Goal: Task Accomplishment & Management: Manage account settings

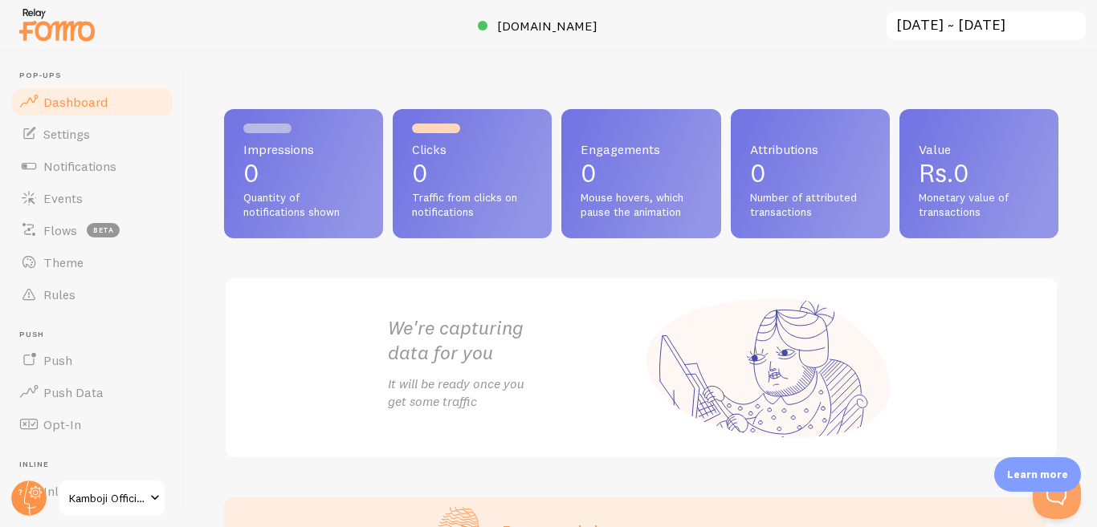
drag, startPoint x: 166, startPoint y: 328, endPoint x: 169, endPoint y: 345, distance: 18.0
click at [169, 345] on header "Pop-ups Dashboard Settings Notifications Events Flows beta Theme Rules [GEOGRAP…" at bounding box center [92, 289] width 185 height 476
click at [452, 182] on p "0" at bounding box center [472, 174] width 120 height 26
click at [289, 162] on p "0" at bounding box center [303, 174] width 120 height 26
click at [299, 162] on p "0" at bounding box center [303, 174] width 120 height 26
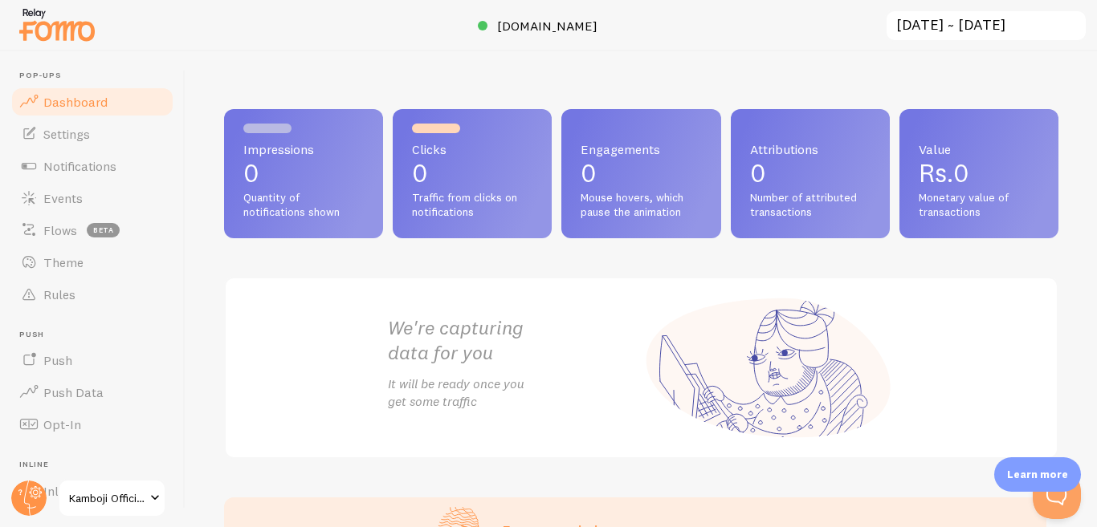
click at [789, 177] on p "0" at bounding box center [810, 174] width 120 height 26
drag, startPoint x: 650, startPoint y: 170, endPoint x: 842, endPoint y: 149, distance: 193.0
click at [653, 169] on p "0" at bounding box center [640, 174] width 120 height 26
click at [980, 160] on div "Value Rs.0 Monetary value of transactions" at bounding box center [978, 173] width 159 height 129
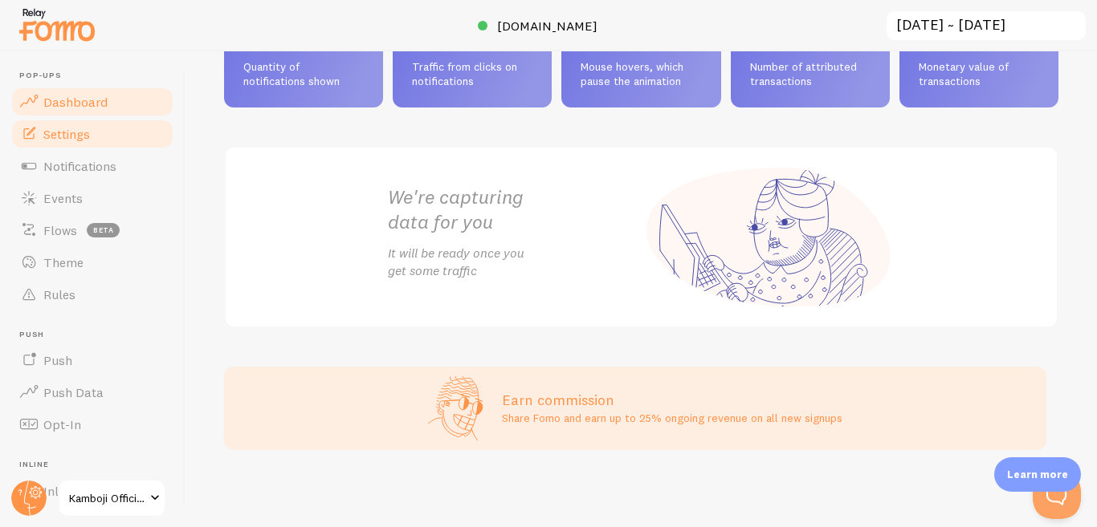
click at [65, 134] on span "Settings" at bounding box center [66, 134] width 47 height 16
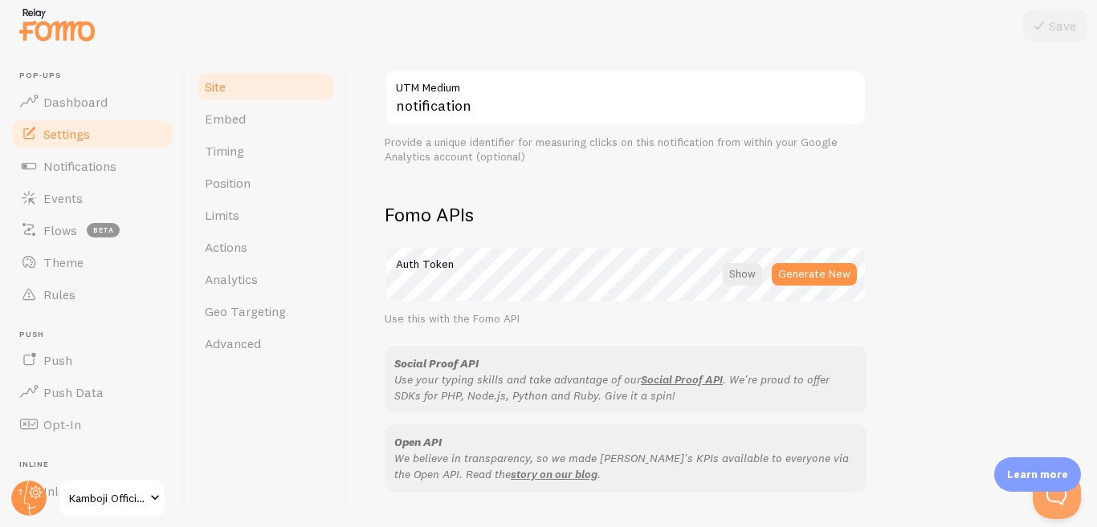
scroll to position [781, 0]
click at [741, 277] on div at bounding box center [741, 272] width 39 height 22
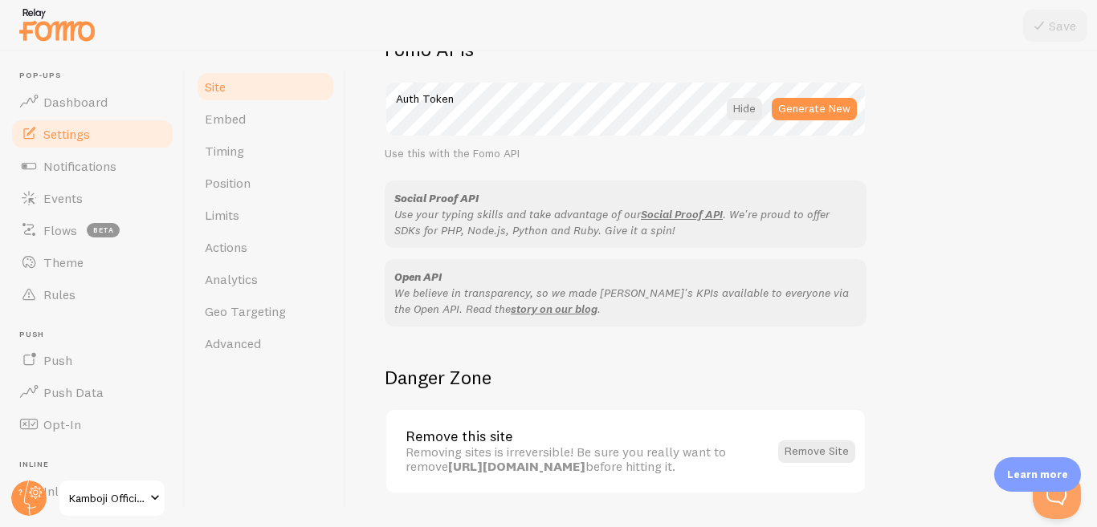
scroll to position [988, 0]
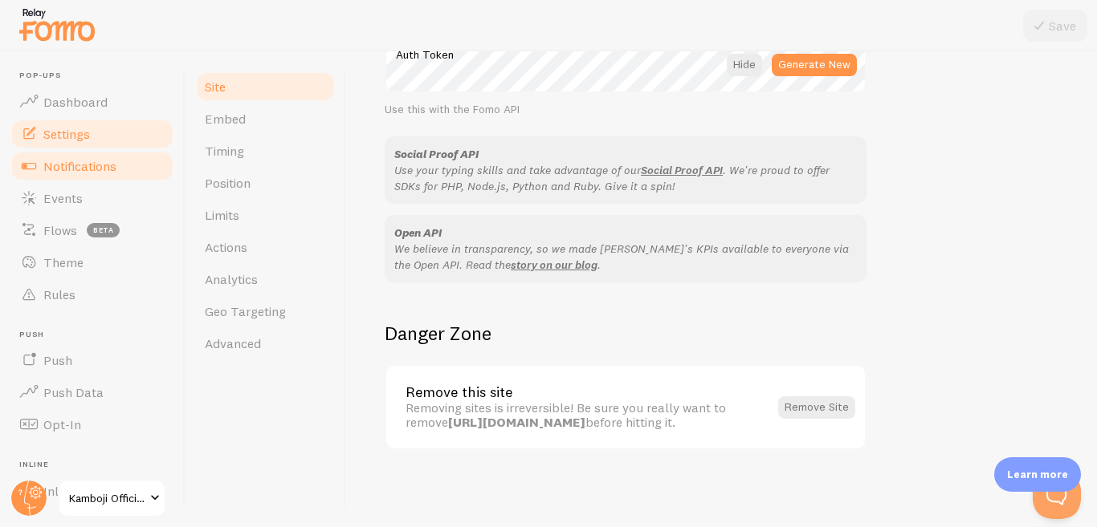
click at [62, 175] on link "Notifications" at bounding box center [92, 166] width 165 height 32
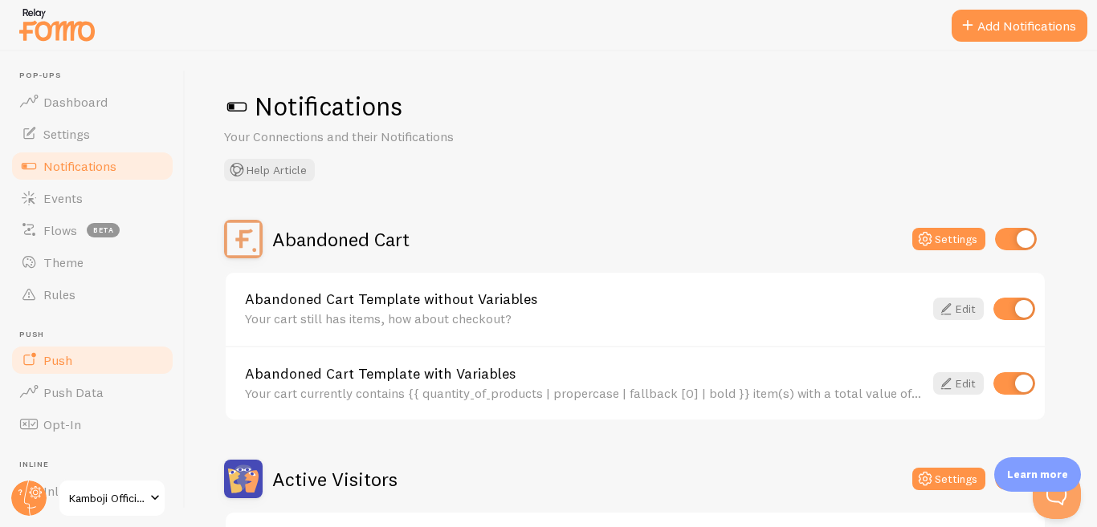
click at [83, 366] on link "Push" at bounding box center [92, 360] width 165 height 32
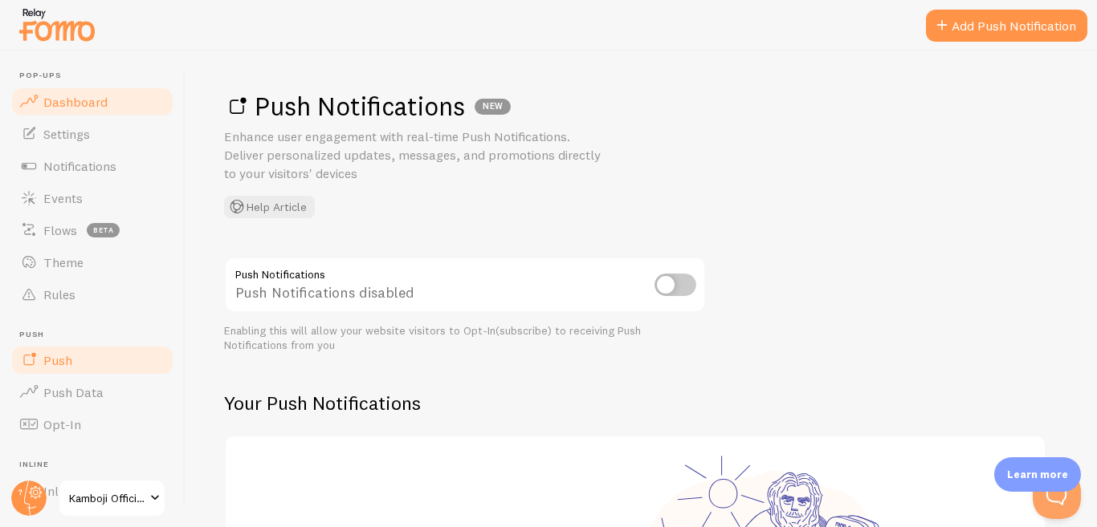
click at [107, 105] on link "Dashboard" at bounding box center [92, 102] width 165 height 32
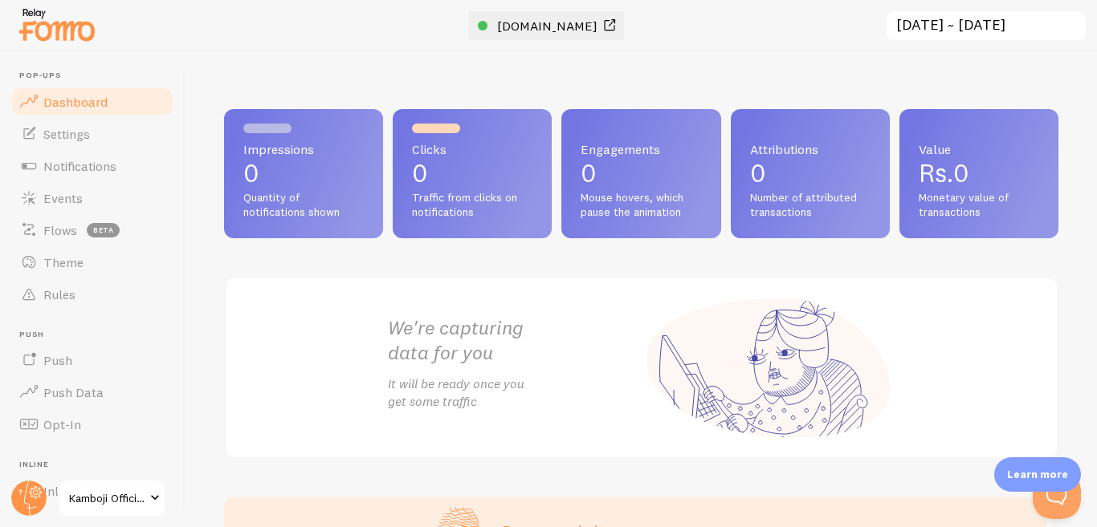
click at [547, 29] on span "[DOMAIN_NAME]" at bounding box center [547, 26] width 100 height 16
click at [509, 157] on div "Clicks 0 Traffic from clicks on notifications" at bounding box center [472, 173] width 159 height 129
click at [343, 173] on p "0" at bounding box center [303, 174] width 120 height 26
drag, startPoint x: 655, startPoint y: 185, endPoint x: 692, endPoint y: 176, distance: 38.2
click at [661, 181] on p "0" at bounding box center [640, 174] width 120 height 26
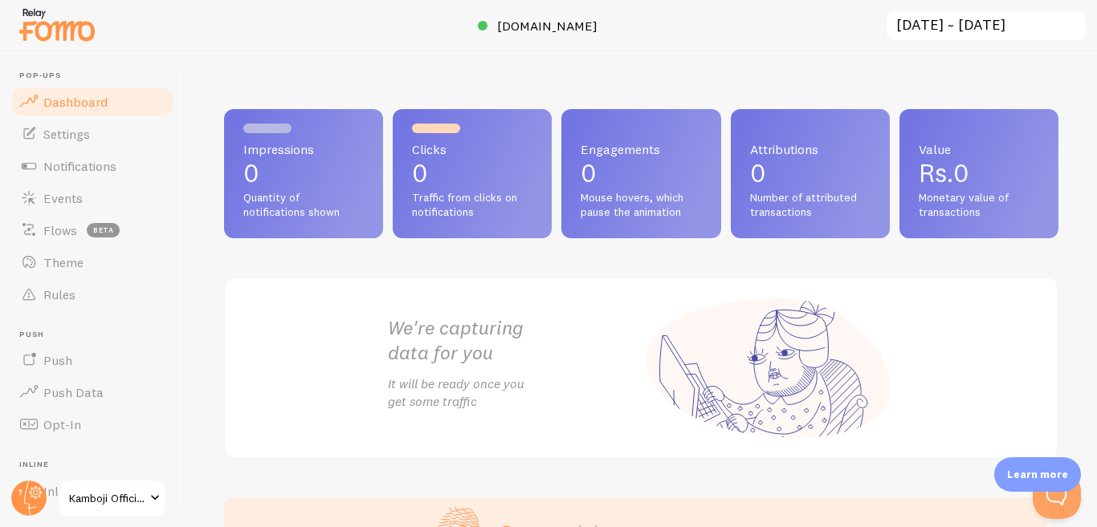
drag, startPoint x: 797, startPoint y: 157, endPoint x: 930, endPoint y: 144, distance: 133.1
click at [800, 156] on span "Attributions" at bounding box center [810, 149] width 120 height 13
click at [955, 140] on div "Value Rs.0 Monetary value of transactions" at bounding box center [978, 173] width 159 height 129
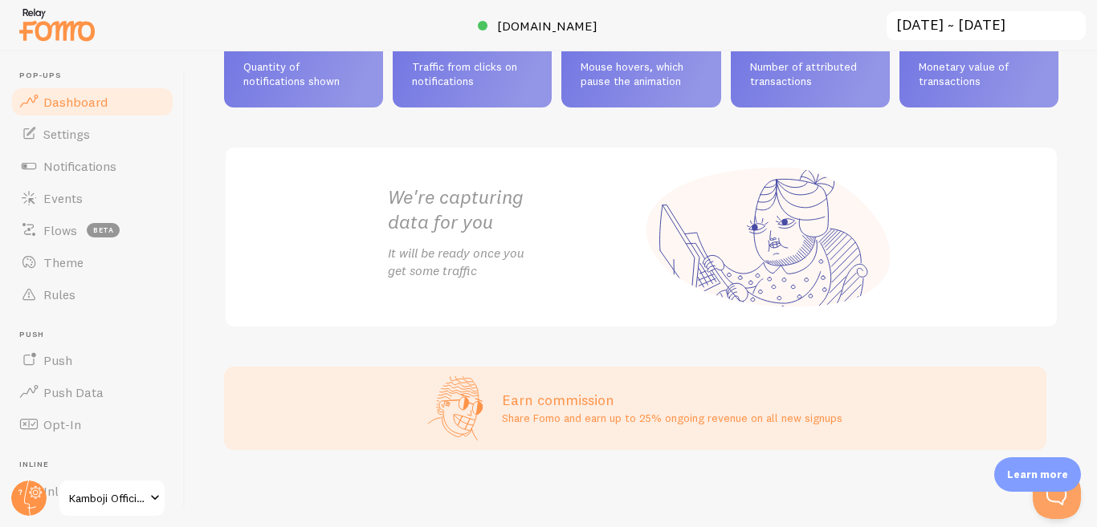
click at [1029, 468] on p "Learn more" at bounding box center [1037, 474] width 61 height 15
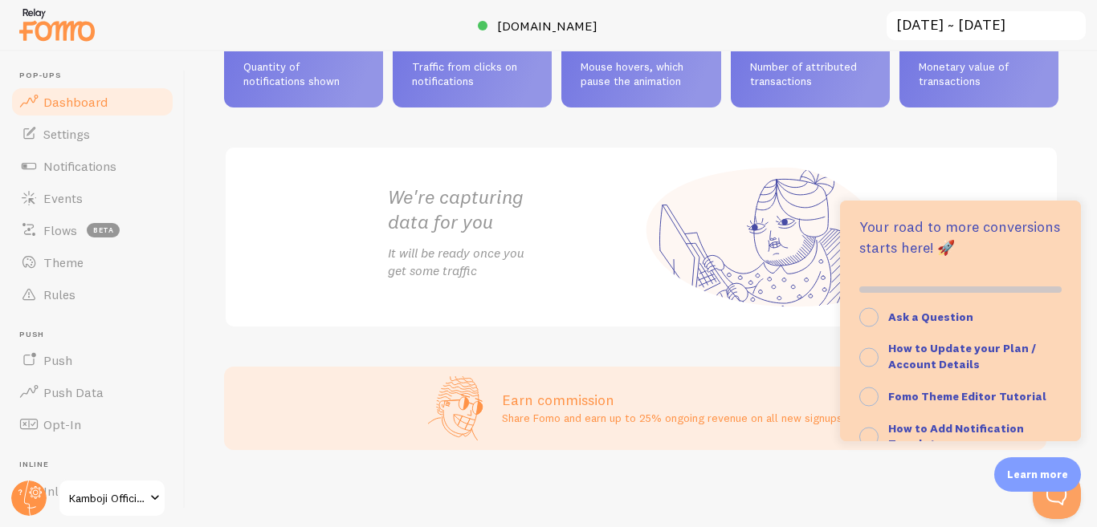
click at [825, 336] on div "Impressions 0 Quantity of notifications shown Clicks 0 Traffic from clicks on n…" at bounding box center [640, 289] width 911 height 476
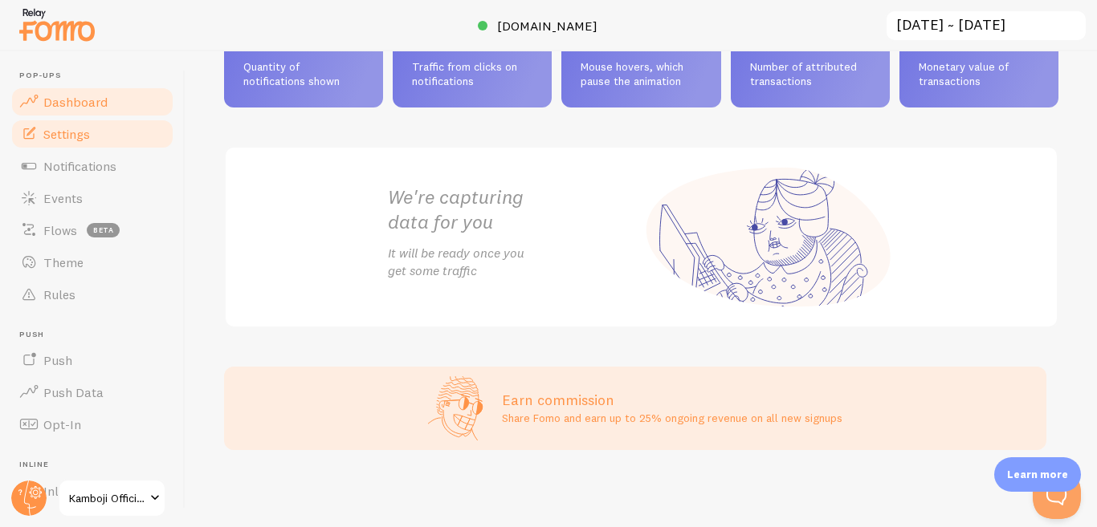
click at [88, 138] on span "Settings" at bounding box center [66, 134] width 47 height 16
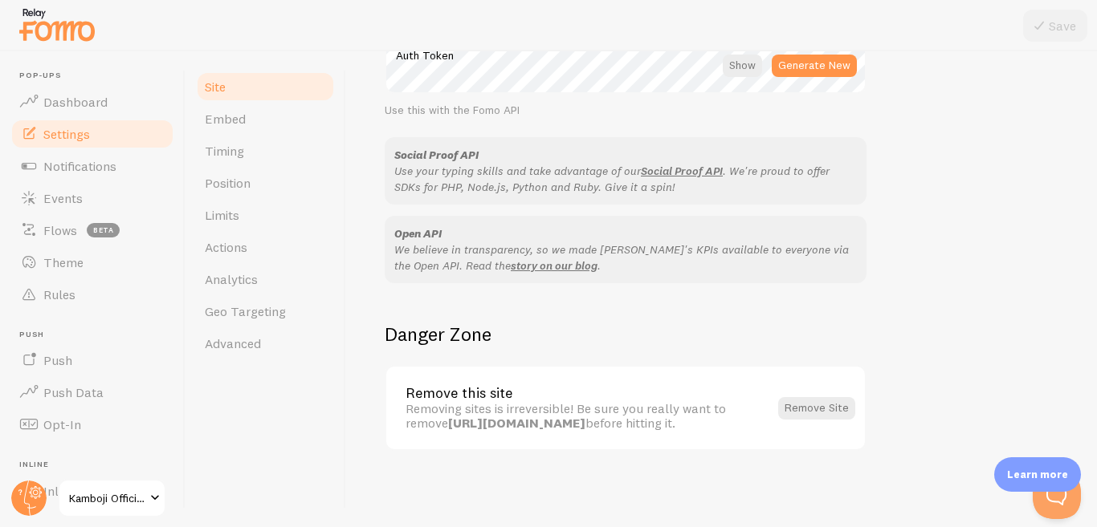
scroll to position [988, 0]
click at [75, 165] on span "Notifications" at bounding box center [79, 166] width 73 height 16
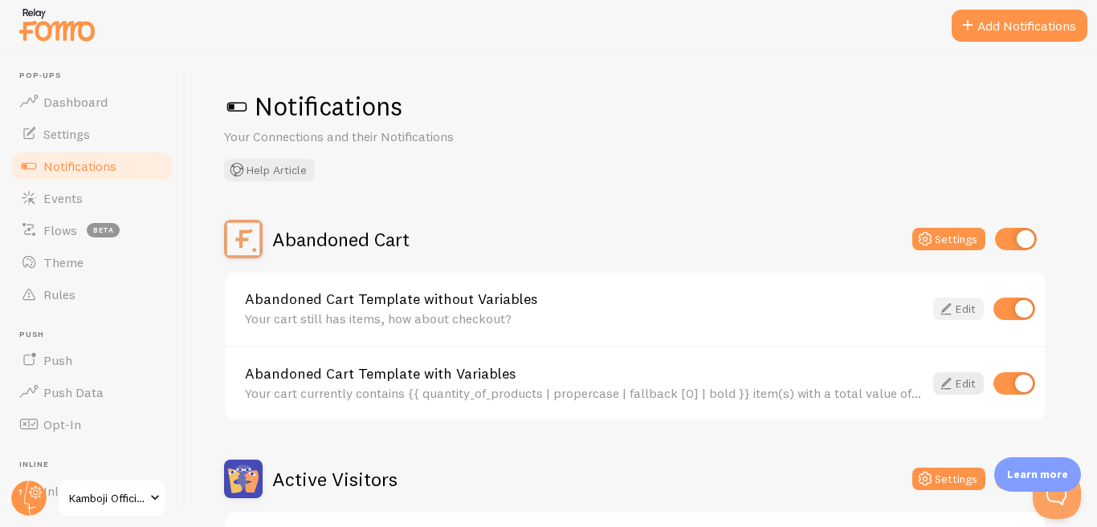
click at [967, 311] on link "Edit" at bounding box center [958, 309] width 51 height 22
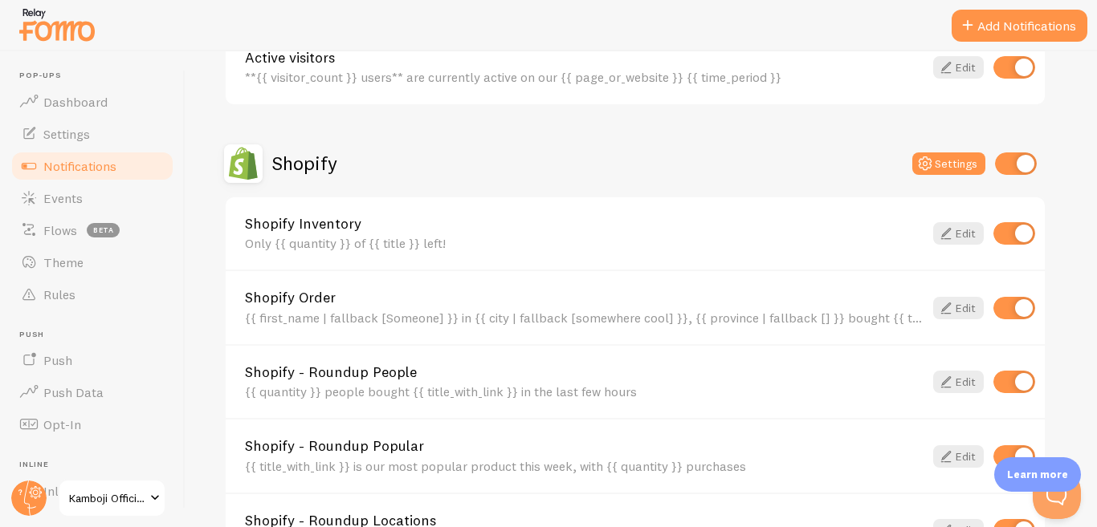
scroll to position [562, 0]
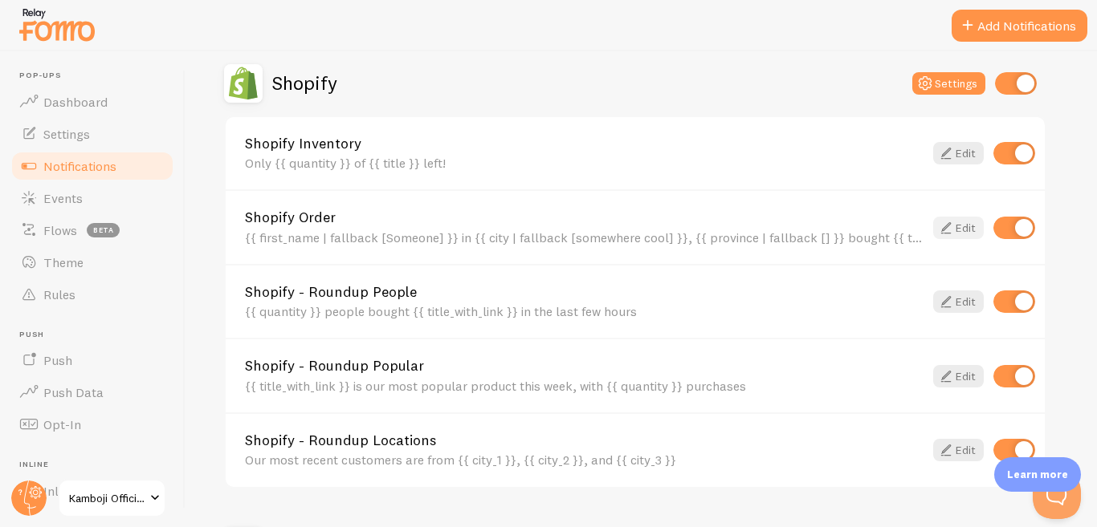
click at [948, 224] on icon at bounding box center [945, 227] width 19 height 19
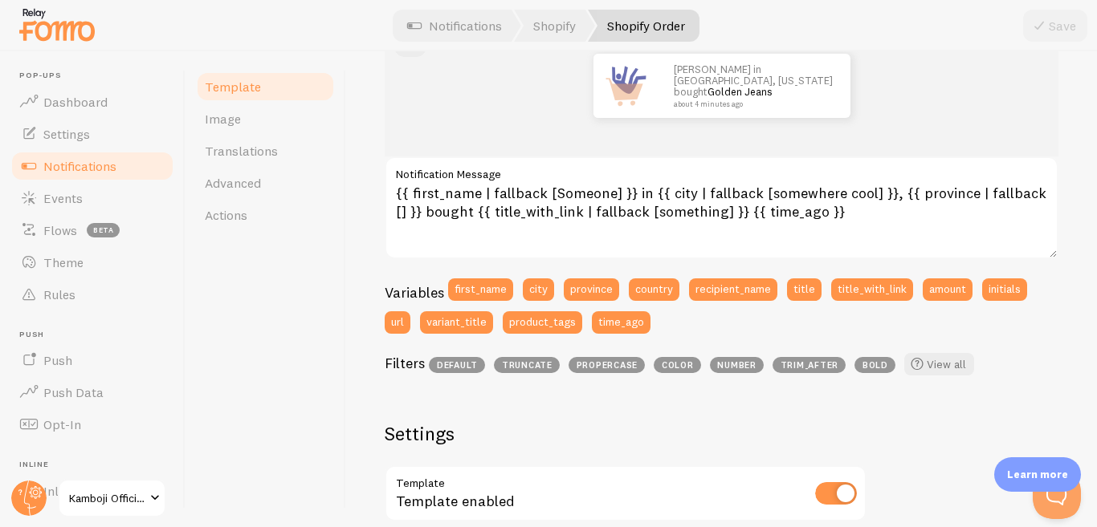
scroll to position [241, 0]
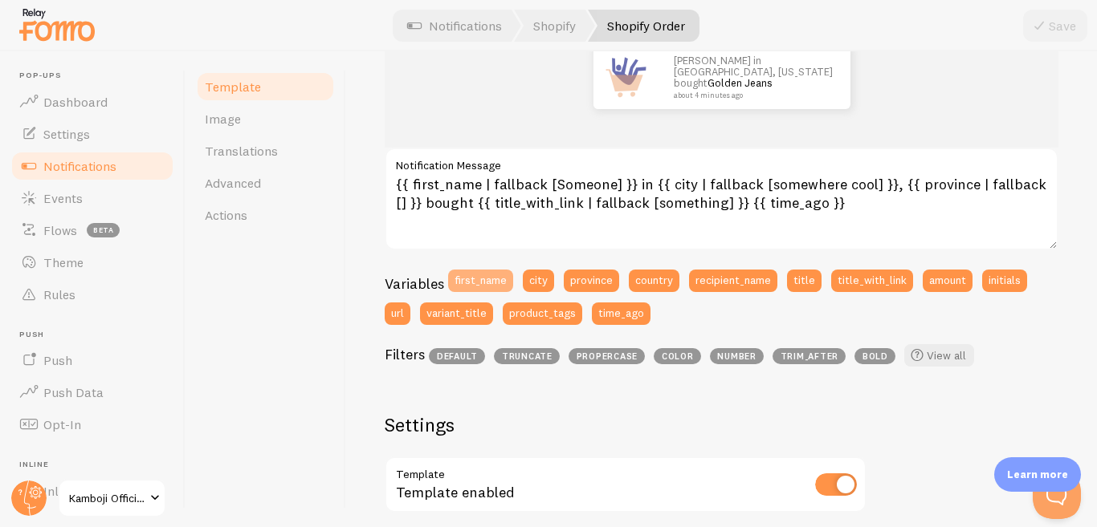
click at [477, 279] on button "first_name" at bounding box center [480, 281] width 65 height 22
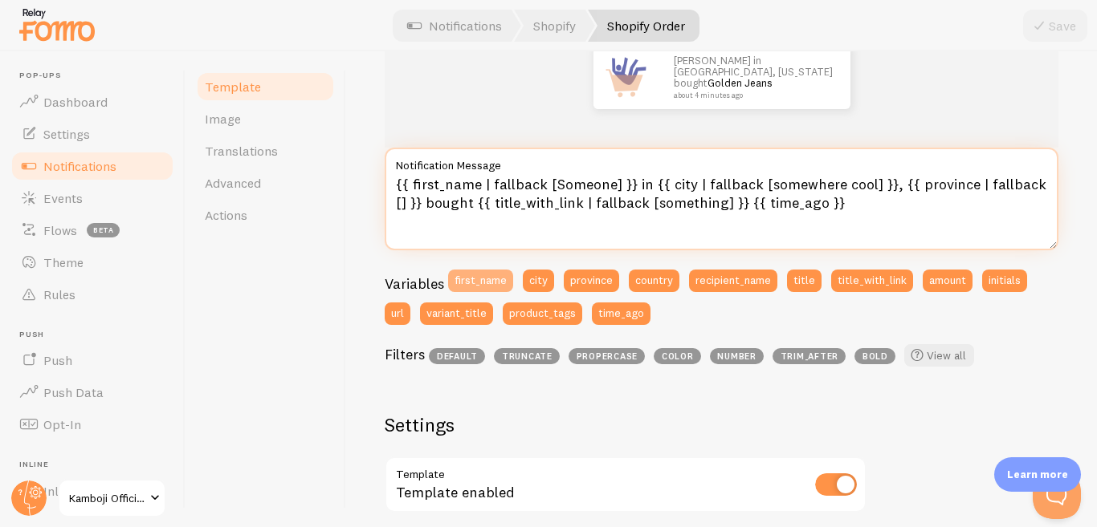
type textarea "{{ first_name }}{{ first_name | fallback [Someone] }} in {{ city | fallback [so…"
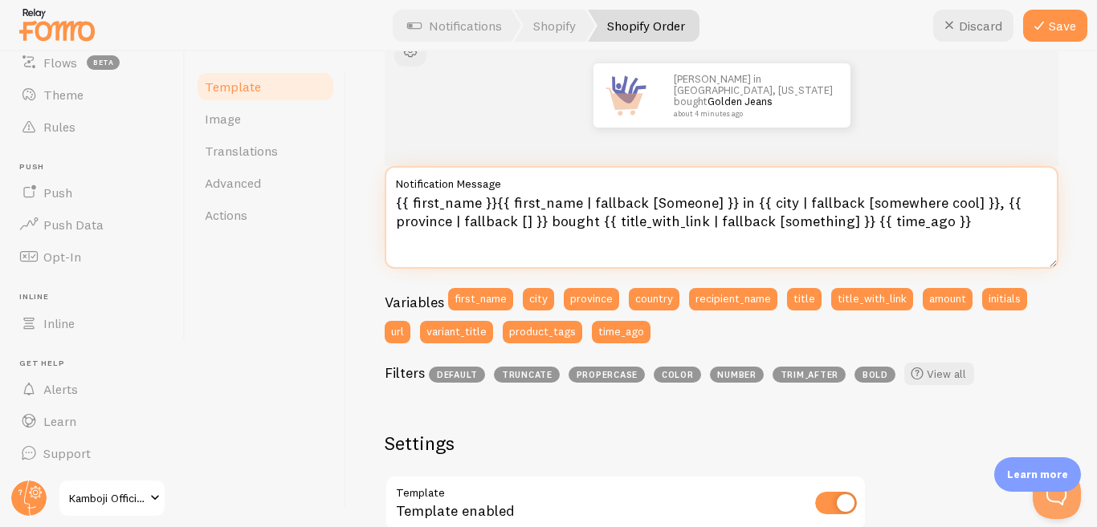
scroll to position [0, 0]
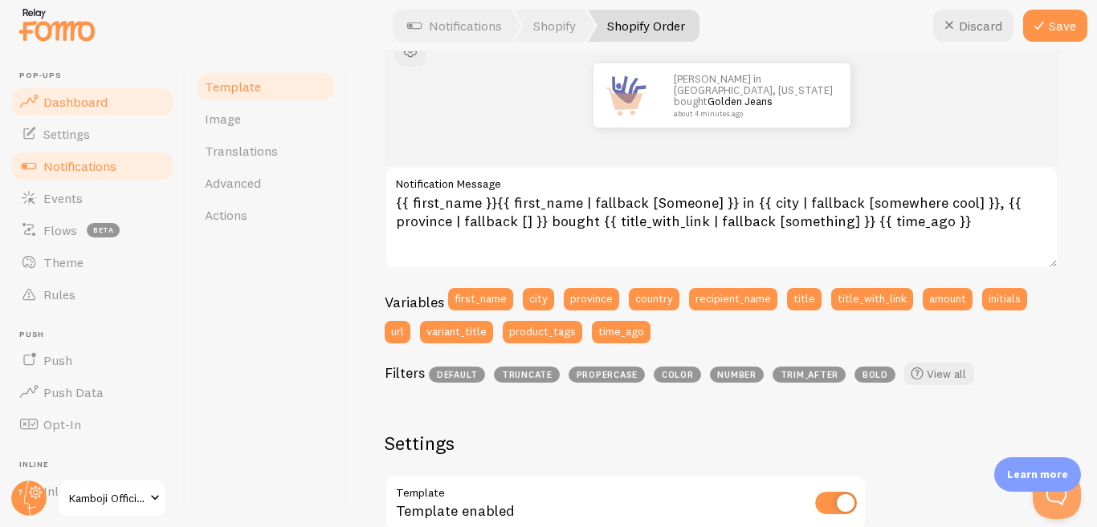
click at [88, 104] on span "Dashboard" at bounding box center [75, 102] width 64 height 16
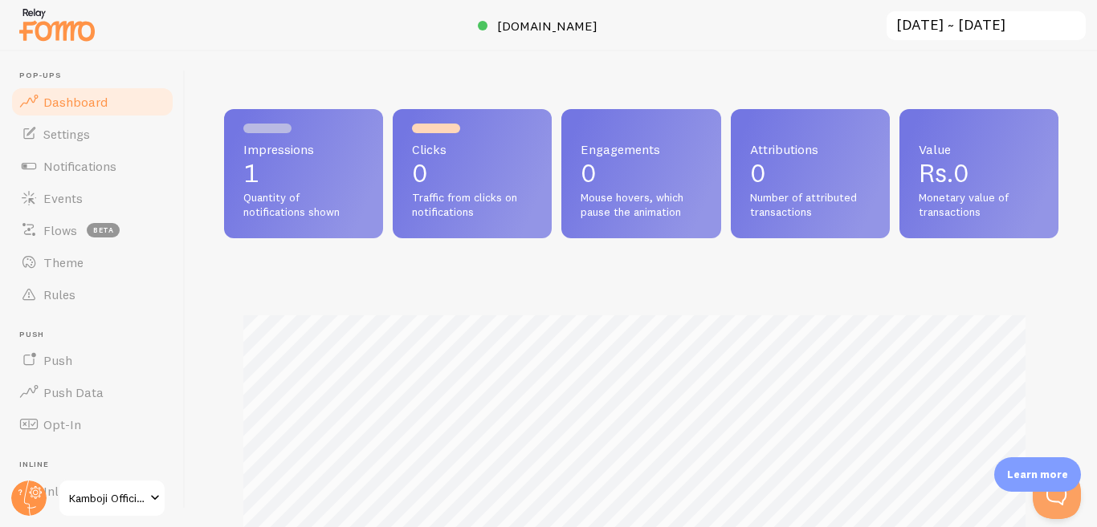
click at [753, 180] on p "0" at bounding box center [810, 174] width 120 height 26
click at [630, 188] on div "Engagements 0 Mouse hovers, which pause the animation" at bounding box center [640, 173] width 159 height 129
click at [1048, 471] on p "Learn more" at bounding box center [1037, 474] width 61 height 15
click at [98, 134] on link "Settings" at bounding box center [92, 134] width 165 height 32
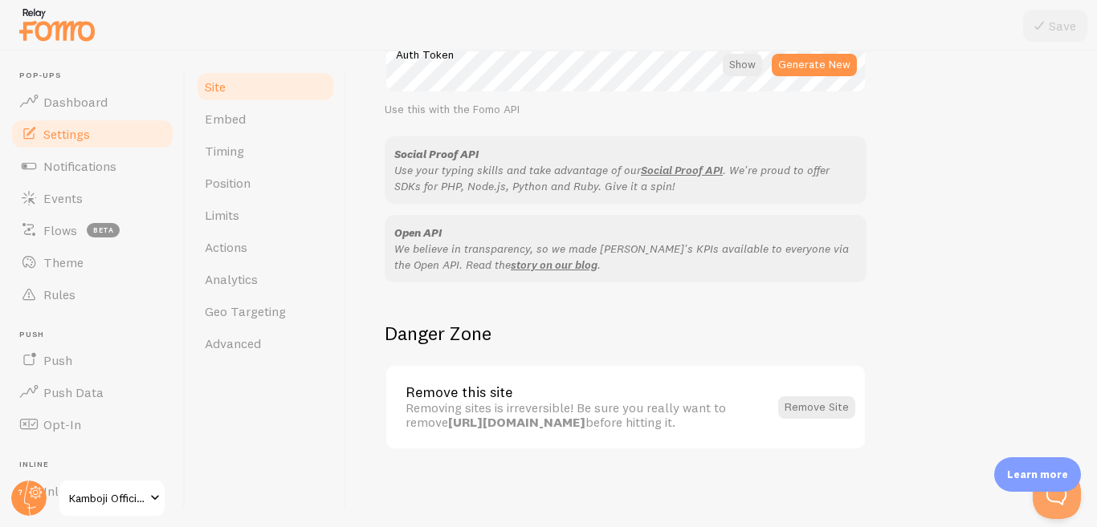
scroll to position [747, 0]
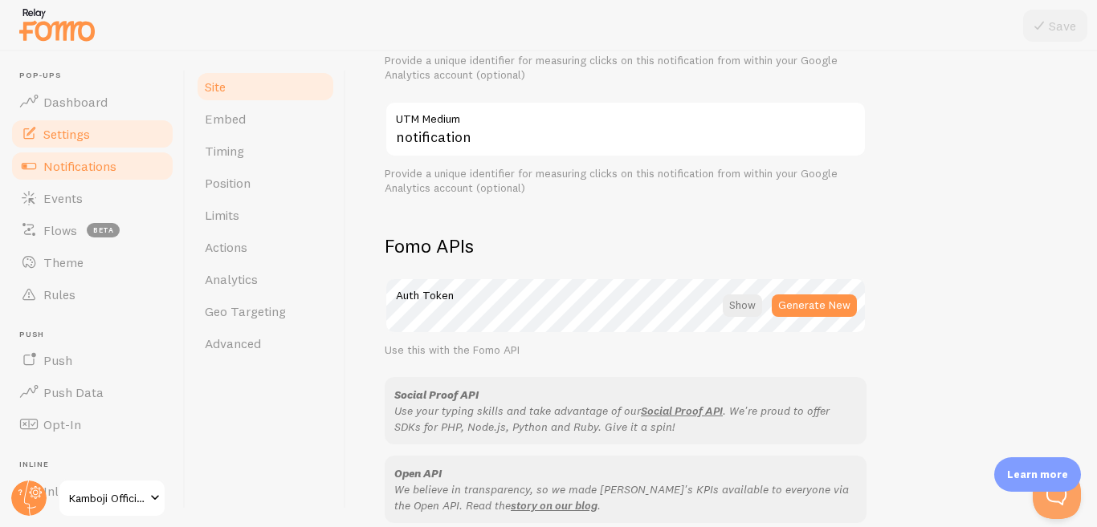
click at [115, 168] on span "Notifications" at bounding box center [79, 166] width 73 height 16
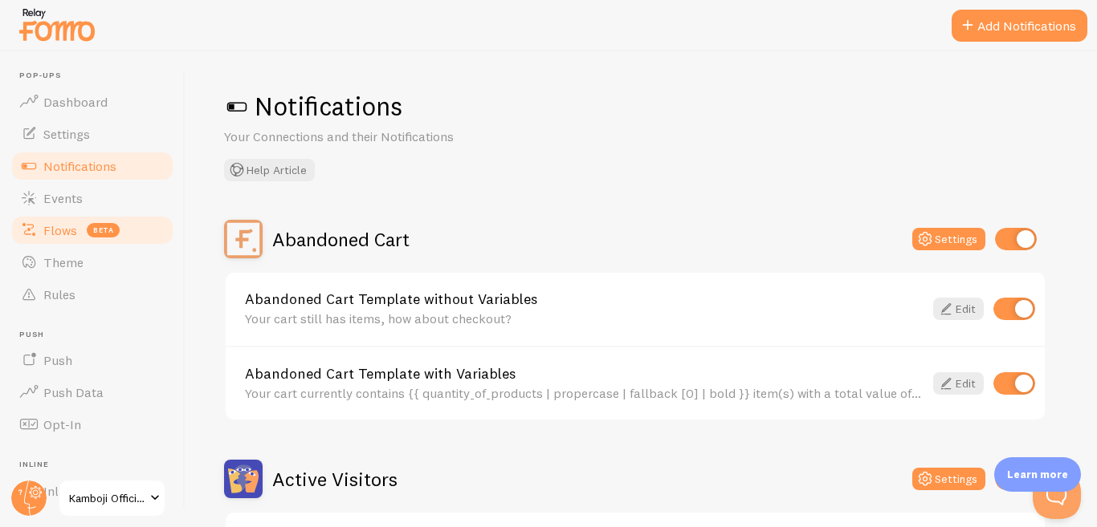
click at [71, 226] on span "Flows" at bounding box center [60, 230] width 34 height 16
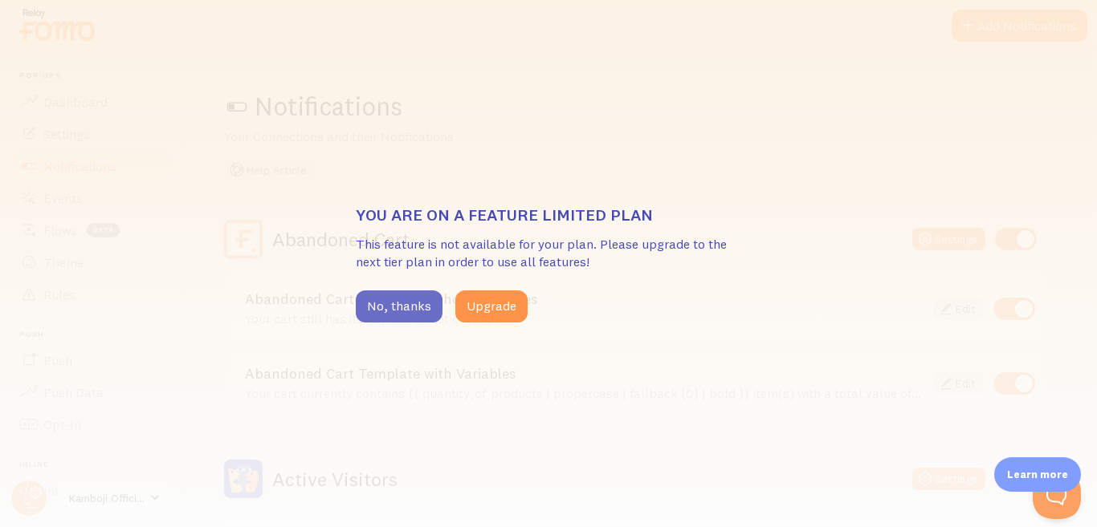
click at [416, 300] on button "No, thanks" at bounding box center [399, 307] width 87 height 32
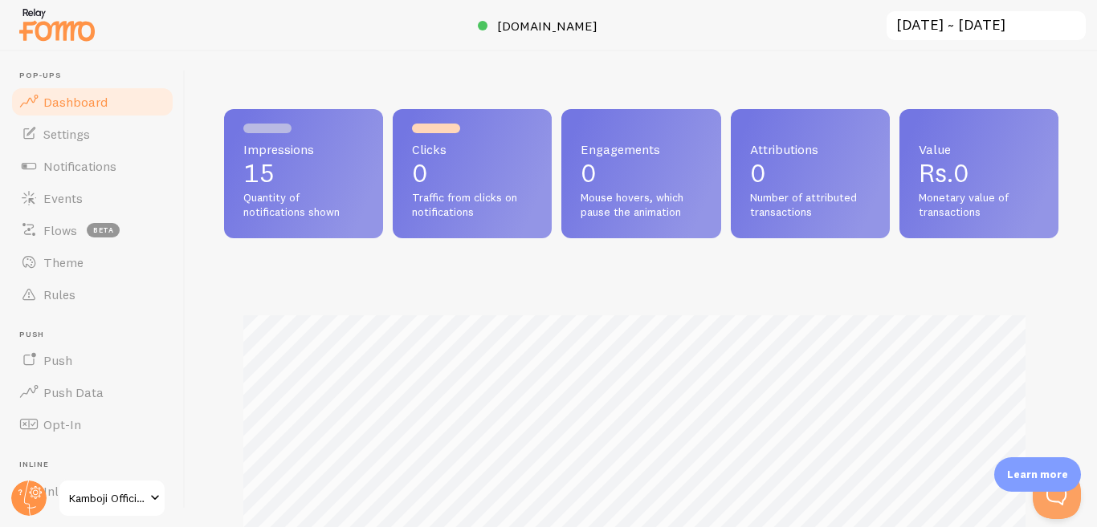
click at [299, 185] on p "15" at bounding box center [303, 174] width 120 height 26
click at [461, 187] on div "Clicks 0 Traffic from clicks on notifications" at bounding box center [472, 173] width 159 height 129
click at [614, 189] on div "Engagements 0 Mouse hovers, which pause the animation" at bounding box center [640, 173] width 159 height 129
drag, startPoint x: 784, startPoint y: 163, endPoint x: 864, endPoint y: 161, distance: 79.5
click at [791, 160] on div "Attributions 0 Number of attributed transactions" at bounding box center [810, 173] width 159 height 129
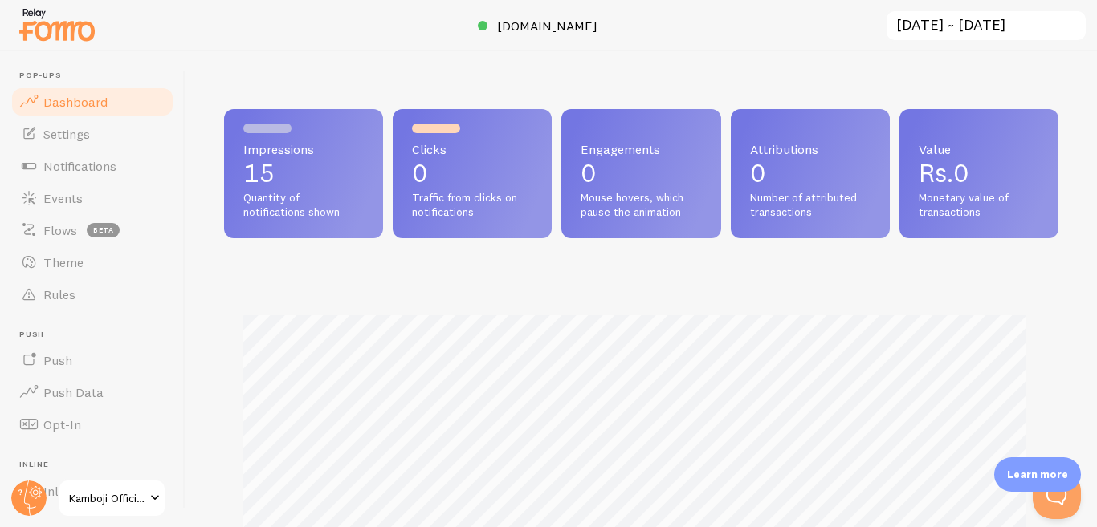
click at [922, 165] on span "Rs.0" at bounding box center [943, 172] width 51 height 31
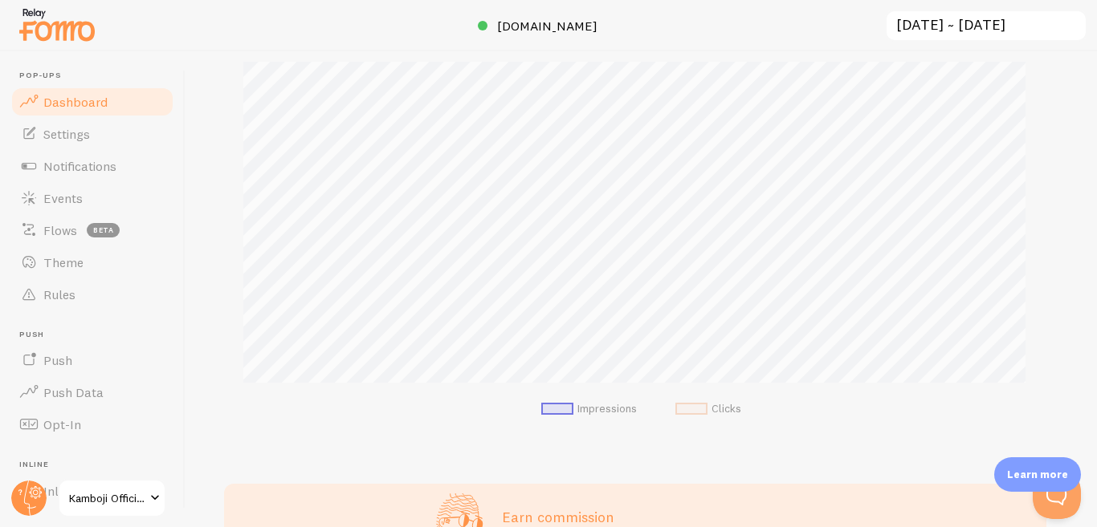
scroll to position [270, 0]
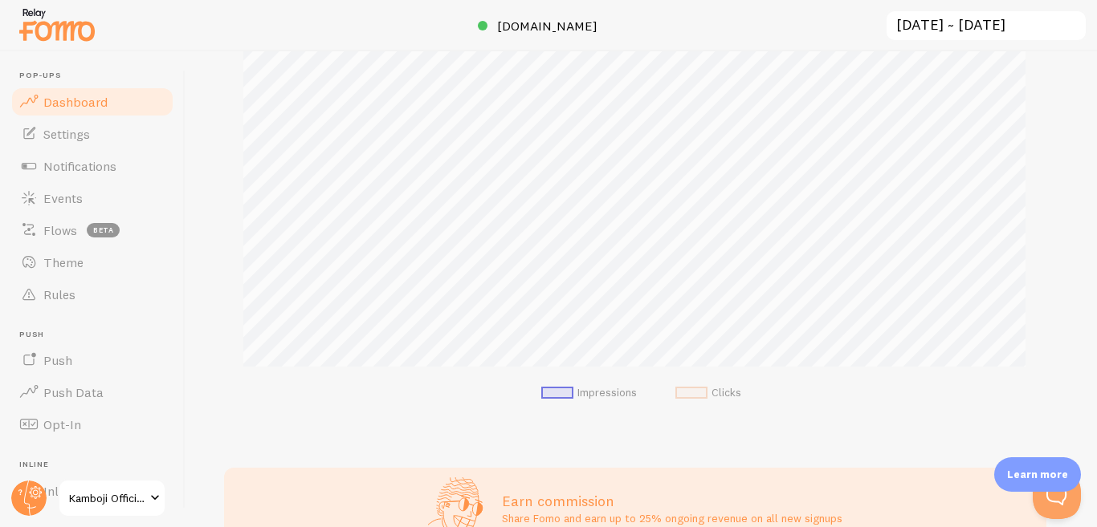
click at [681, 394] on span at bounding box center [691, 393] width 32 height 12
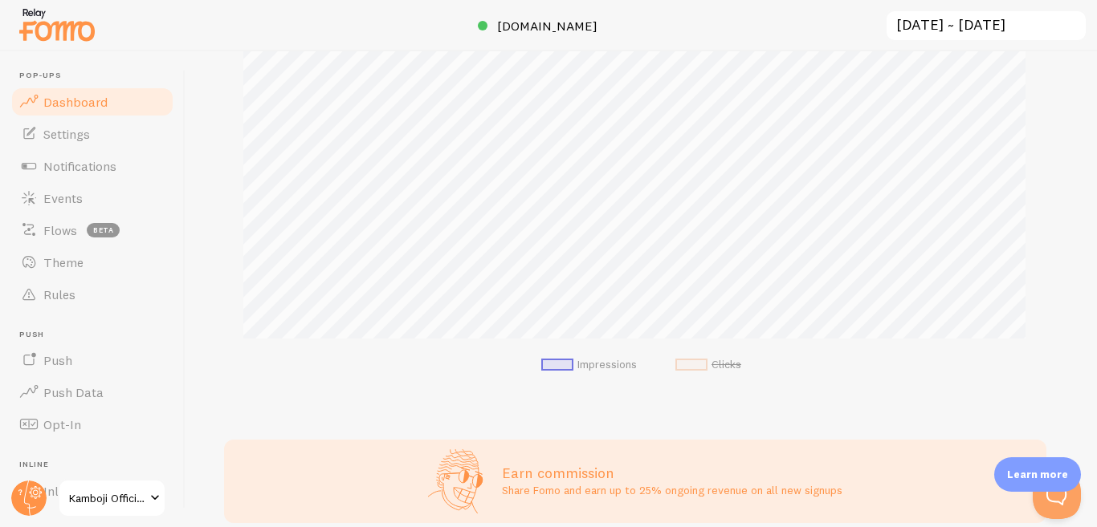
scroll to position [371, 0]
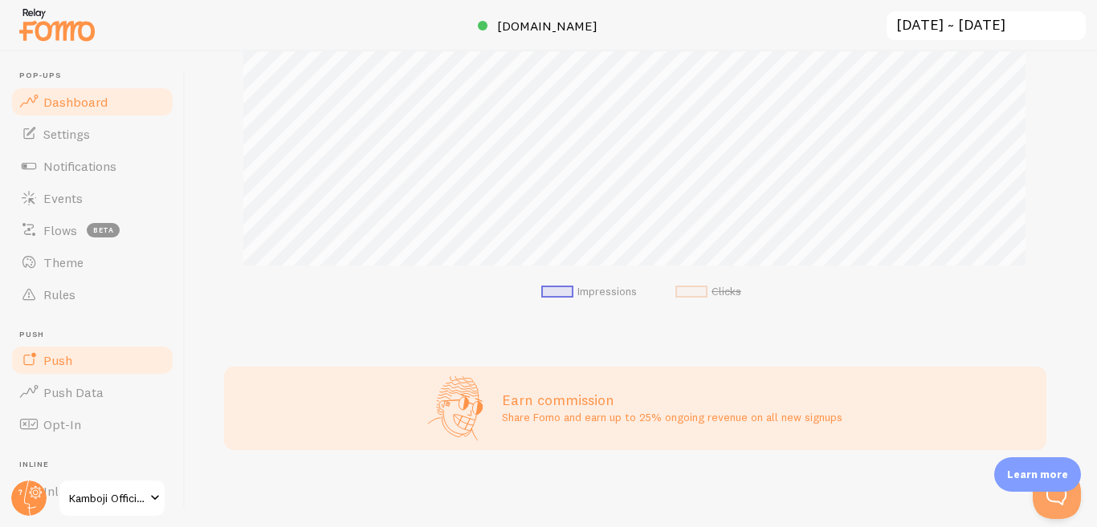
click at [49, 369] on link "Push" at bounding box center [92, 360] width 165 height 32
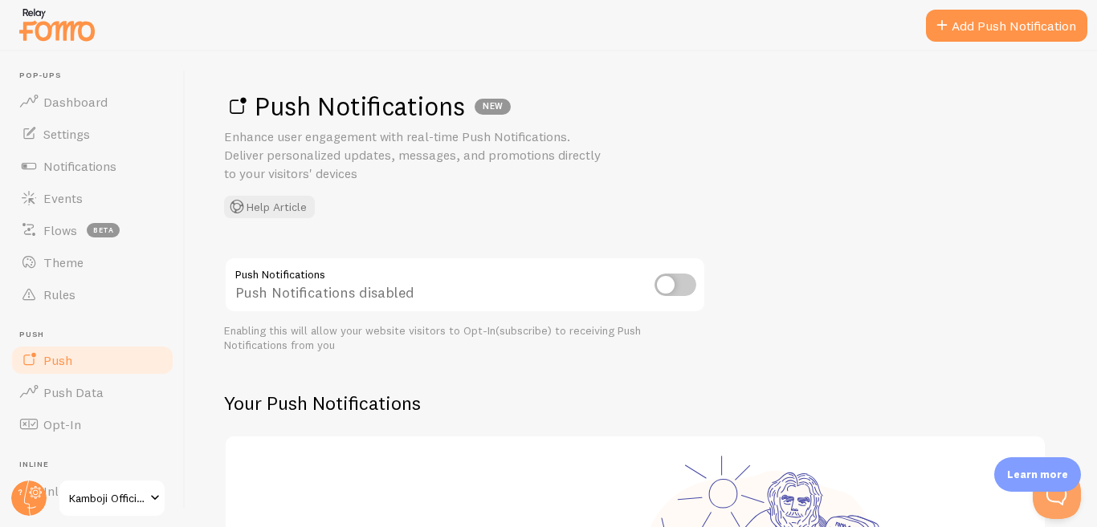
click at [675, 290] on input "checkbox" at bounding box center [675, 285] width 42 height 22
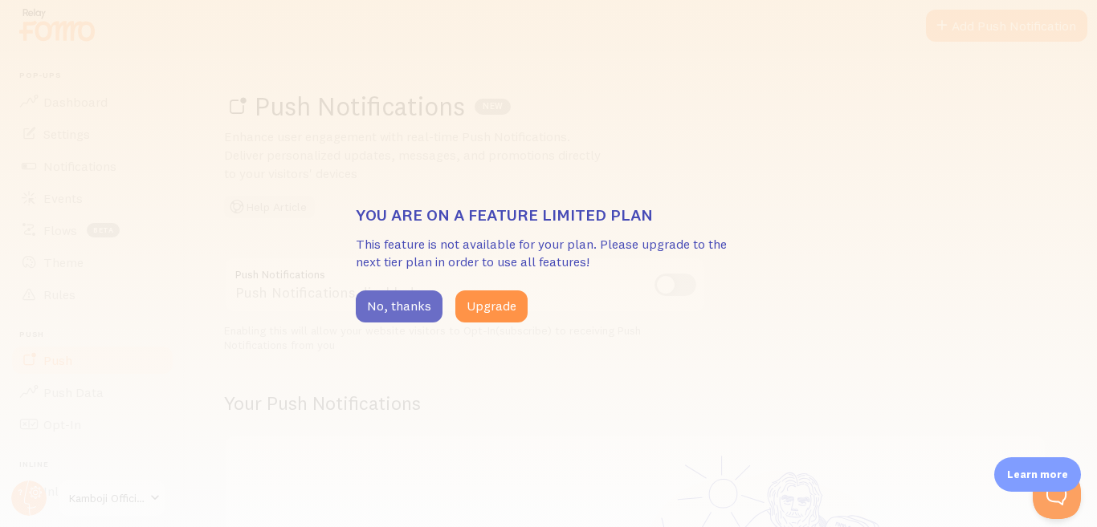
click at [412, 312] on button "No, thanks" at bounding box center [399, 307] width 87 height 32
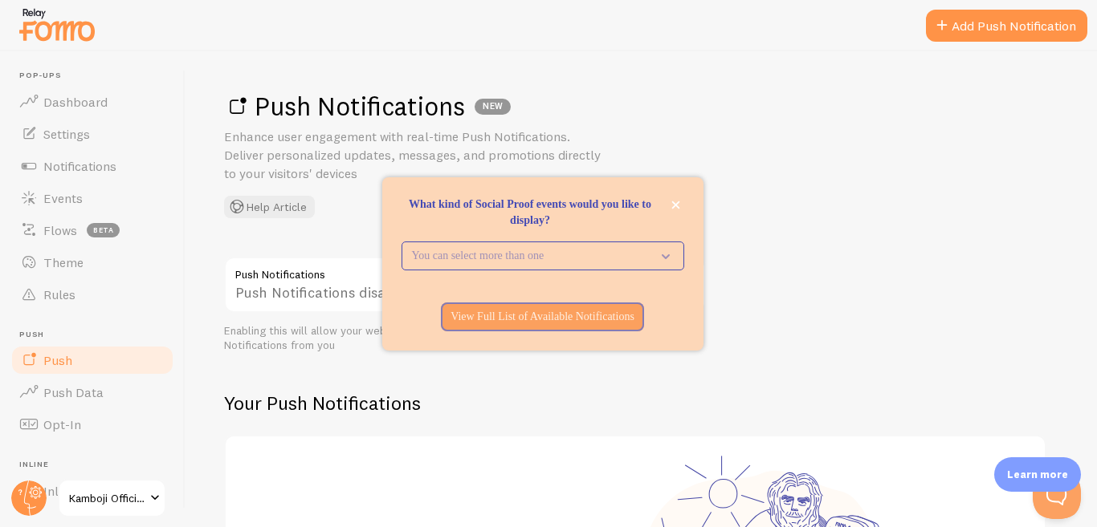
click at [336, 364] on div "Push Notifications Push Notifications disabled Enabling this will allow your we…" at bounding box center [641, 485] width 834 height 457
click at [677, 205] on icon "close," at bounding box center [675, 205] width 9 height 9
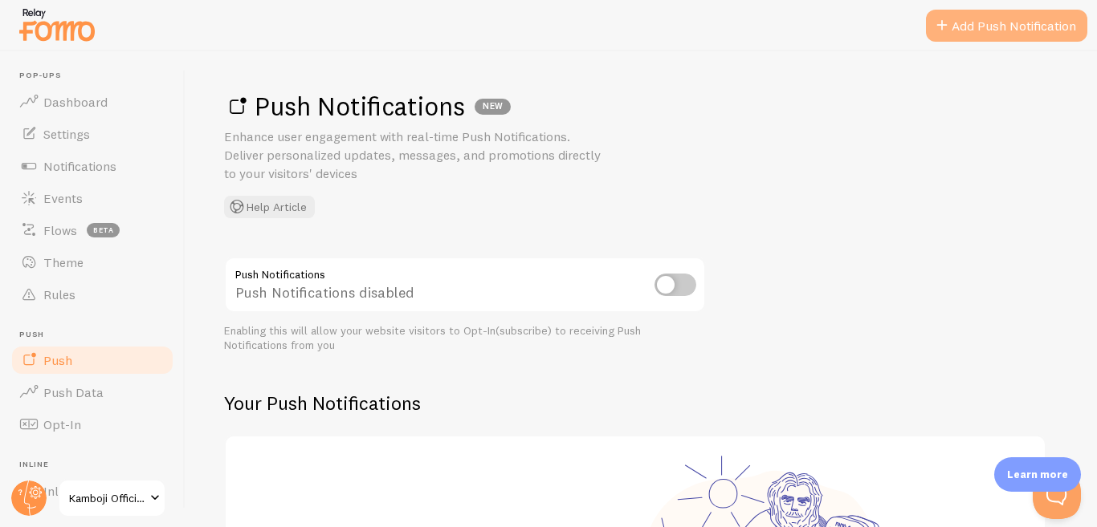
click at [1017, 38] on link "Add Push Notification" at bounding box center [1006, 26] width 161 height 32
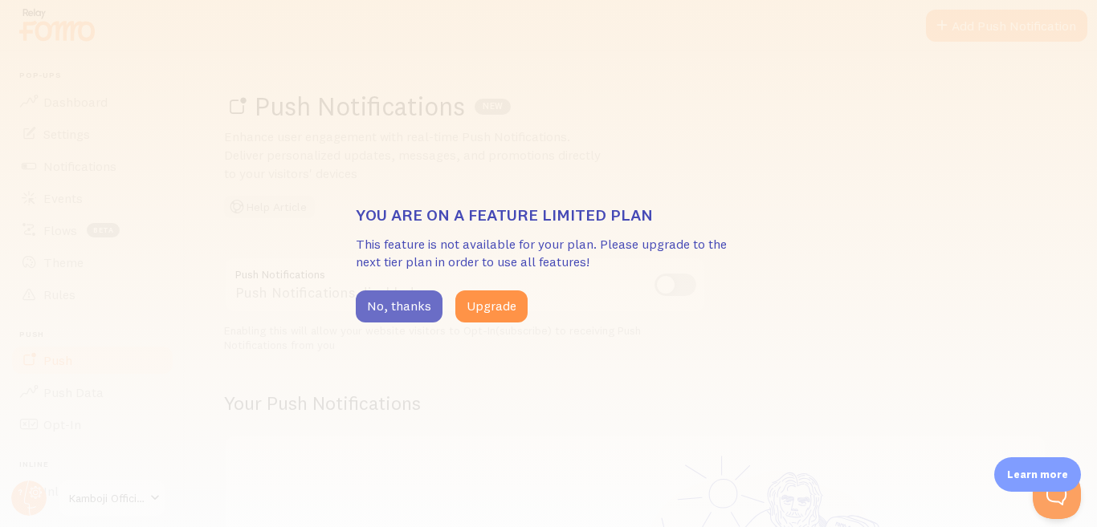
click at [419, 303] on button "No, thanks" at bounding box center [399, 307] width 87 height 32
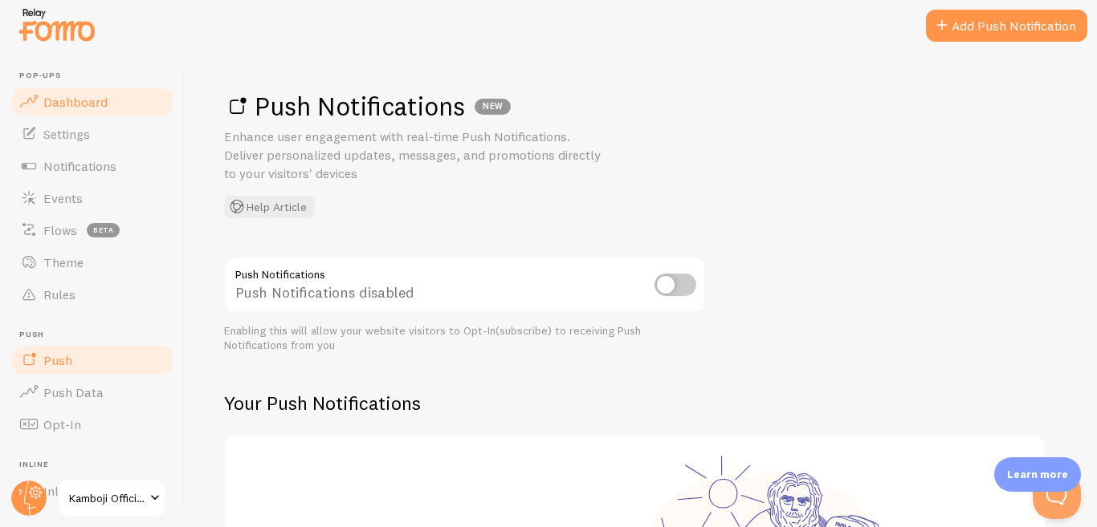
click at [72, 100] on span "Dashboard" at bounding box center [75, 102] width 64 height 16
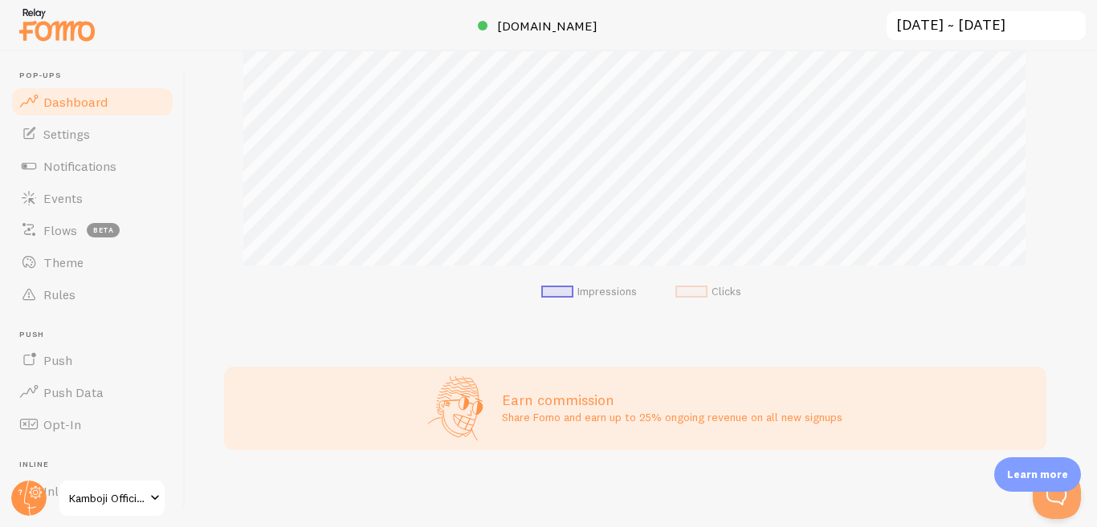
scroll to position [421, 820]
click at [529, 421] on p "Share Fomo and earn up to 25% ongoing revenue on all new signups" at bounding box center [672, 417] width 340 height 16
click at [94, 138] on link "Settings" at bounding box center [92, 134] width 165 height 32
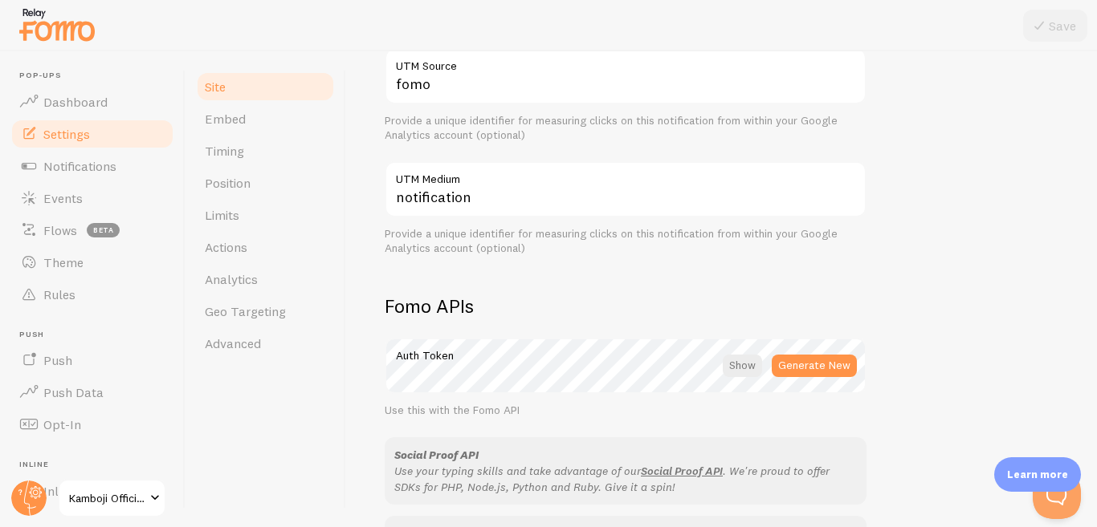
scroll to position [722, 0]
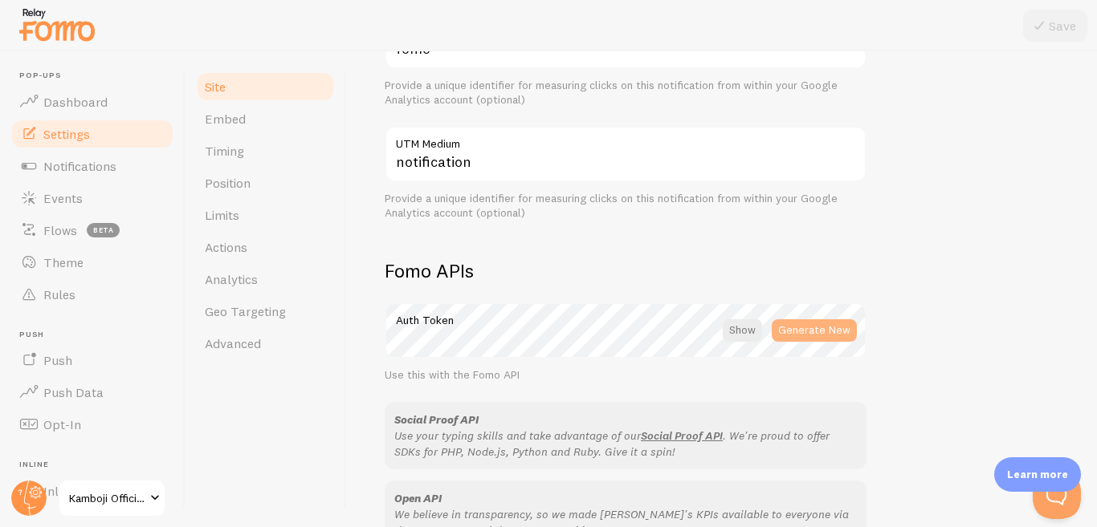
click at [817, 333] on button "Generate New" at bounding box center [813, 331] width 85 height 22
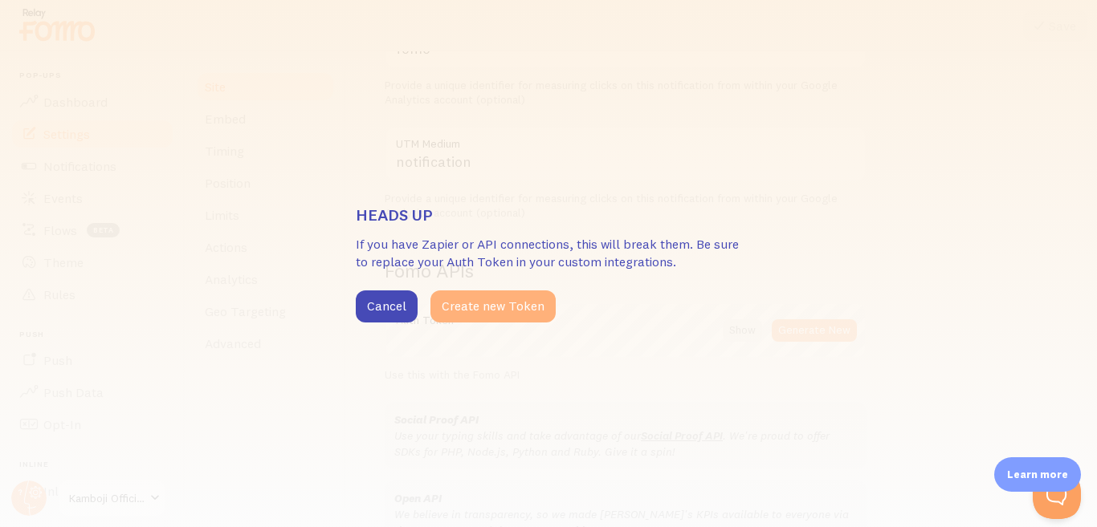
drag, startPoint x: 392, startPoint y: 309, endPoint x: 446, endPoint y: 313, distance: 53.9
click at [397, 312] on button "Cancel" at bounding box center [387, 307] width 62 height 32
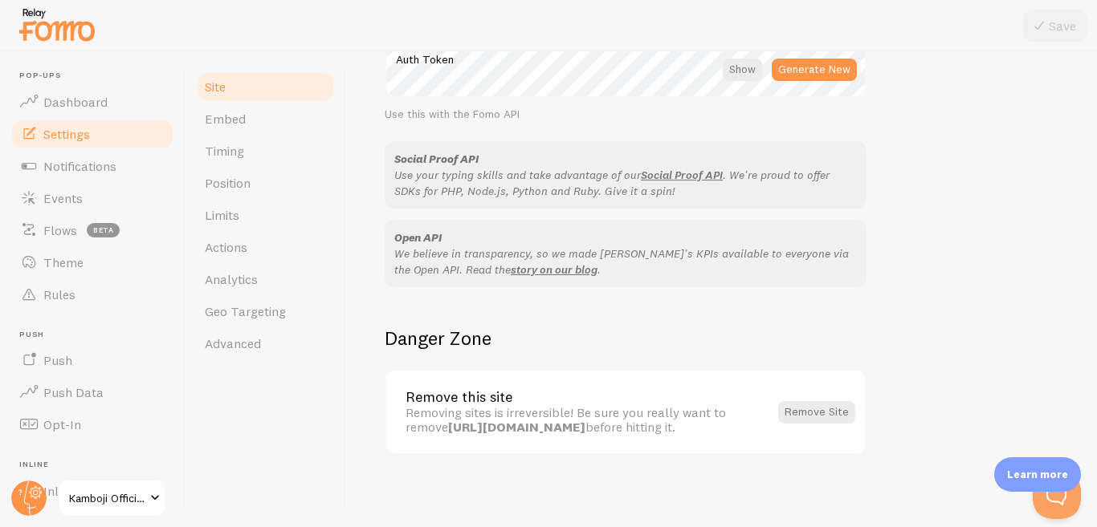
scroll to position [988, 0]
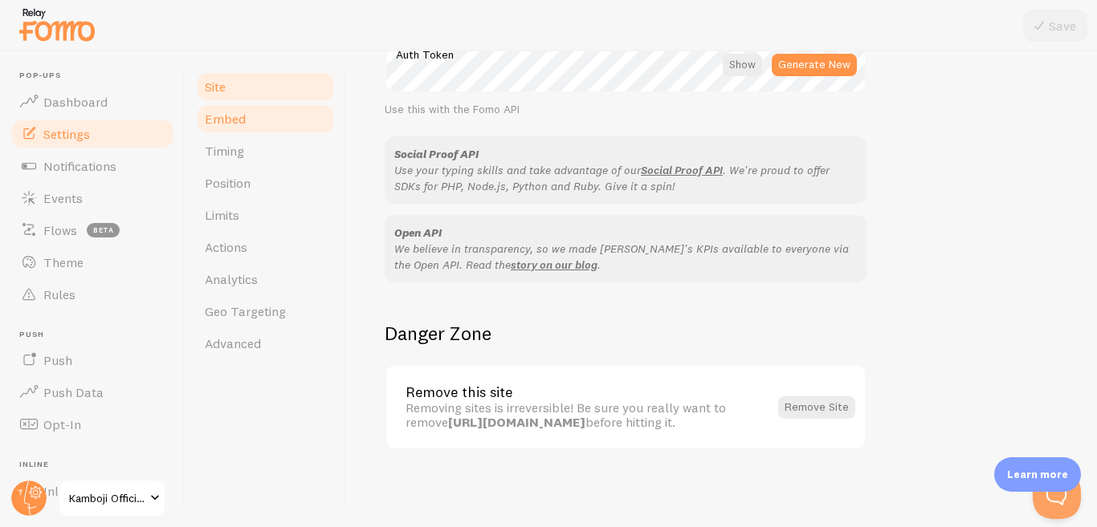
click at [234, 120] on span "Embed" at bounding box center [225, 119] width 41 height 16
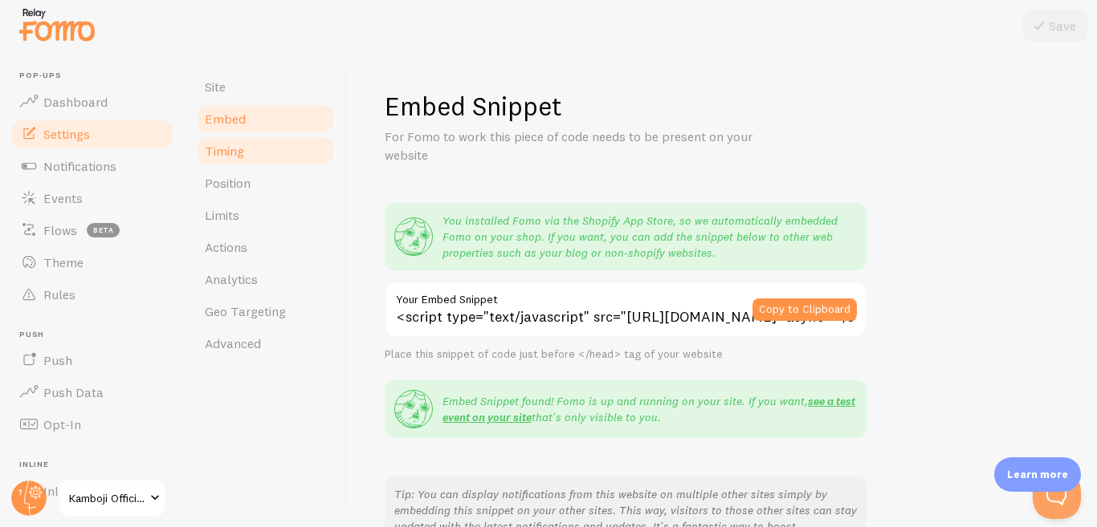
click at [244, 156] on link "Timing" at bounding box center [265, 151] width 140 height 32
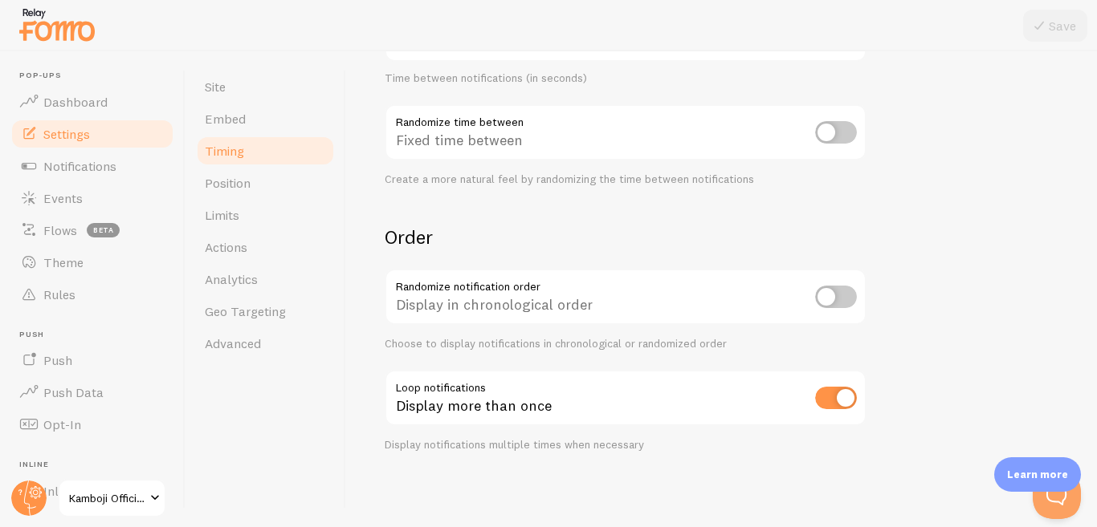
scroll to position [423, 0]
click at [274, 181] on link "Position" at bounding box center [265, 183] width 140 height 32
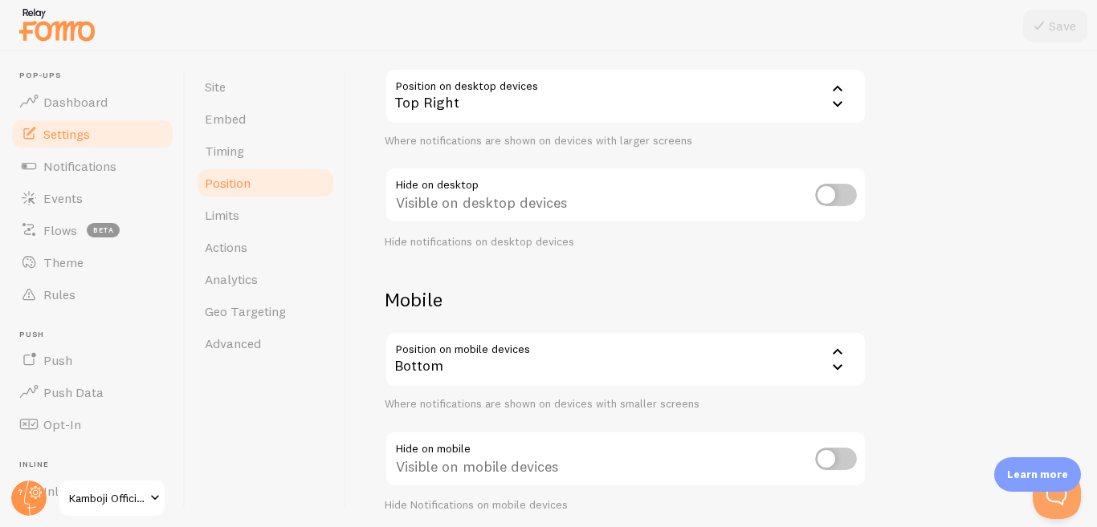
scroll to position [223, 0]
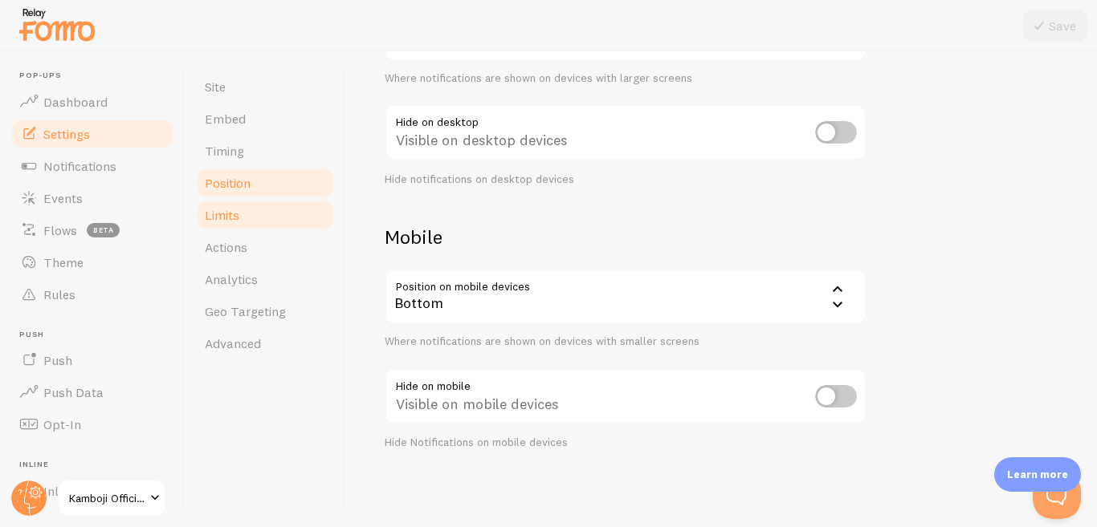
click at [271, 222] on link "Limits" at bounding box center [265, 215] width 140 height 32
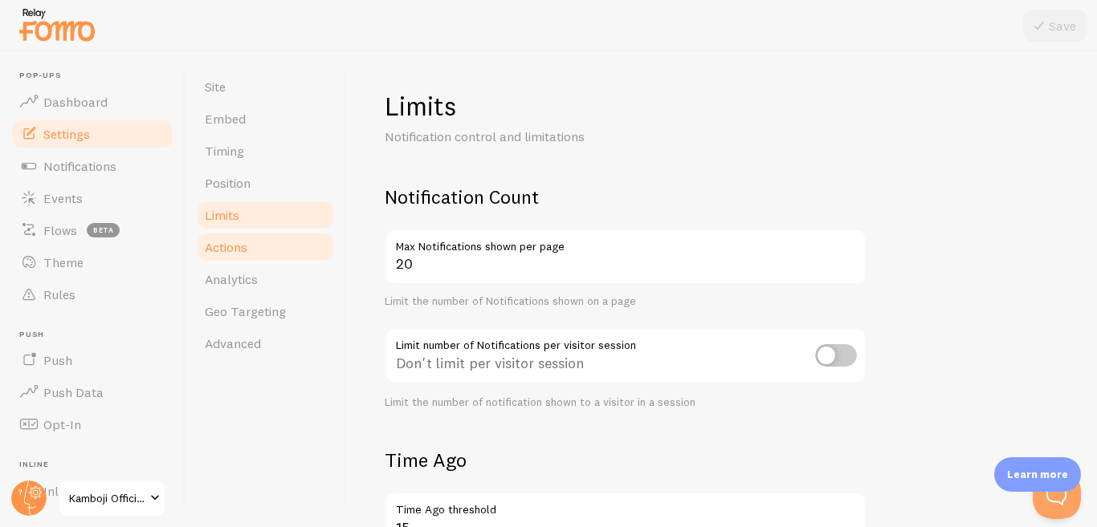
click at [264, 254] on link "Actions" at bounding box center [265, 247] width 140 height 32
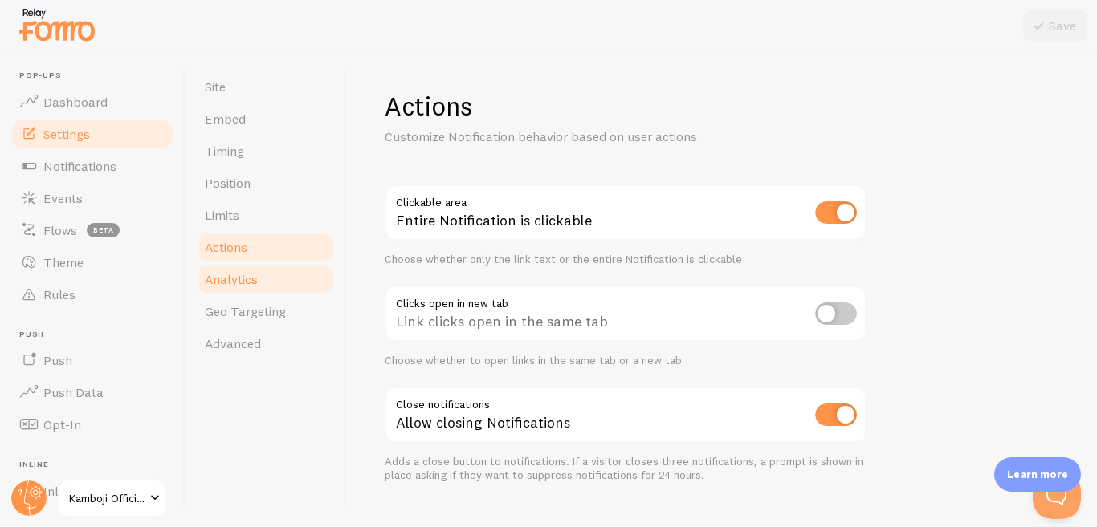
click at [269, 287] on link "Analytics" at bounding box center [265, 279] width 140 height 32
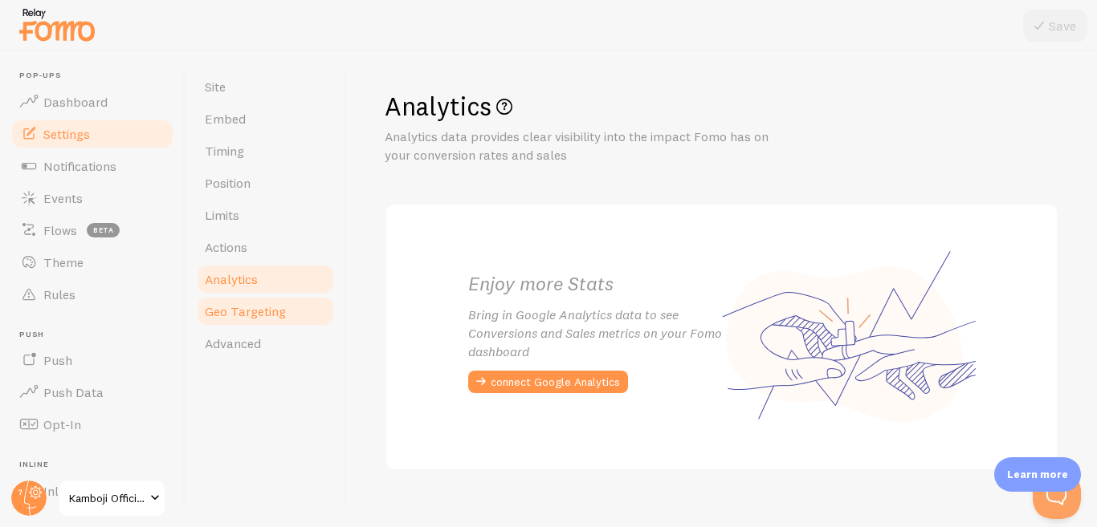
click at [270, 305] on span "Geo Targeting" at bounding box center [245, 311] width 81 height 16
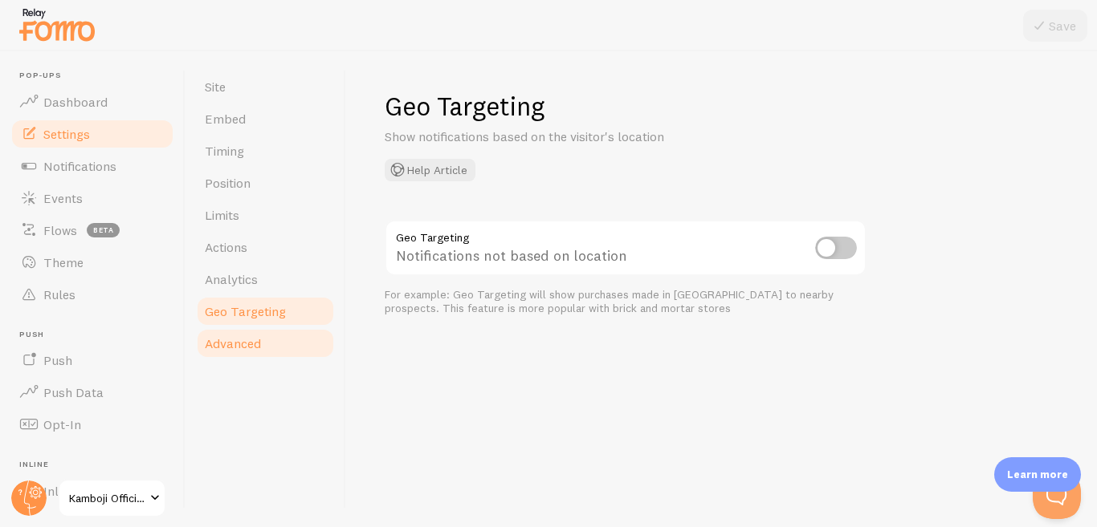
click at [283, 340] on link "Advanced" at bounding box center [265, 344] width 140 height 32
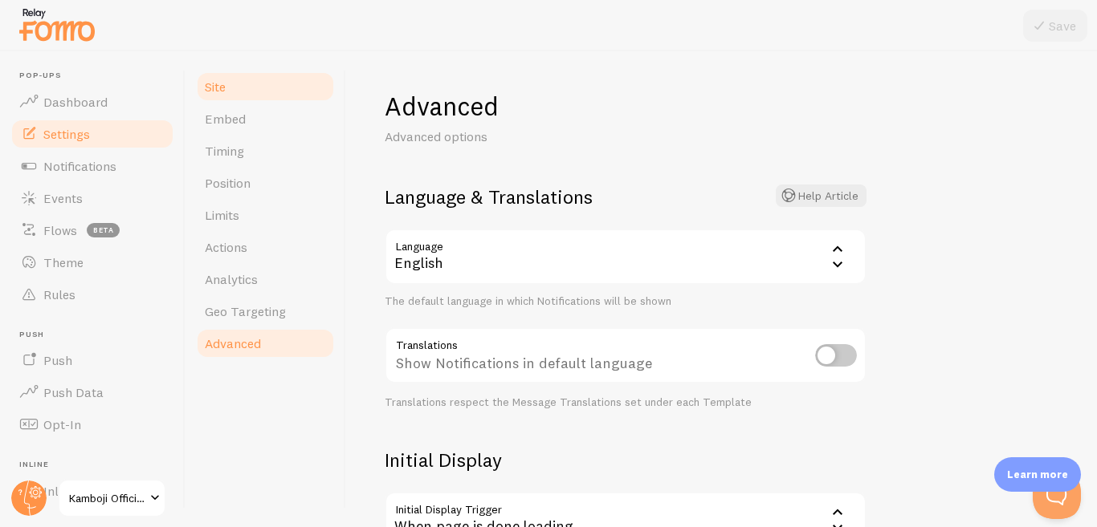
click at [248, 87] on link "Site" at bounding box center [265, 87] width 140 height 32
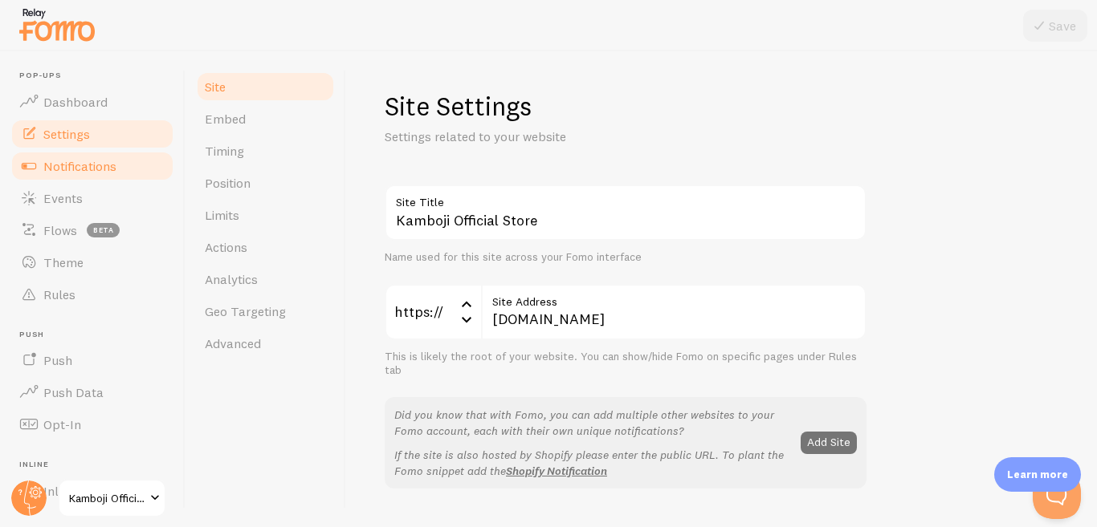
click at [127, 167] on link "Notifications" at bounding box center [92, 166] width 165 height 32
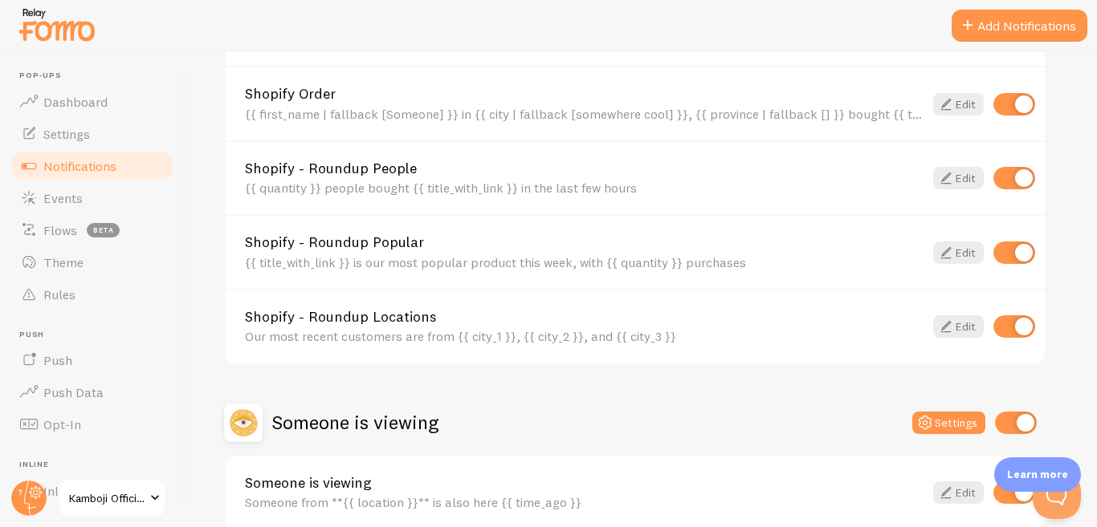
scroll to position [766, 0]
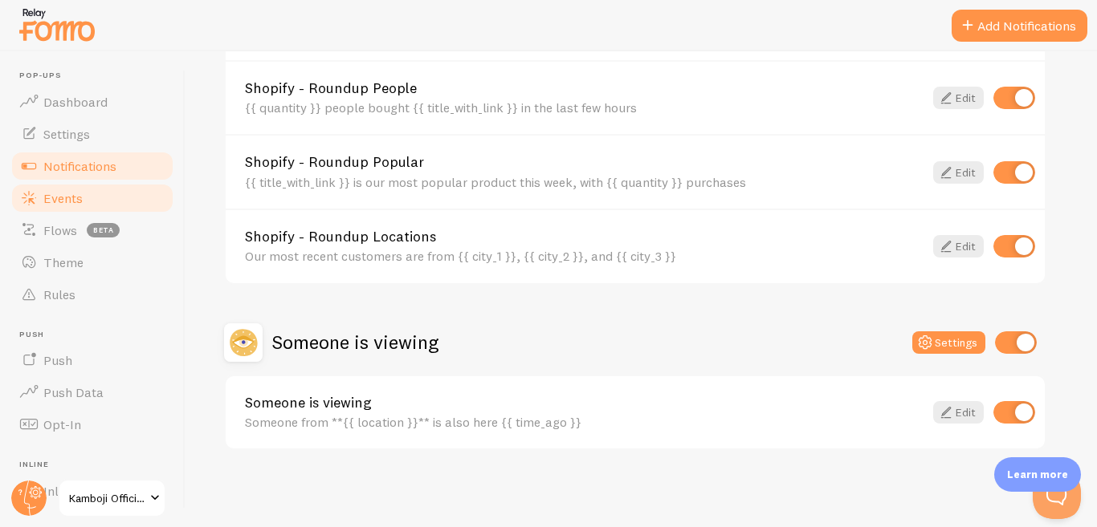
click at [67, 202] on span "Events" at bounding box center [62, 198] width 39 height 16
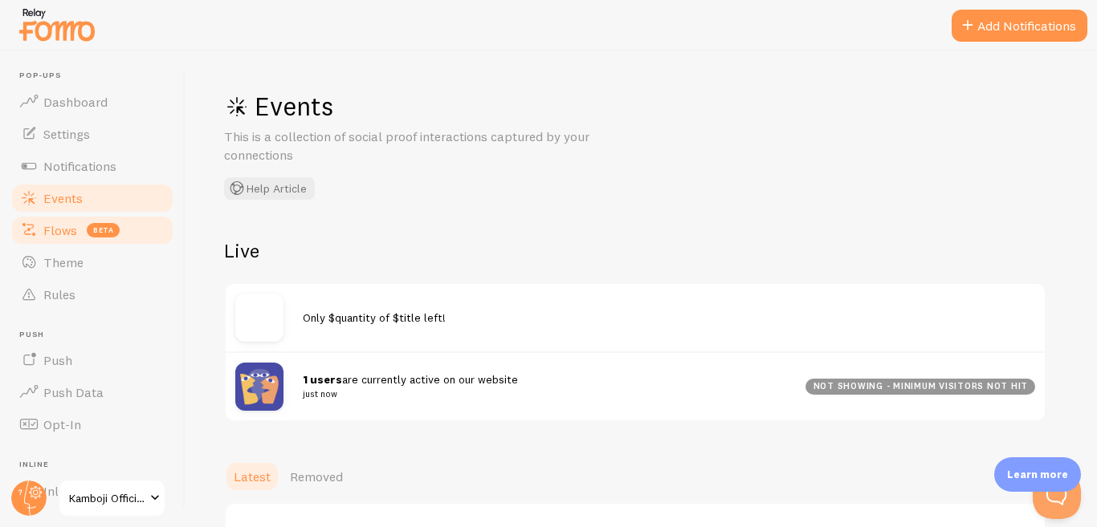
click at [64, 234] on span "Flows" at bounding box center [60, 230] width 34 height 16
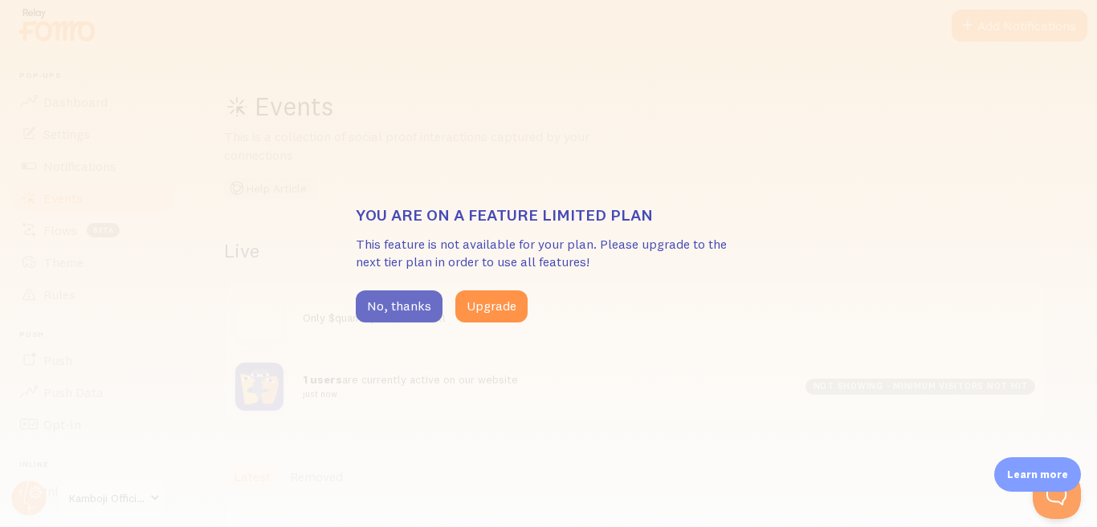
click at [416, 313] on button "No, thanks" at bounding box center [399, 307] width 87 height 32
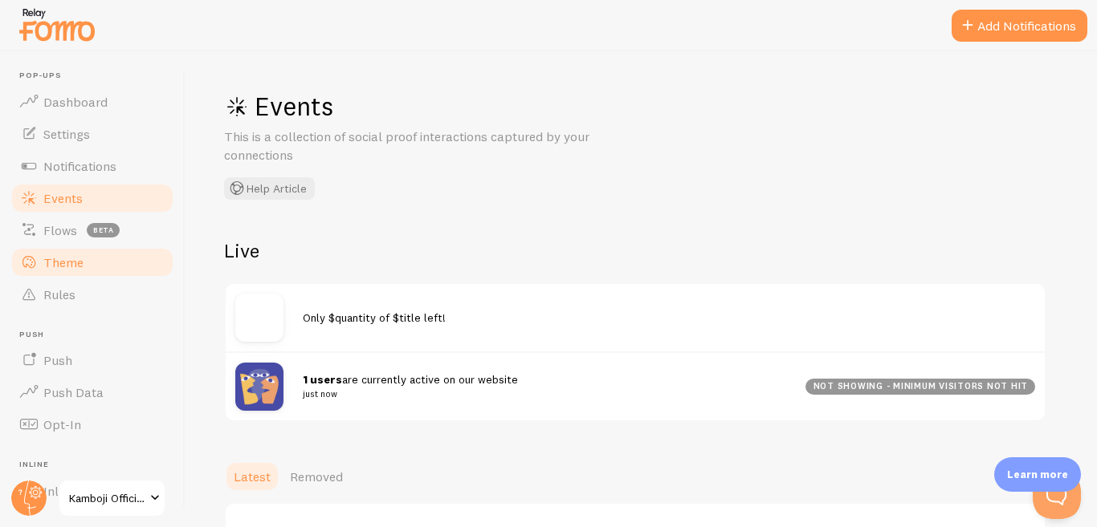
click at [66, 268] on span "Theme" at bounding box center [63, 262] width 40 height 16
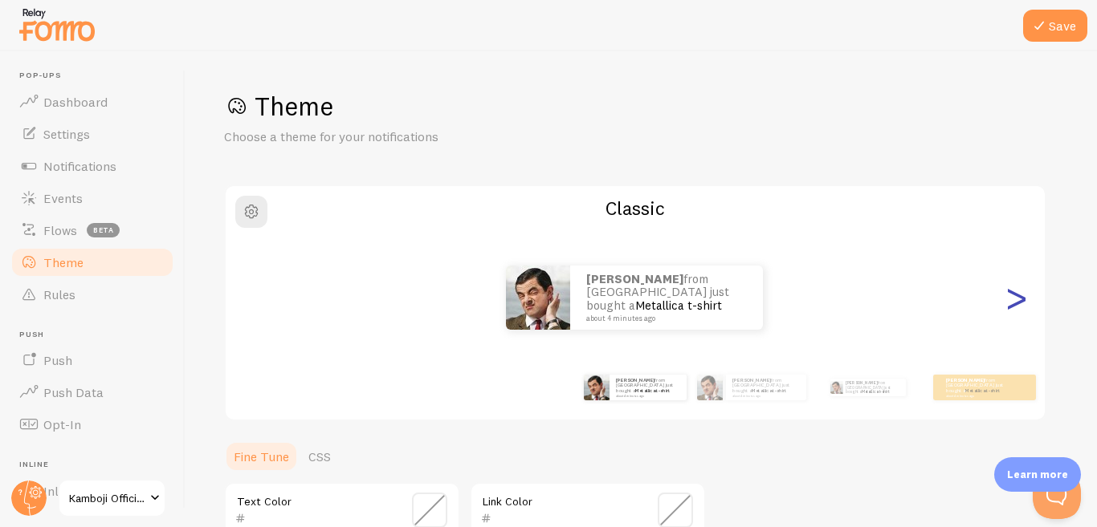
click at [1024, 311] on div ">" at bounding box center [1015, 298] width 19 height 116
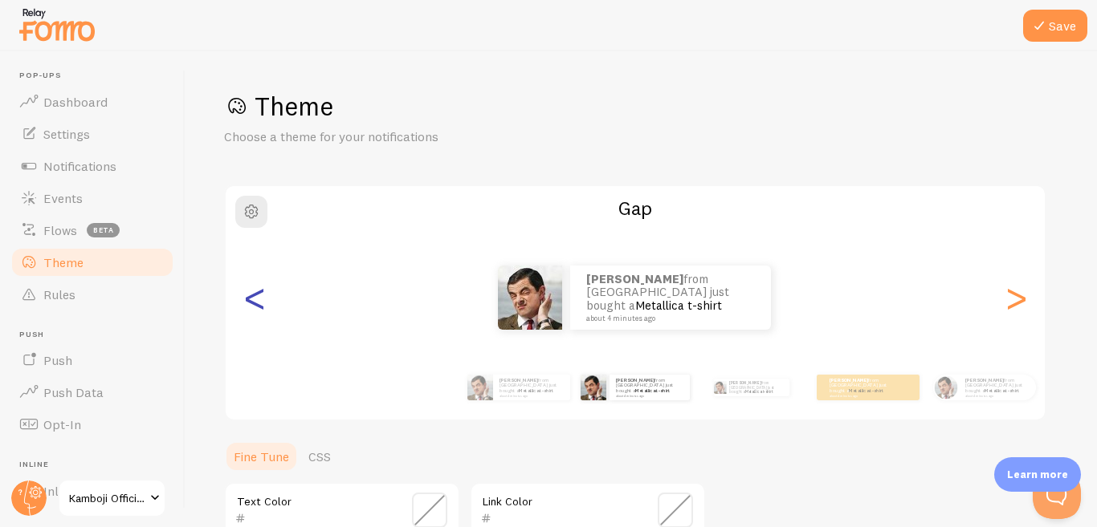
click at [250, 305] on div "<" at bounding box center [254, 298] width 19 height 116
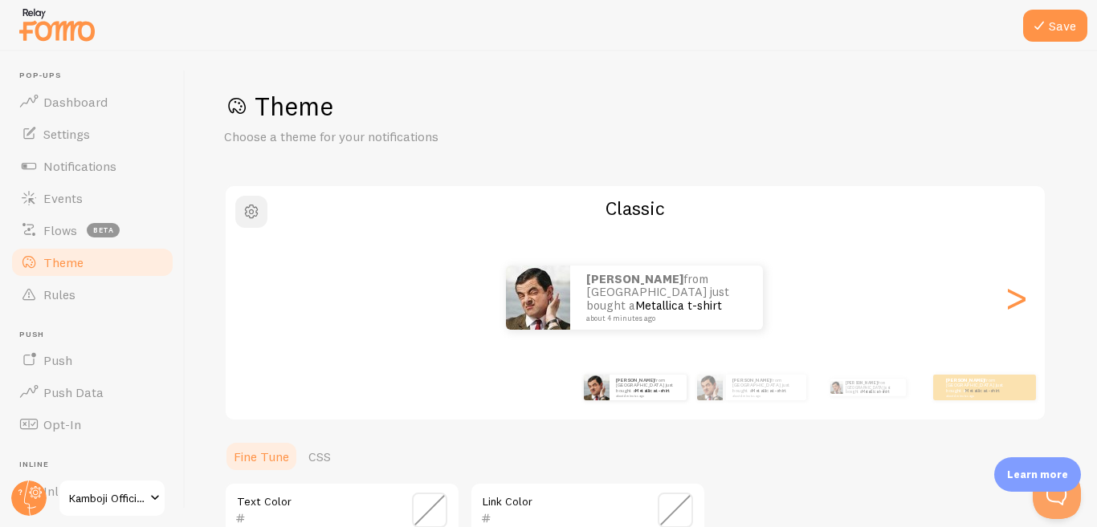
click at [254, 211] on span "button" at bounding box center [251, 211] width 19 height 19
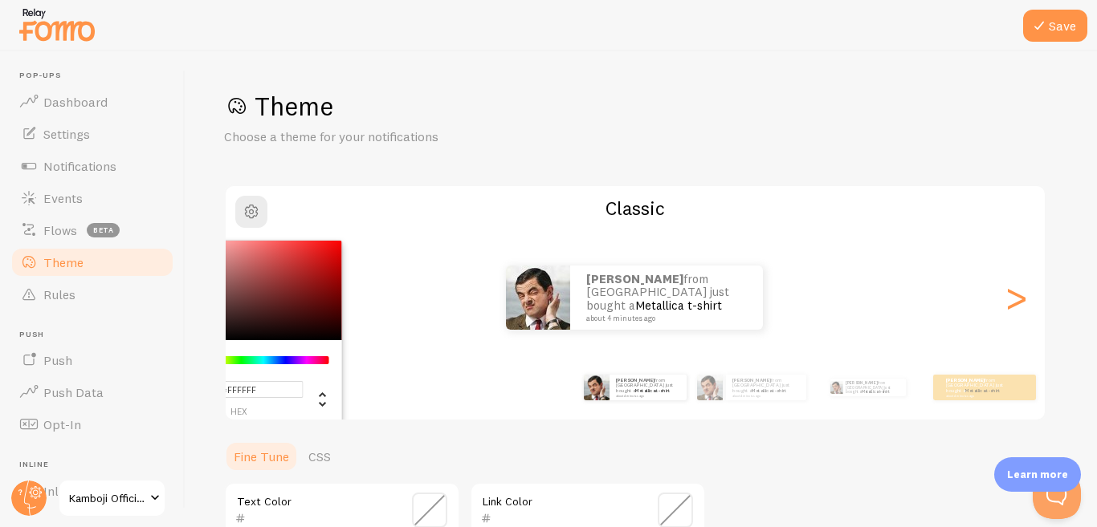
click at [426, 341] on div "Ahmad from Pakistan just bought a Metallica t-shirt about 4 minutes ago Ahmad f…" at bounding box center [635, 298] width 819 height 116
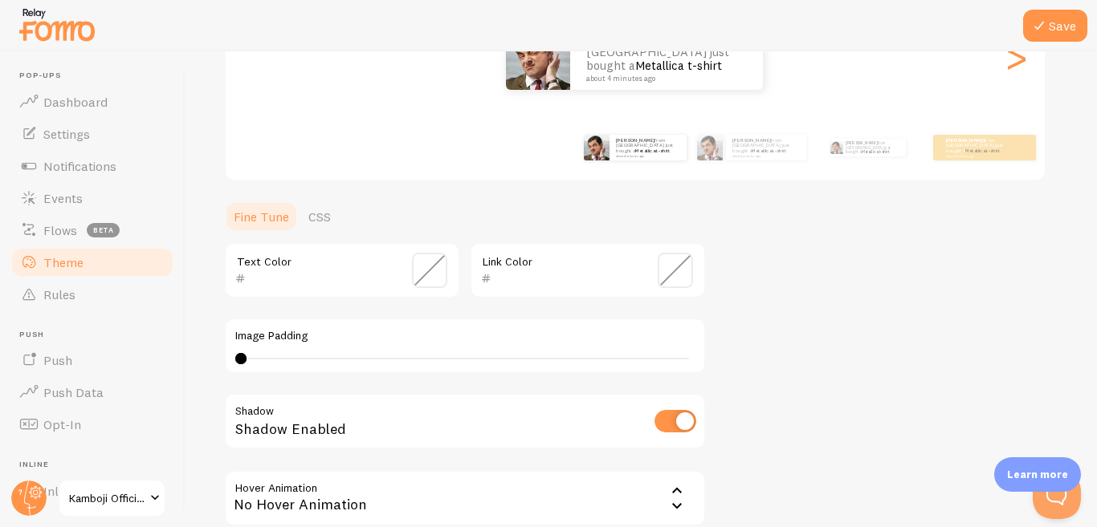
scroll to position [241, 0]
click at [279, 282] on input "text" at bounding box center [319, 277] width 147 height 19
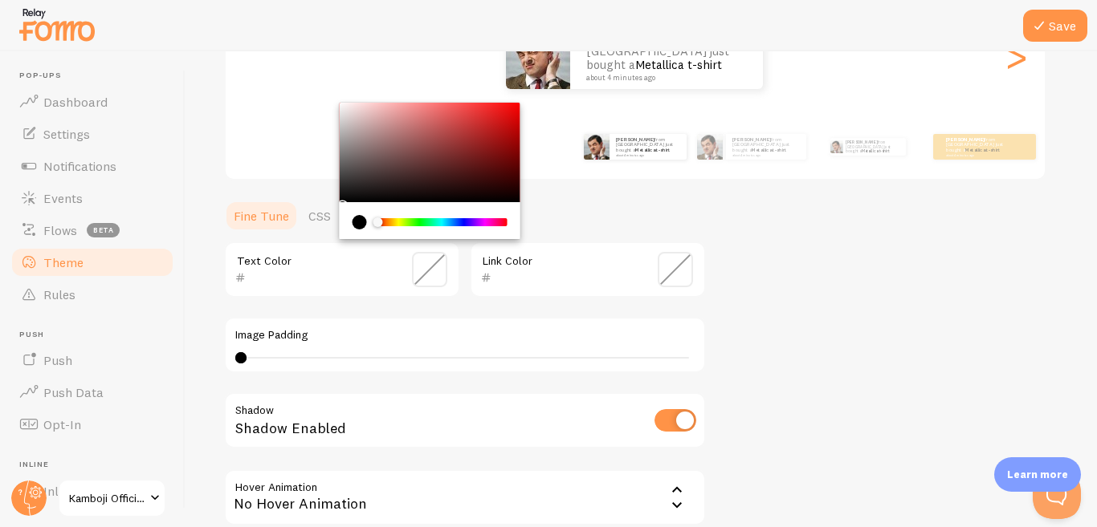
scroll to position [401, 0]
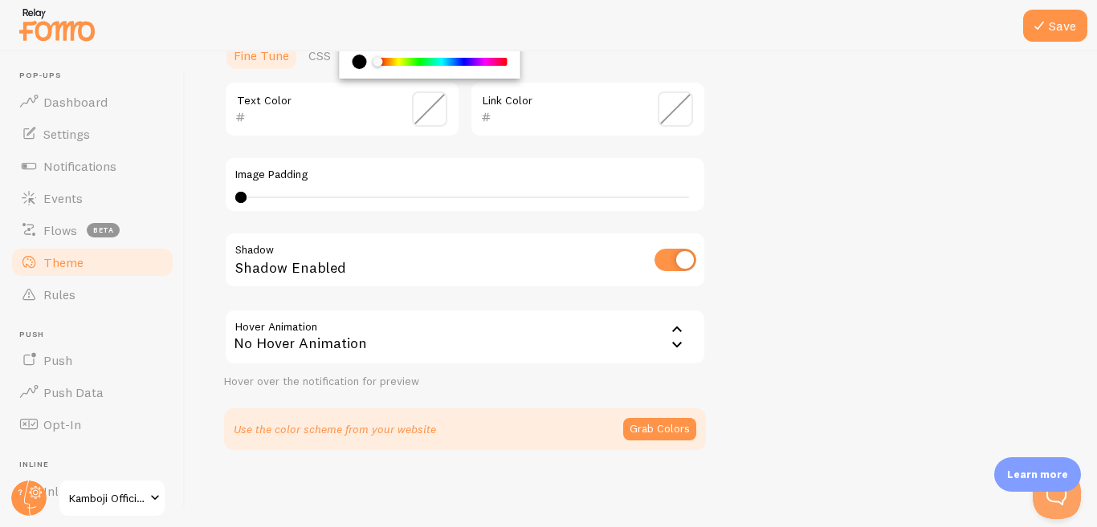
click at [843, 385] on div "Theme Choose a theme for your notifications Classic Ahmad from Pakistan just bo…" at bounding box center [641, 70] width 834 height 762
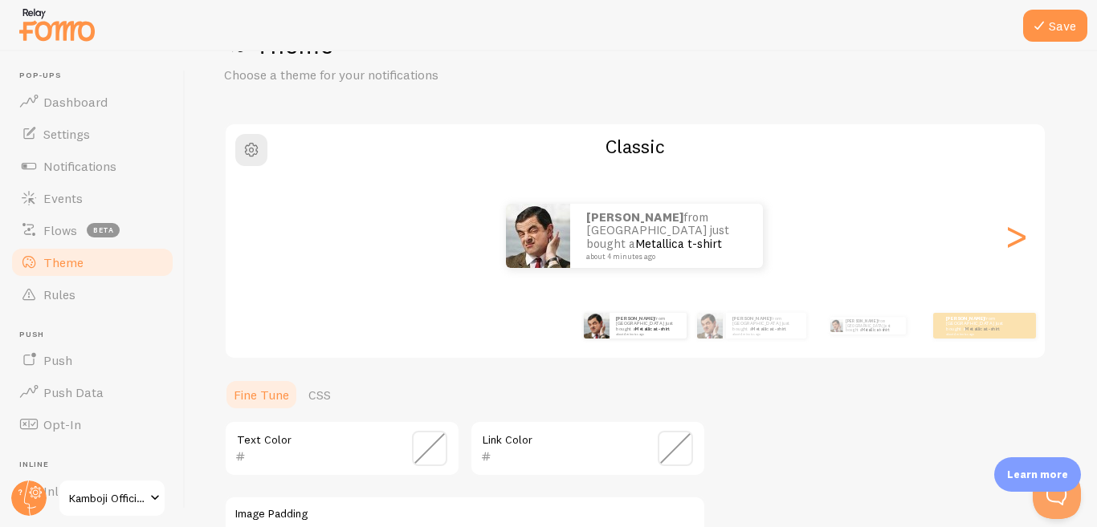
scroll to position [0, 0]
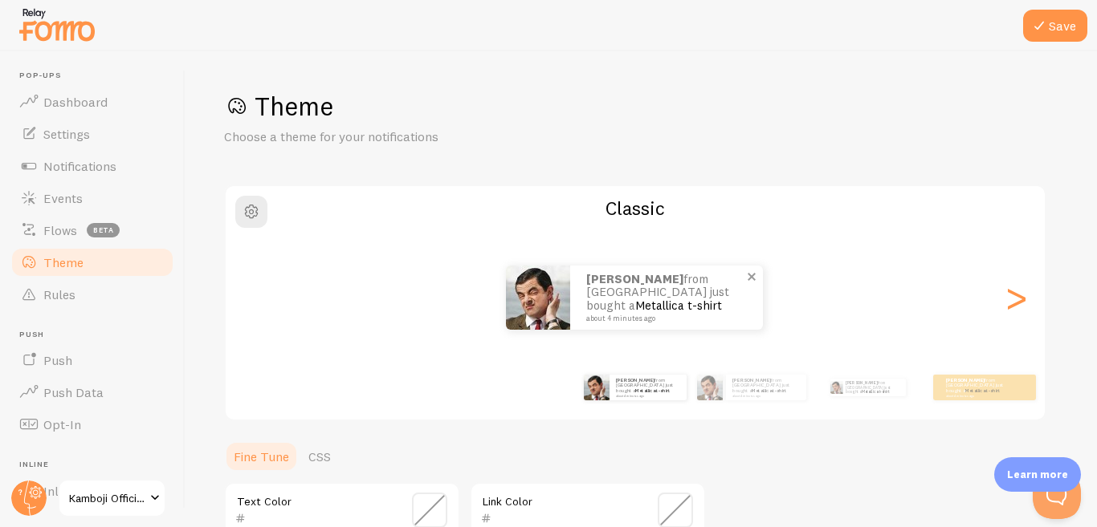
click at [535, 308] on img at bounding box center [538, 298] width 64 height 64
click at [646, 318] on div "Ahmad from Pakistan just bought a Metallica t-shirt about 4 minutes ago" at bounding box center [666, 298] width 193 height 64
click at [661, 298] on link "Metallica t-shirt" at bounding box center [678, 305] width 87 height 15
click at [1011, 301] on div ">" at bounding box center [1015, 298] width 19 height 116
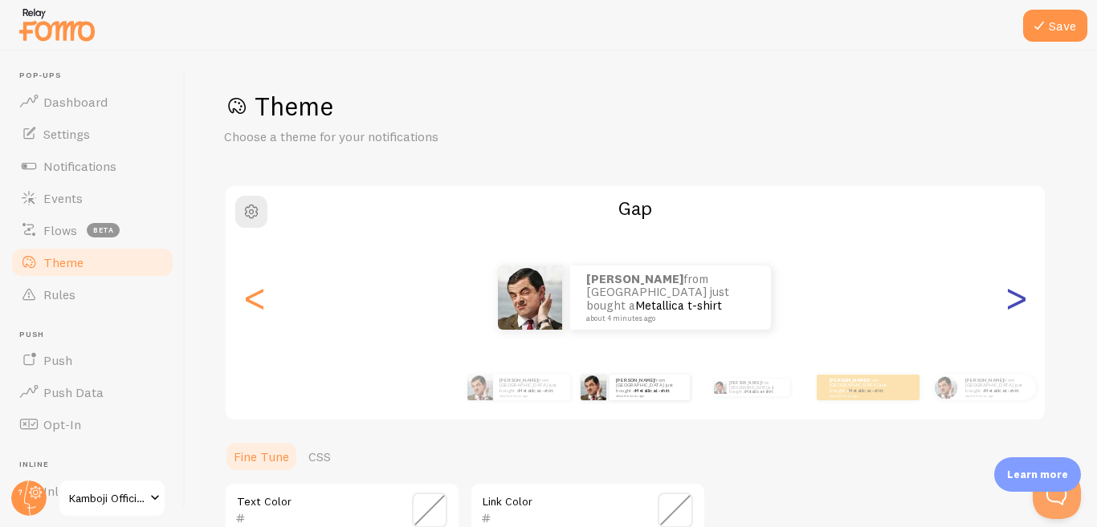
click at [1011, 301] on div ">" at bounding box center [1015, 298] width 19 height 116
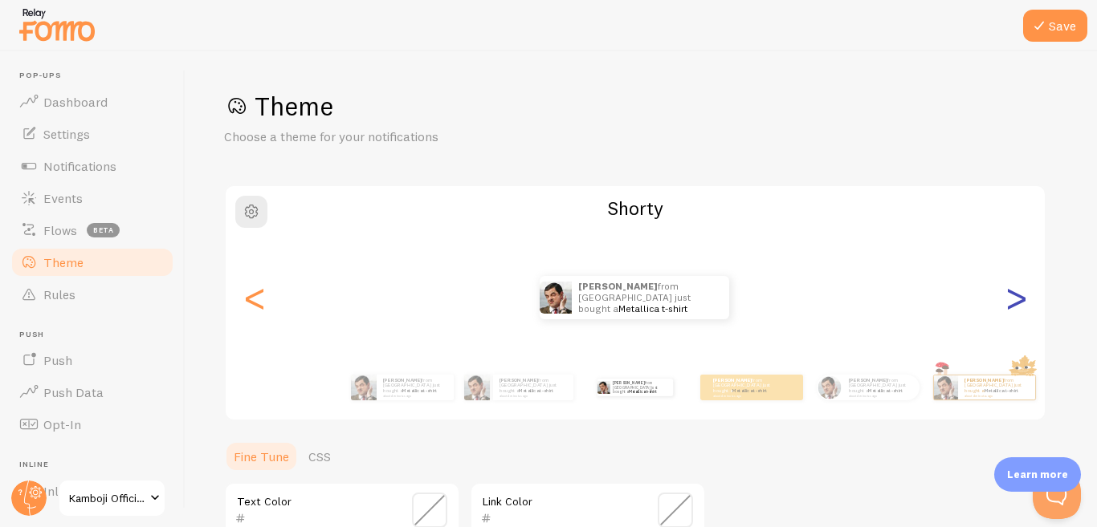
click at [1011, 301] on div ">" at bounding box center [1015, 298] width 19 height 116
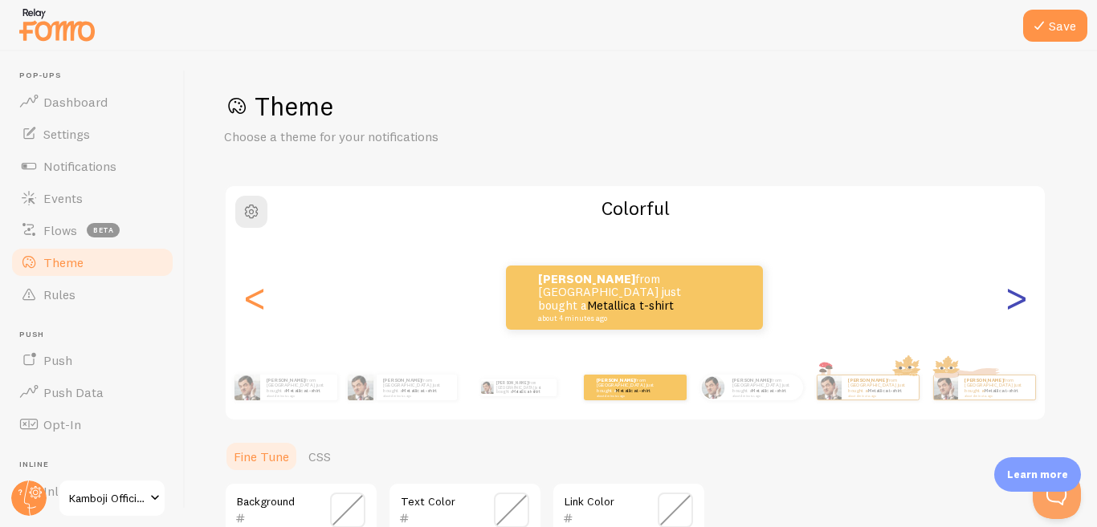
click at [1011, 301] on div ">" at bounding box center [1015, 298] width 19 height 116
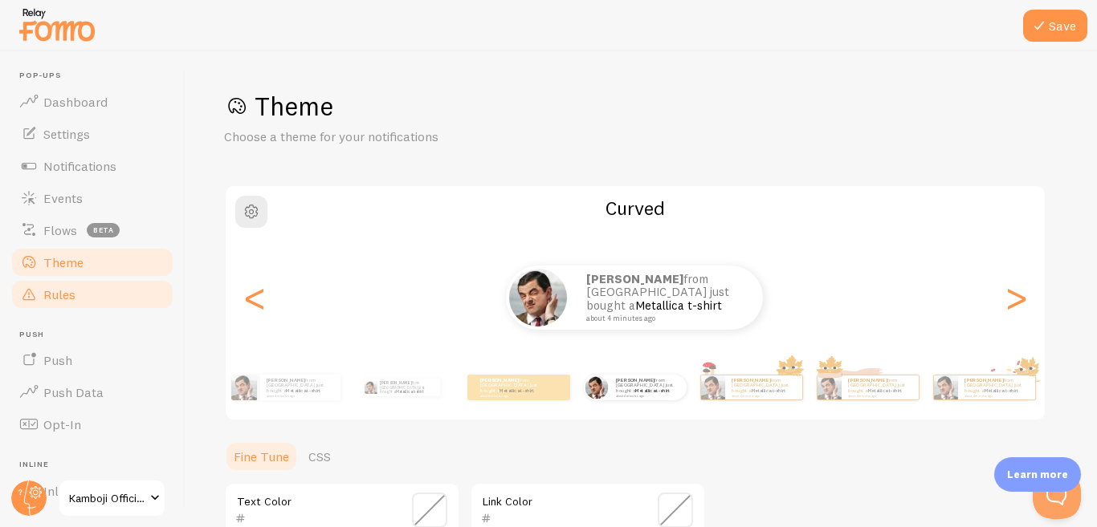
click at [86, 294] on link "Rules" at bounding box center [92, 295] width 165 height 32
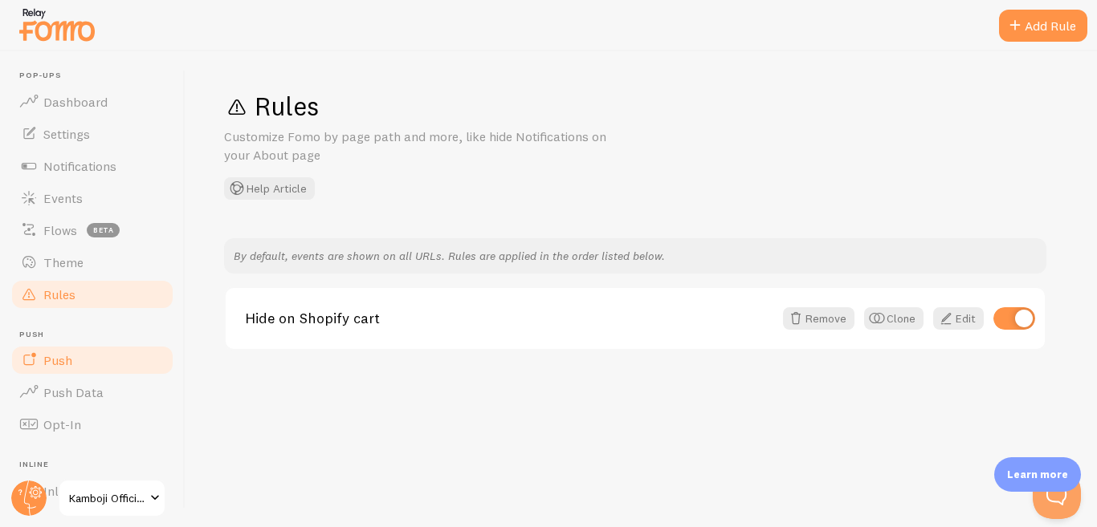
click at [74, 354] on link "Push" at bounding box center [92, 360] width 165 height 32
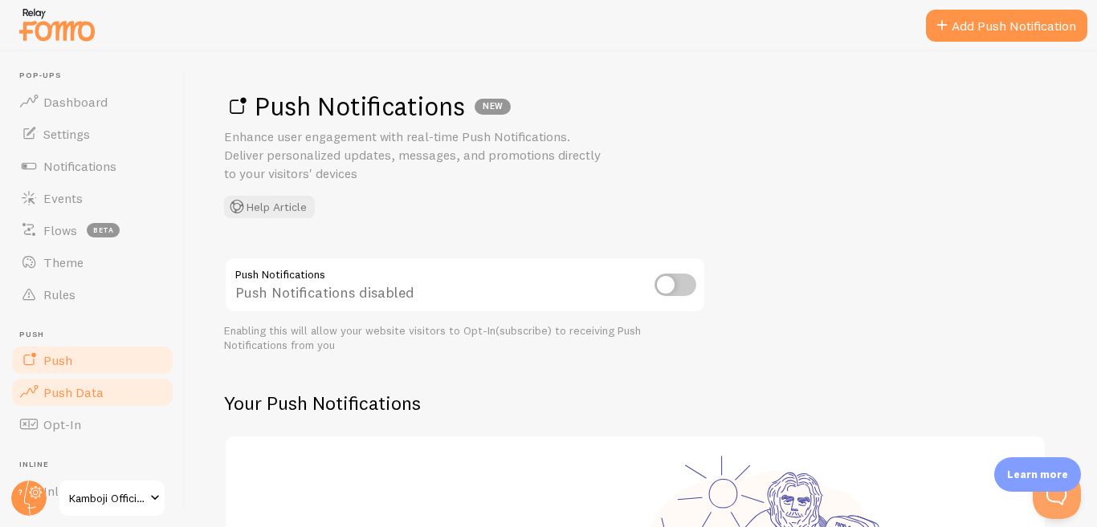
click at [90, 388] on span "Push Data" at bounding box center [73, 393] width 60 height 16
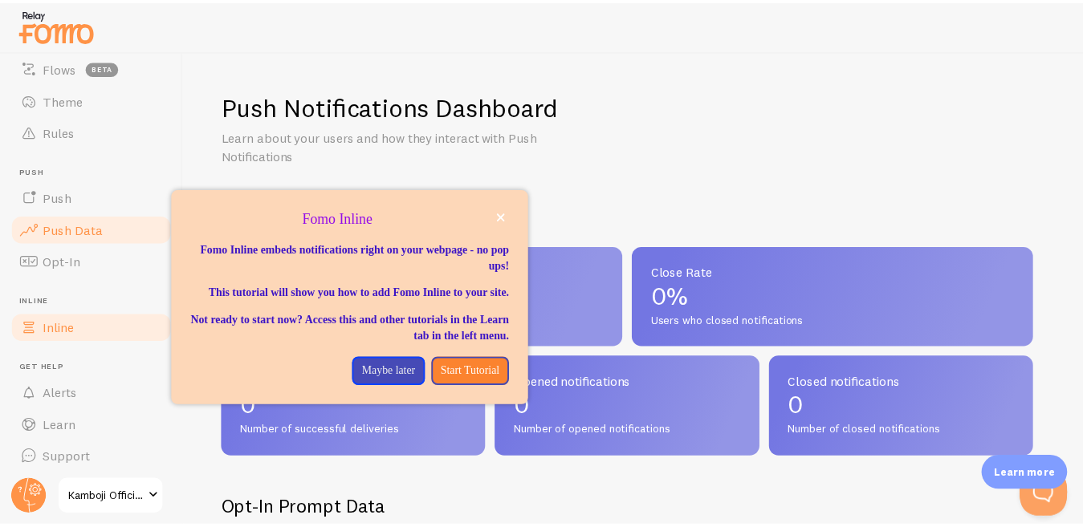
scroll to position [168, 0]
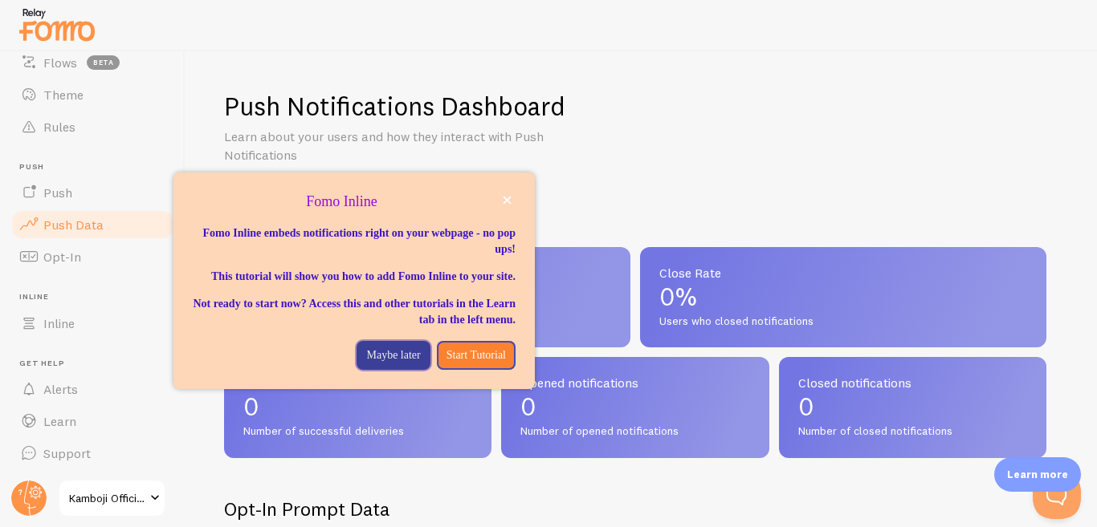
click at [401, 364] on p "Maybe later" at bounding box center [393, 356] width 54 height 16
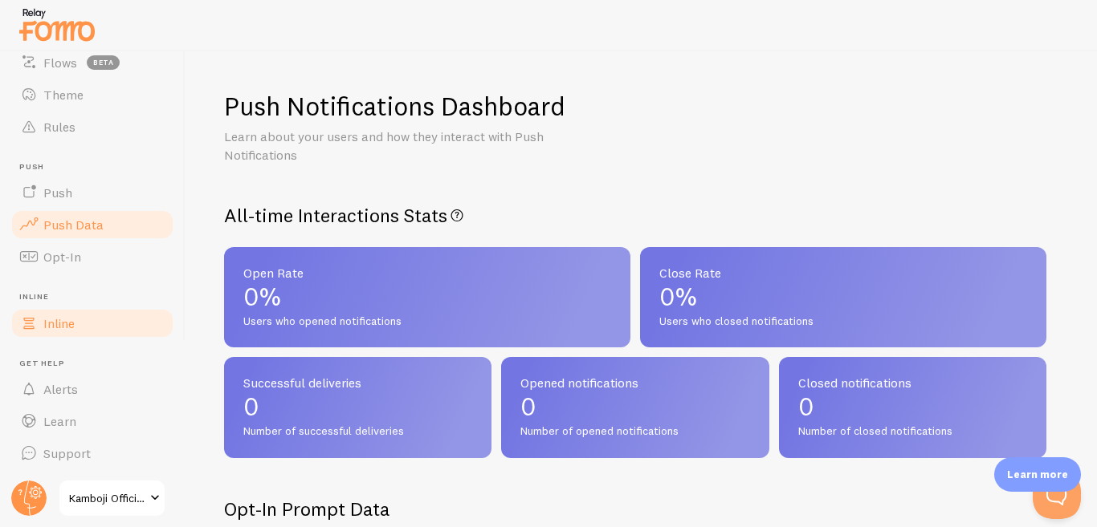
click at [90, 330] on link "Inline" at bounding box center [92, 323] width 165 height 32
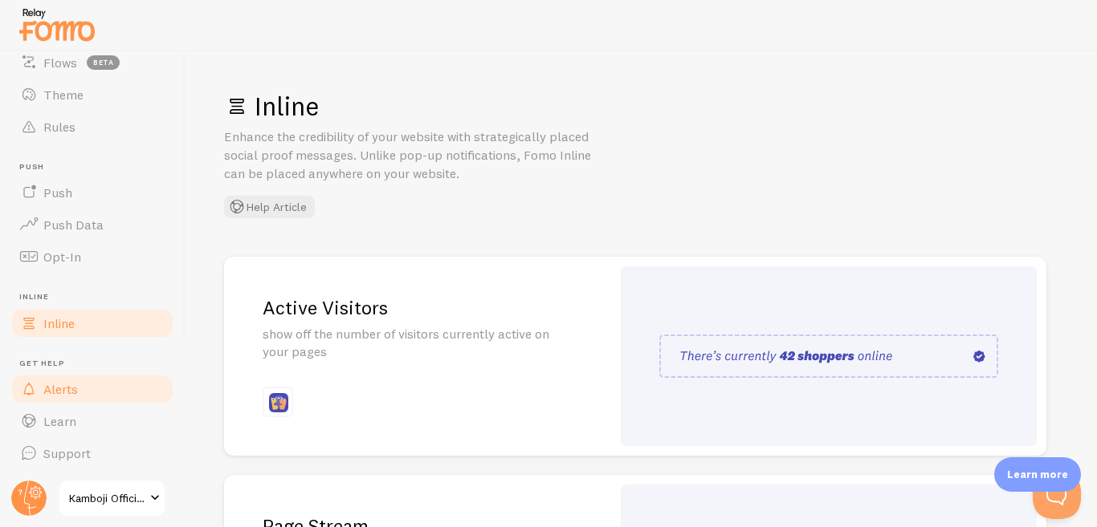
click at [99, 385] on link "Alerts" at bounding box center [92, 389] width 165 height 32
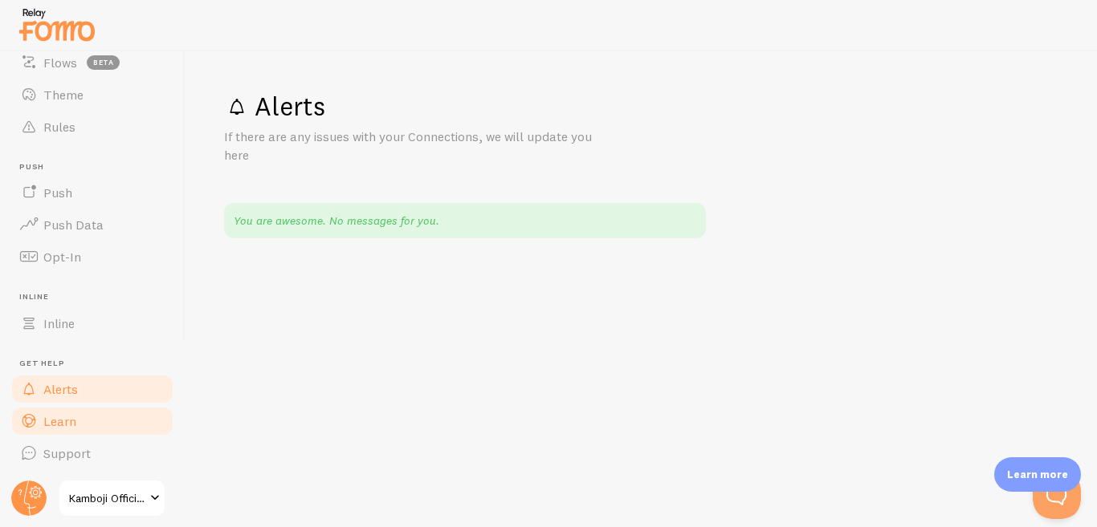
click at [89, 425] on link "Learn" at bounding box center [92, 421] width 165 height 32
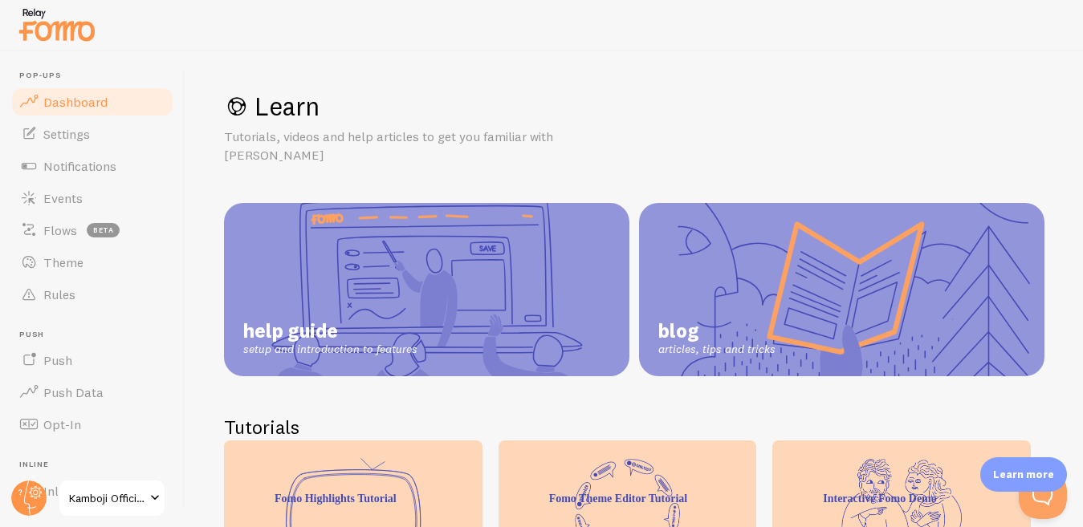
click at [117, 108] on link "Dashboard" at bounding box center [92, 102] width 165 height 32
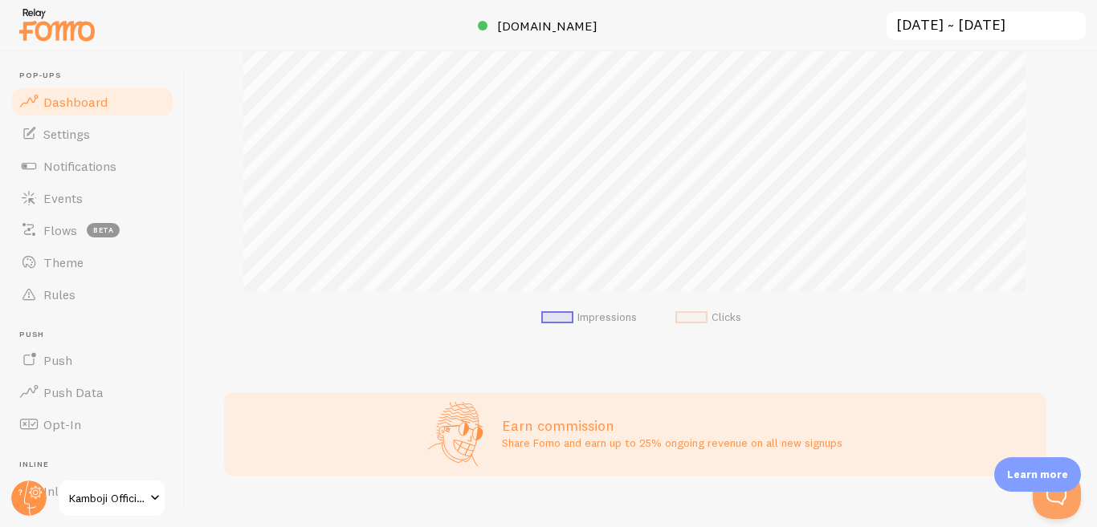
scroll to position [371, 0]
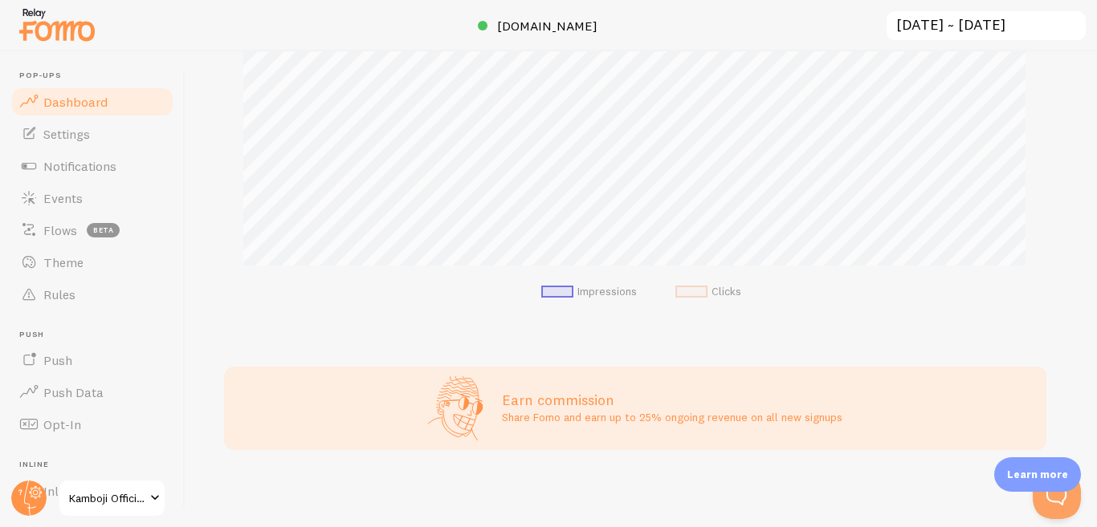
click at [1013, 482] on div "Learn more" at bounding box center [1037, 475] width 87 height 35
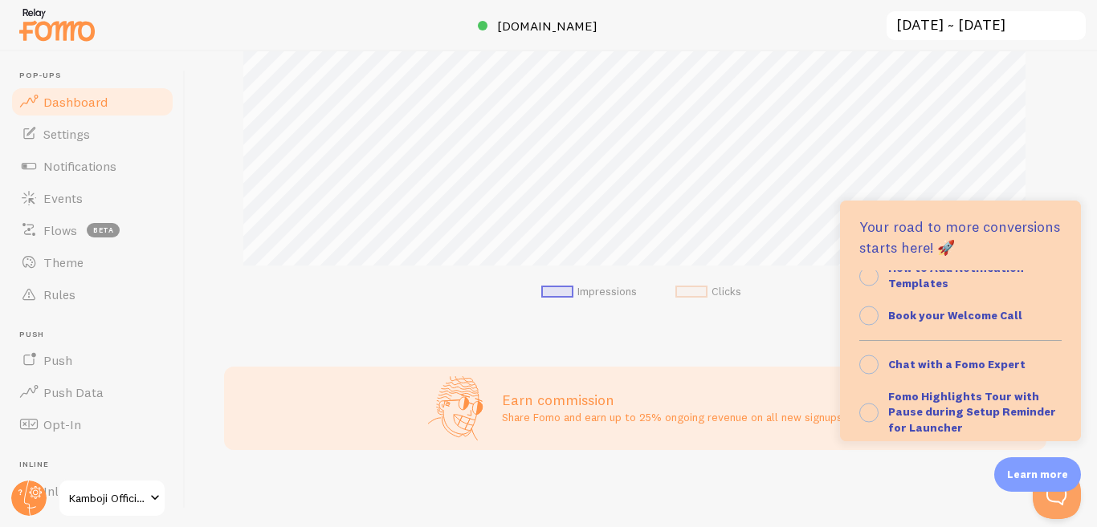
scroll to position [181, 0]
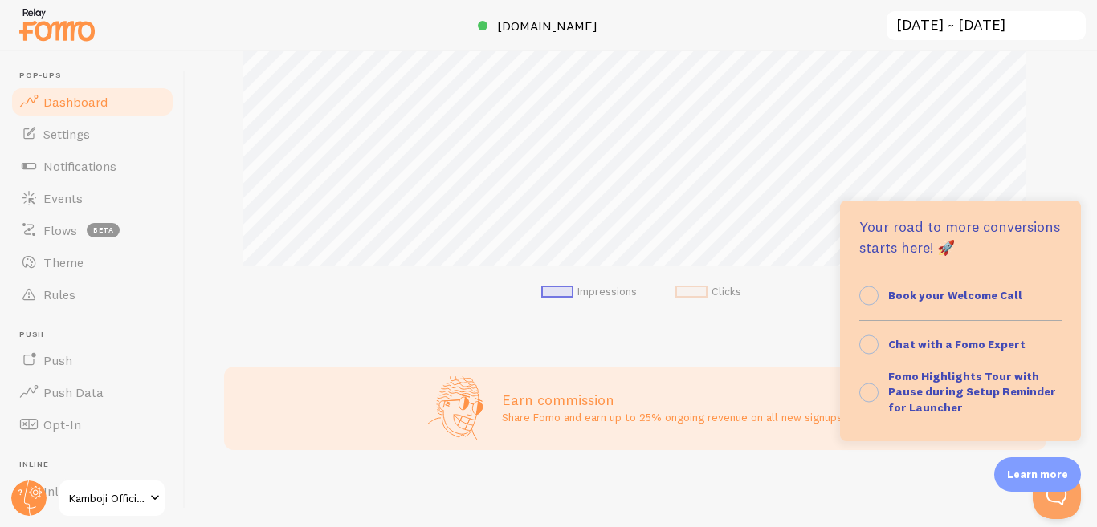
click at [885, 468] on div "Impressions 15 Quantity of notifications shown Clicks 0 Traffic from clicks on …" at bounding box center [640, 289] width 911 height 476
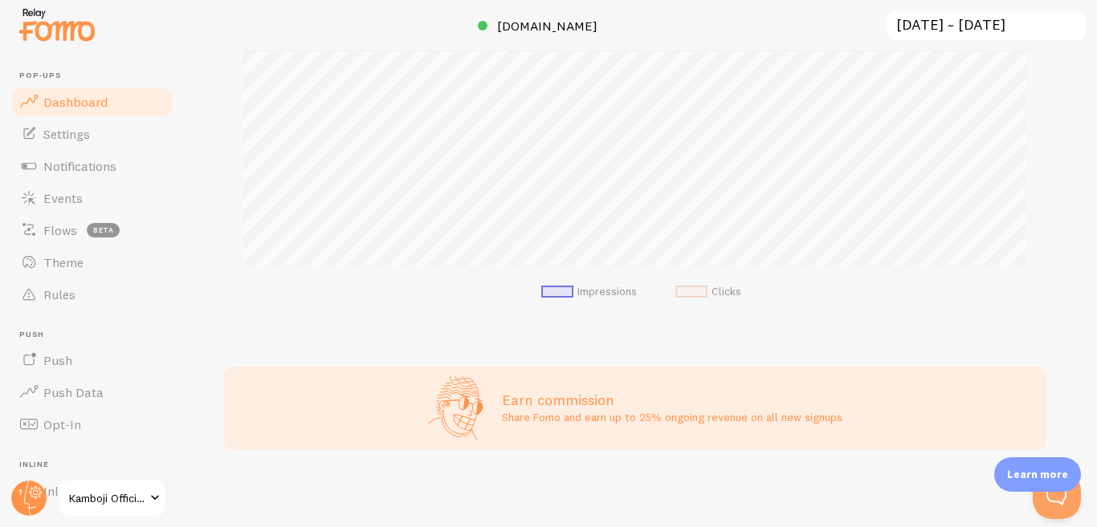
scroll to position [0, 0]
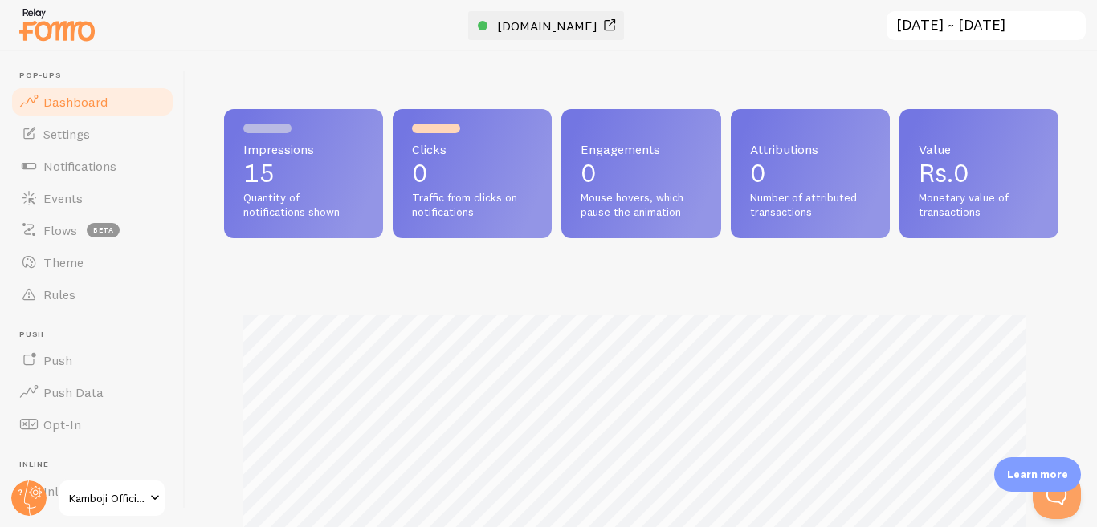
click at [580, 26] on span "[DOMAIN_NAME]" at bounding box center [547, 26] width 100 height 16
click at [116, 141] on link "Settings" at bounding box center [92, 134] width 165 height 32
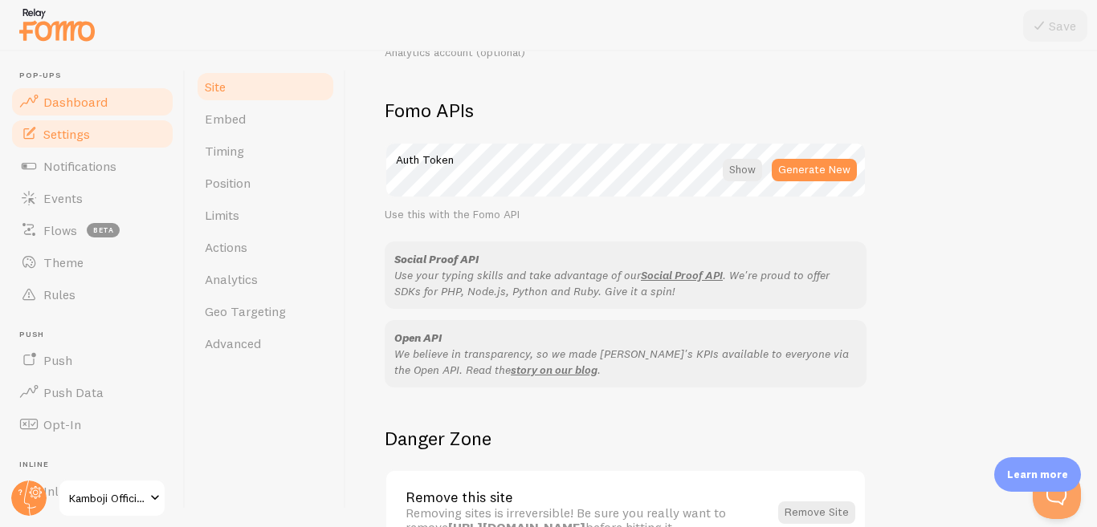
click at [87, 109] on span "Dashboard" at bounding box center [75, 102] width 64 height 16
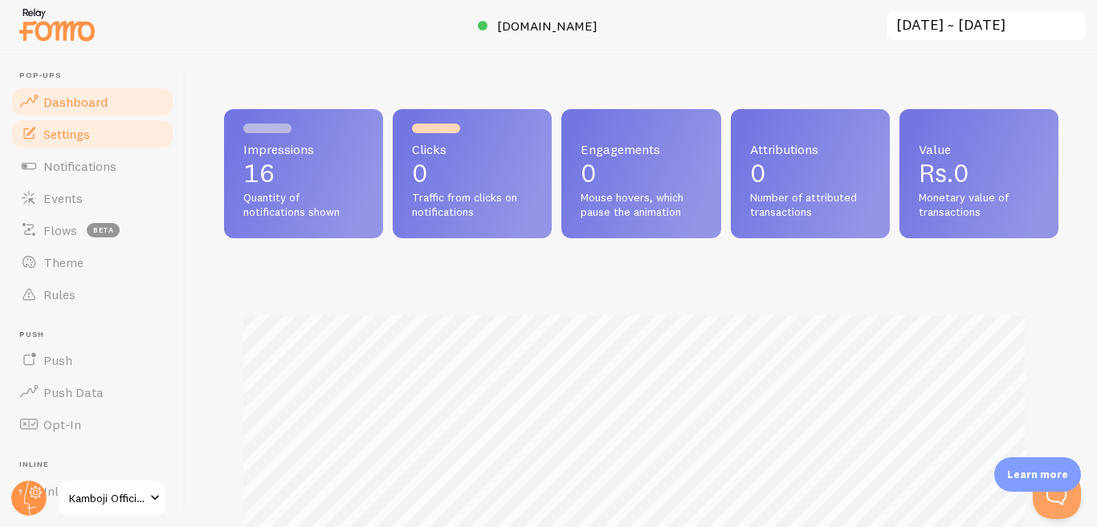
click at [71, 140] on span "Settings" at bounding box center [66, 134] width 47 height 16
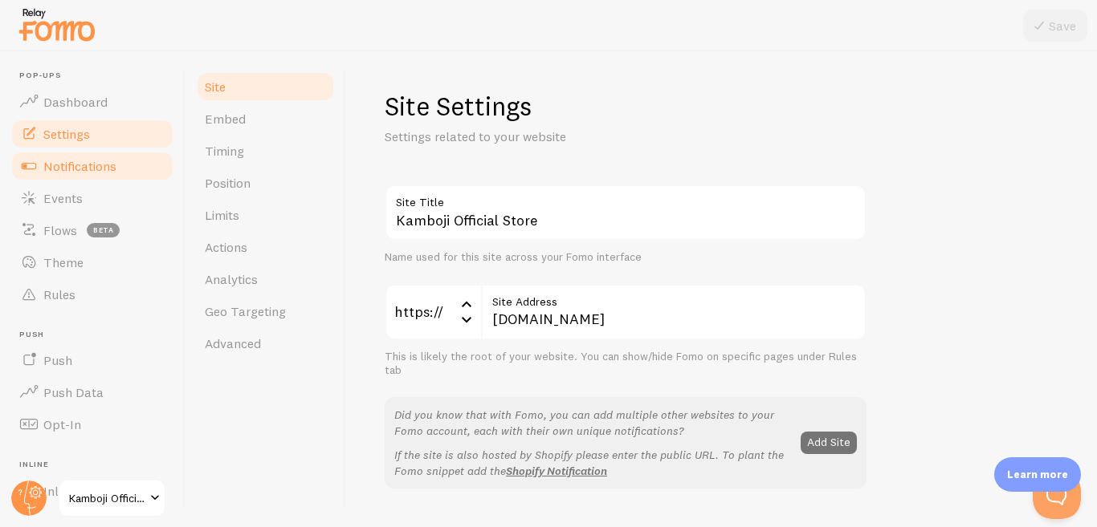
click at [83, 165] on span "Notifications" at bounding box center [79, 166] width 73 height 16
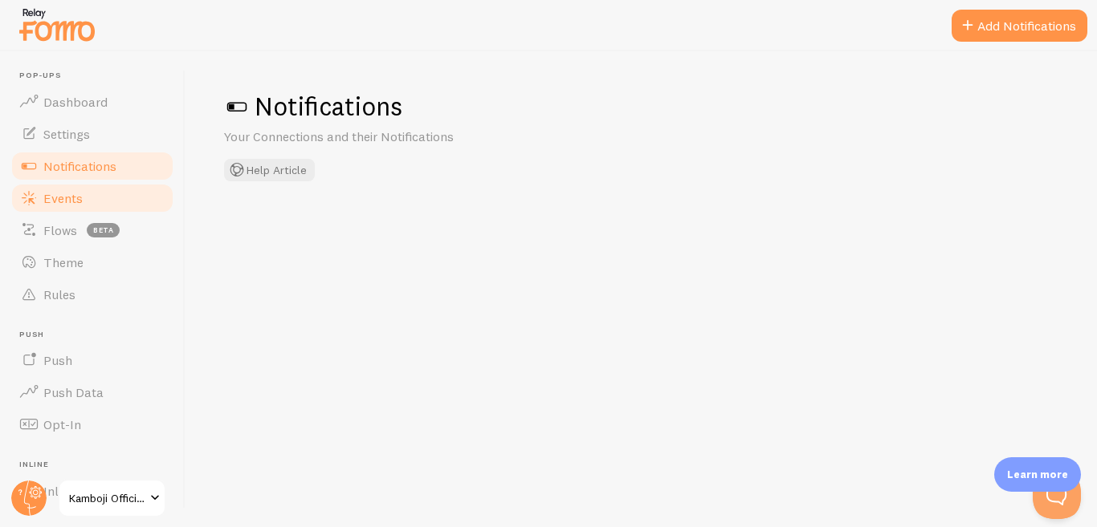
click at [63, 197] on span "Events" at bounding box center [62, 198] width 39 height 16
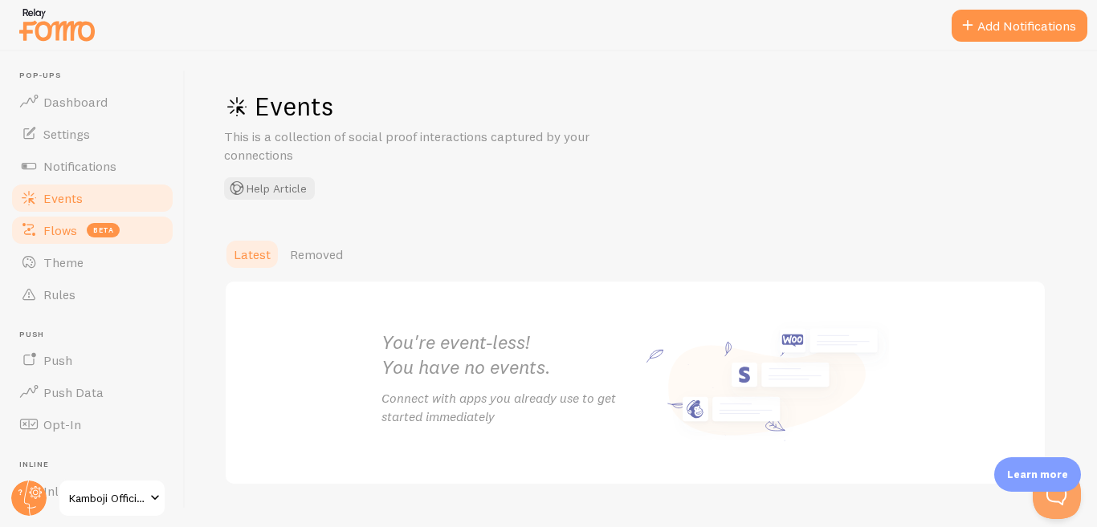
click at [74, 217] on link "Flows beta" at bounding box center [92, 230] width 165 height 32
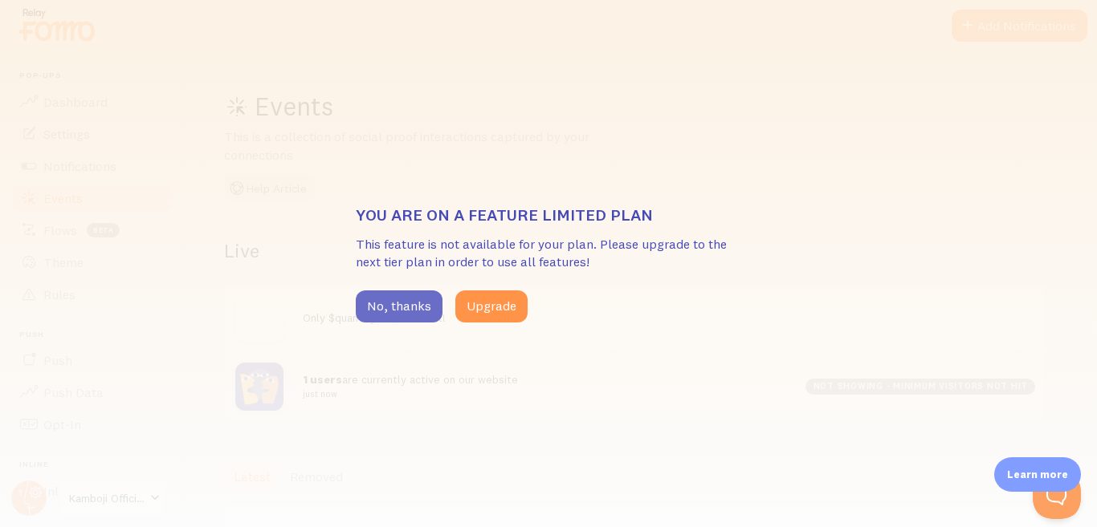
click at [396, 309] on button "No, thanks" at bounding box center [399, 307] width 87 height 32
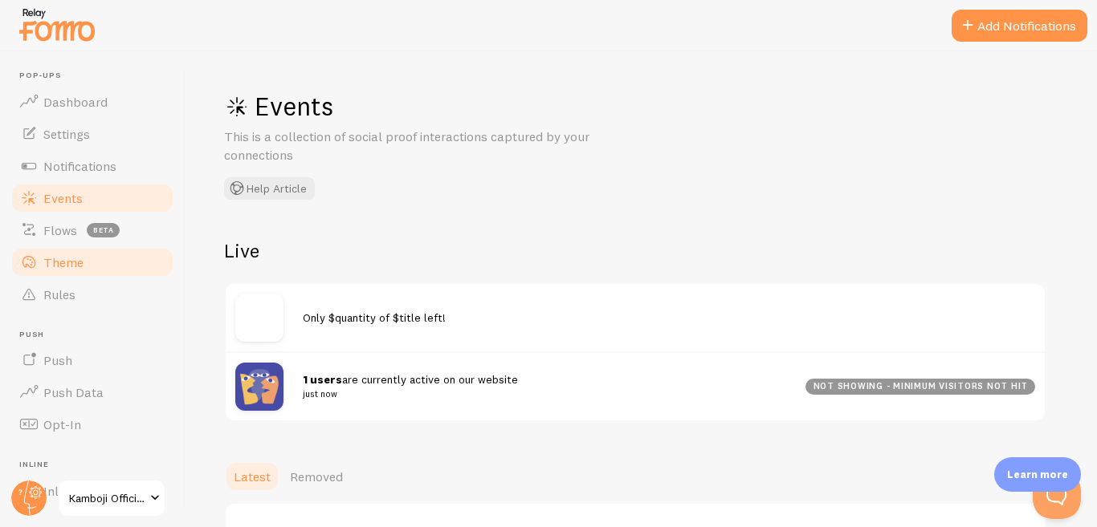
click at [82, 269] on span "Theme" at bounding box center [63, 262] width 40 height 16
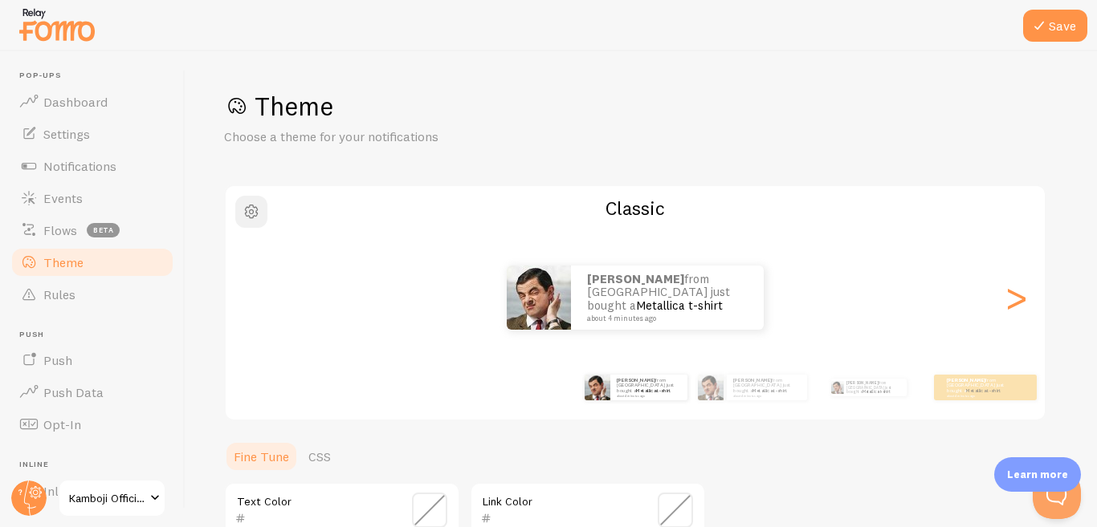
click at [252, 208] on span "button" at bounding box center [251, 211] width 19 height 19
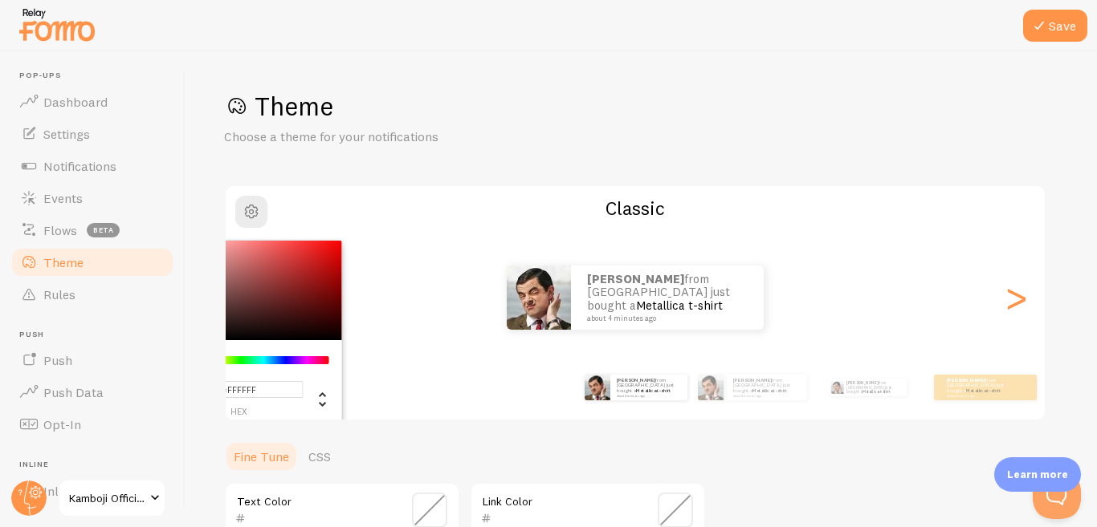
click at [409, 301] on div "Ahmad from Pakistan just bought a Metallica t-shirt about 4 minutes ago" at bounding box center [635, 298] width 819 height 64
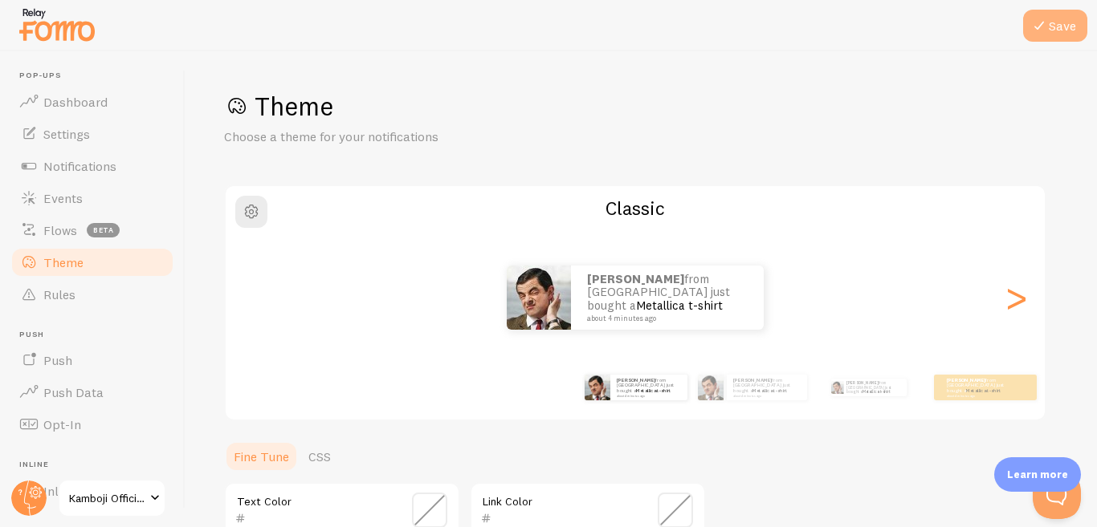
click at [1075, 29] on button "Save" at bounding box center [1055, 26] width 64 height 32
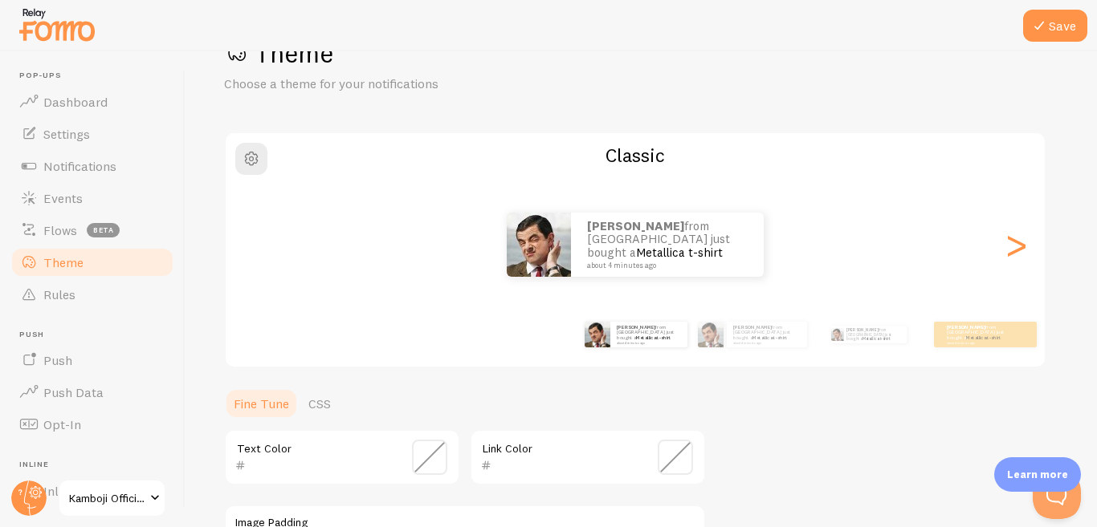
scroll to position [80, 0]
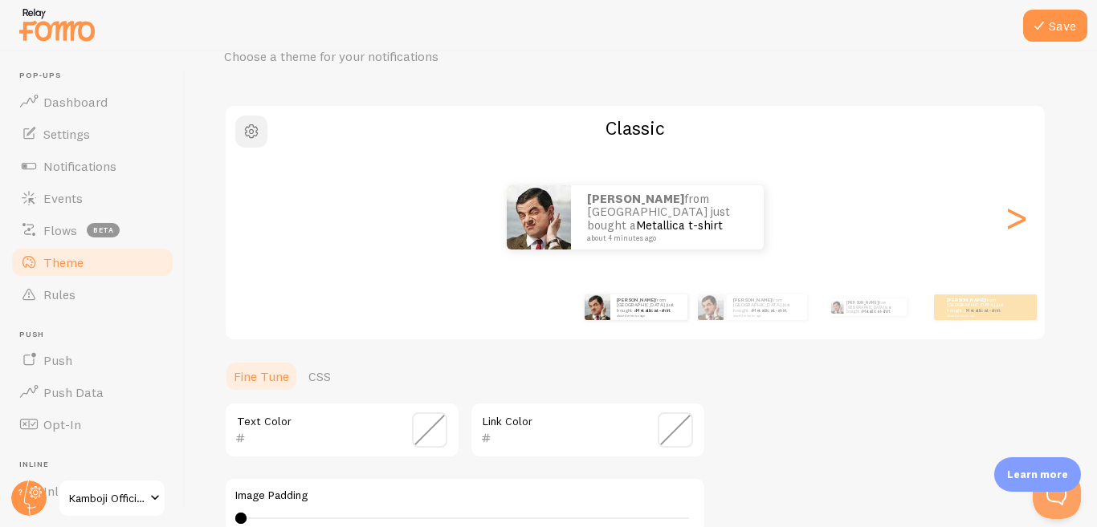
click at [250, 136] on span "button" at bounding box center [251, 131] width 19 height 19
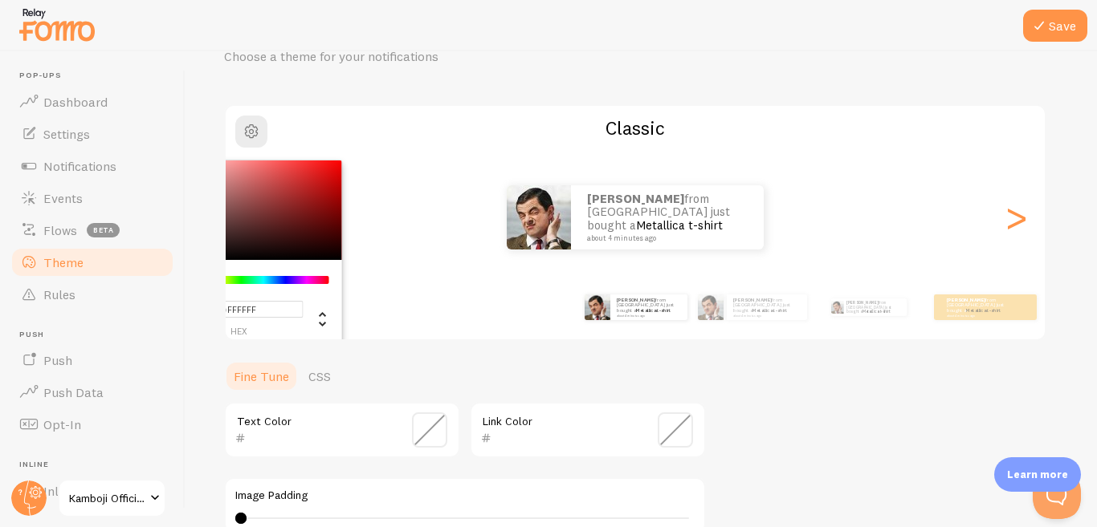
click at [382, 379] on ul "Fine Tune CSS" at bounding box center [465, 376] width 482 height 32
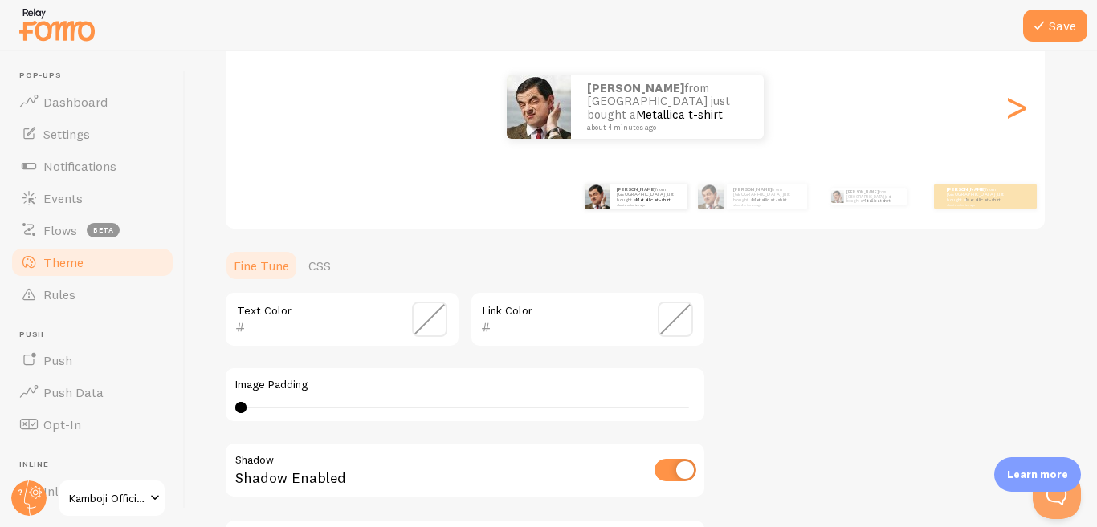
scroll to position [241, 0]
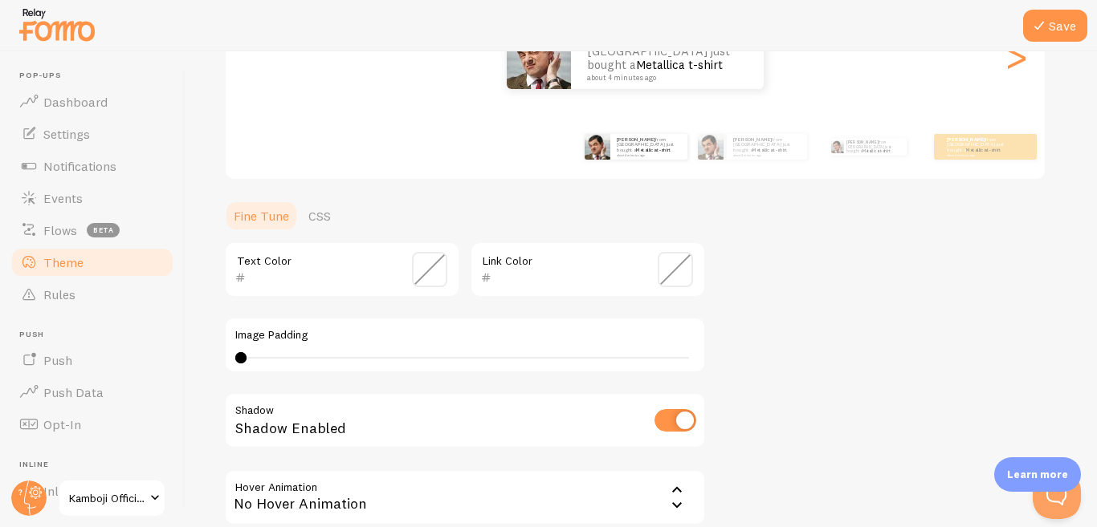
click at [1044, 479] on p "Learn more" at bounding box center [1037, 474] width 61 height 15
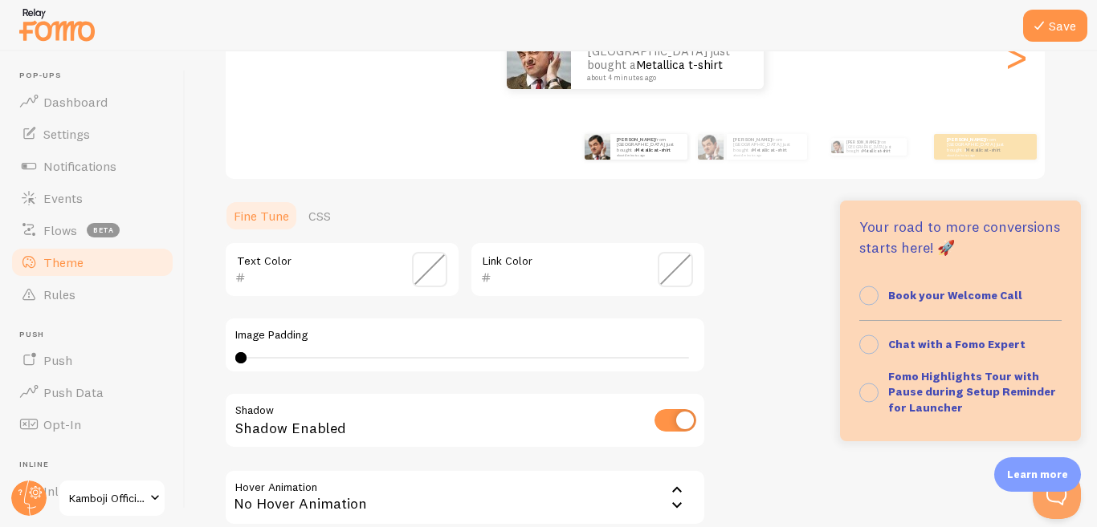
click at [775, 399] on div "Theme Choose a theme for your notifications Classic Ahmad from Pakistan just bo…" at bounding box center [641, 230] width 834 height 762
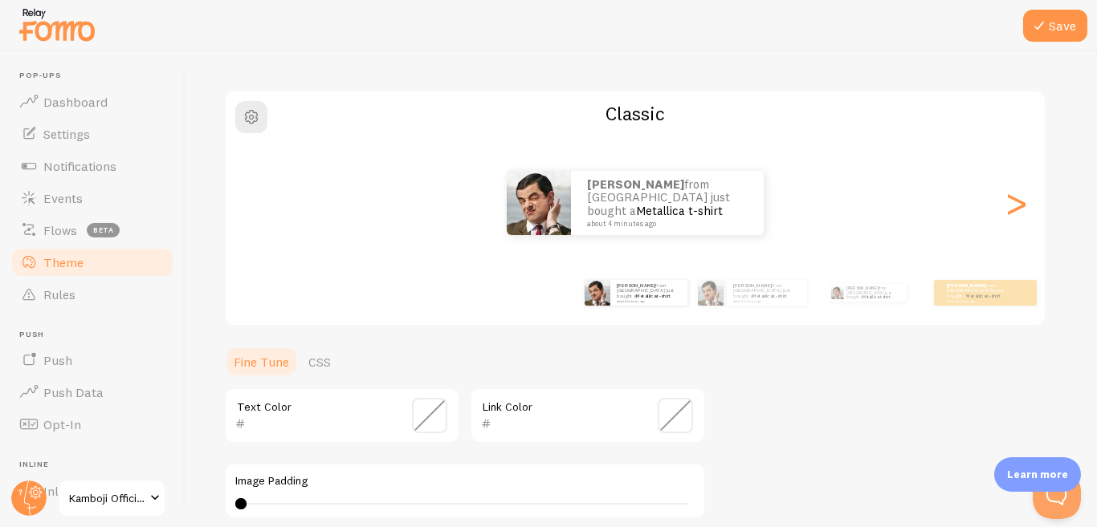
scroll to position [80, 0]
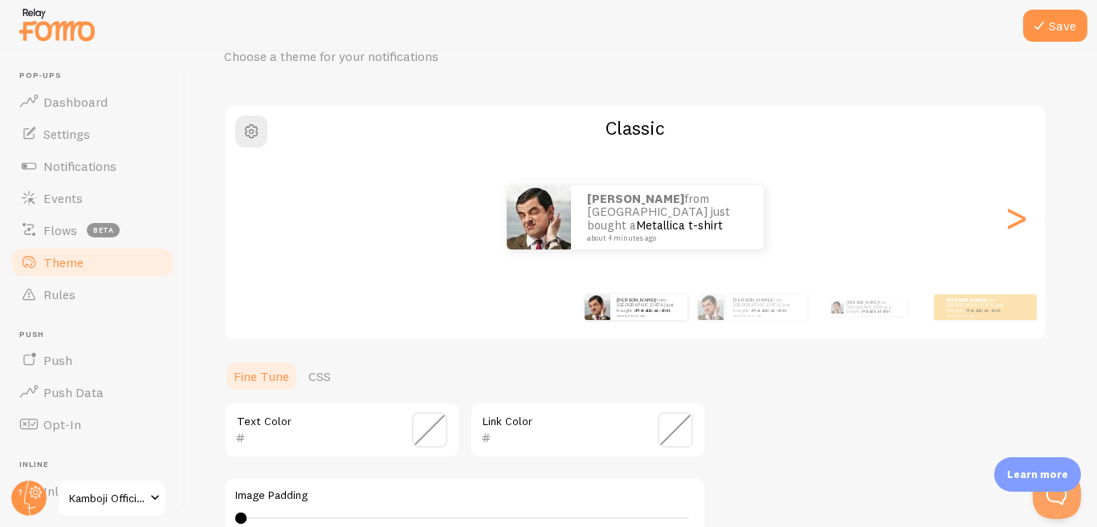
click at [589, 443] on input "text" at bounding box center [564, 438] width 147 height 19
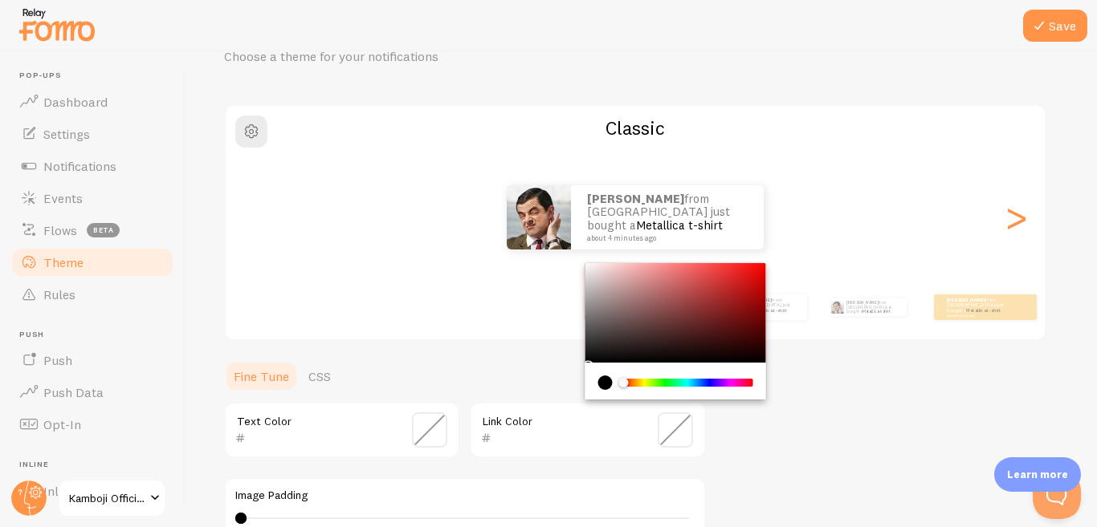
click at [555, 485] on div "Image Padding 0 0 - undefined" at bounding box center [465, 506] width 482 height 56
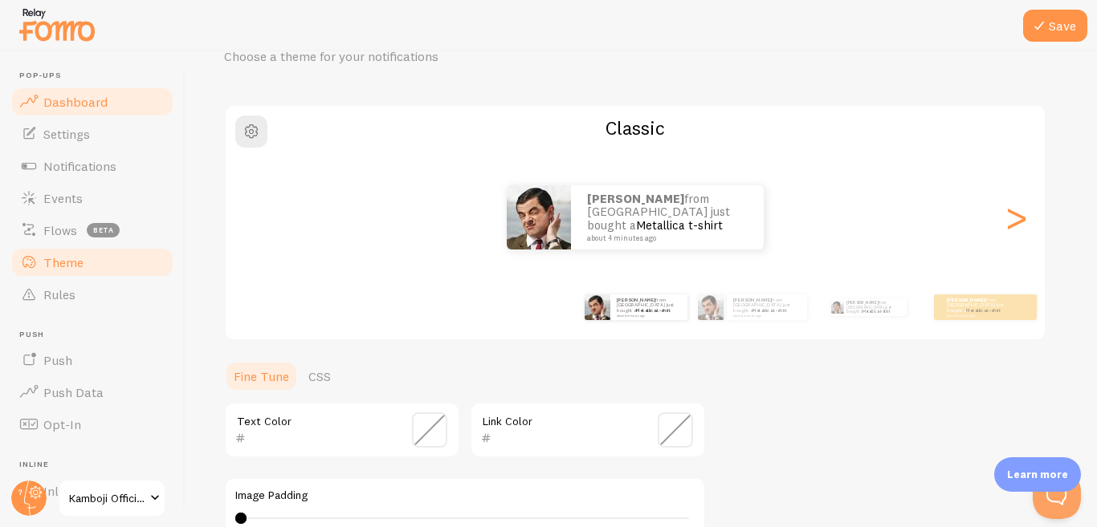
click at [83, 98] on span "Dashboard" at bounding box center [75, 102] width 64 height 16
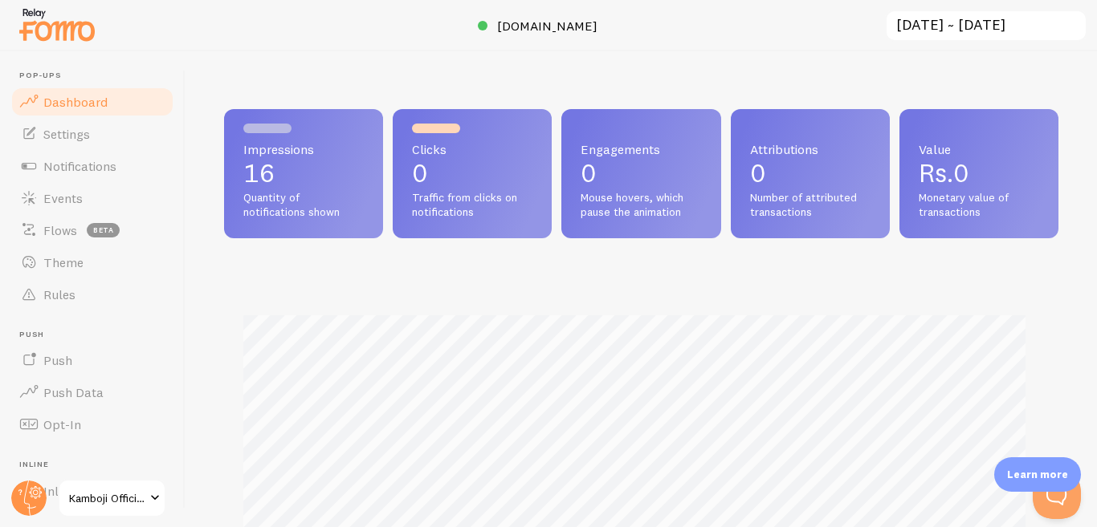
click at [468, 182] on p "0" at bounding box center [472, 174] width 120 height 26
click at [470, 177] on p "0" at bounding box center [472, 174] width 120 height 26
click at [594, 156] on span "Engagements" at bounding box center [640, 149] width 120 height 13
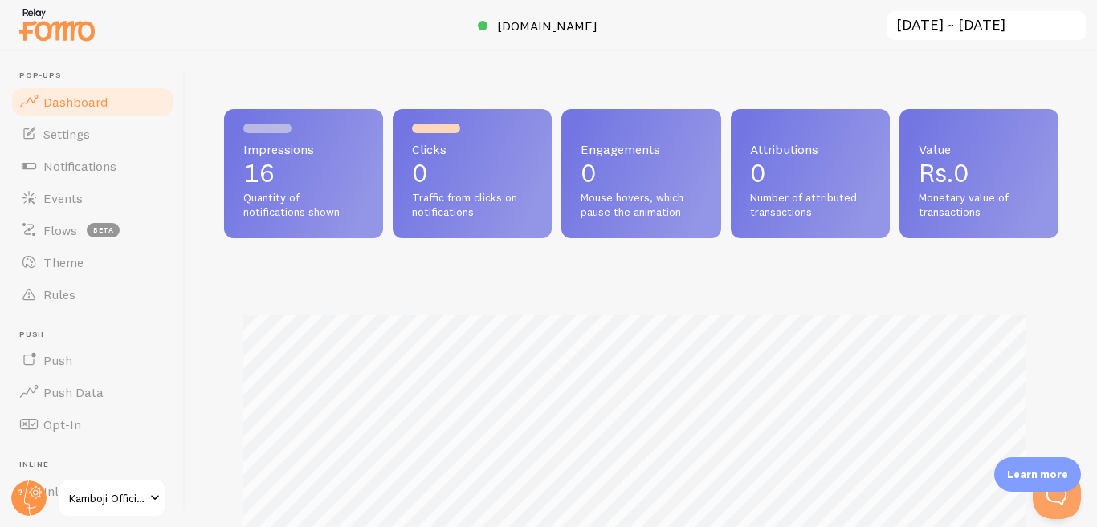
click at [810, 193] on span "Number of attributed transactions" at bounding box center [810, 205] width 120 height 28
click at [972, 171] on p "Rs.0" at bounding box center [978, 174] width 120 height 26
click at [337, 170] on p "16" at bounding box center [303, 174] width 120 height 26
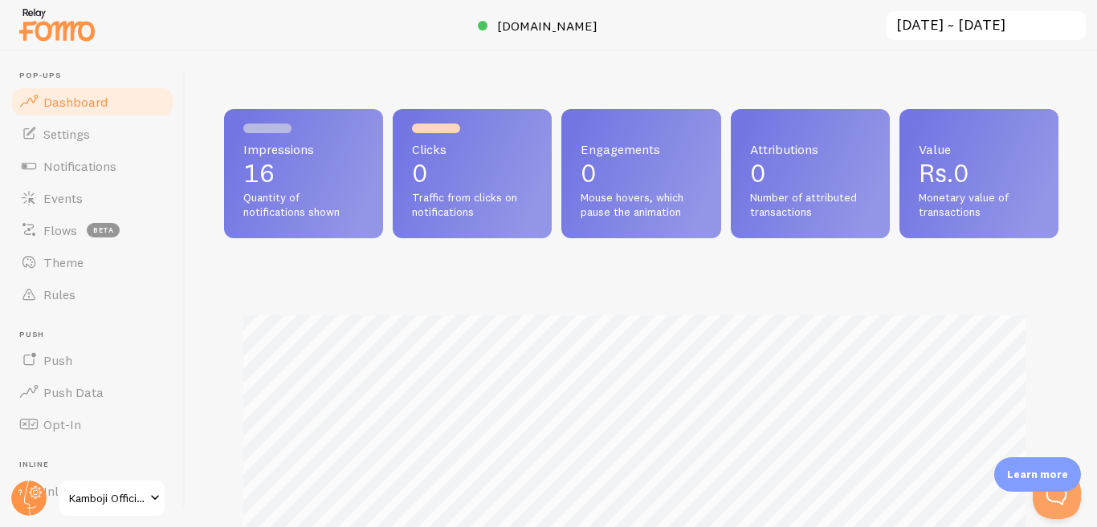
click at [337, 170] on p "16" at bounding box center [303, 174] width 120 height 26
click at [71, 128] on span "Settings" at bounding box center [66, 134] width 47 height 16
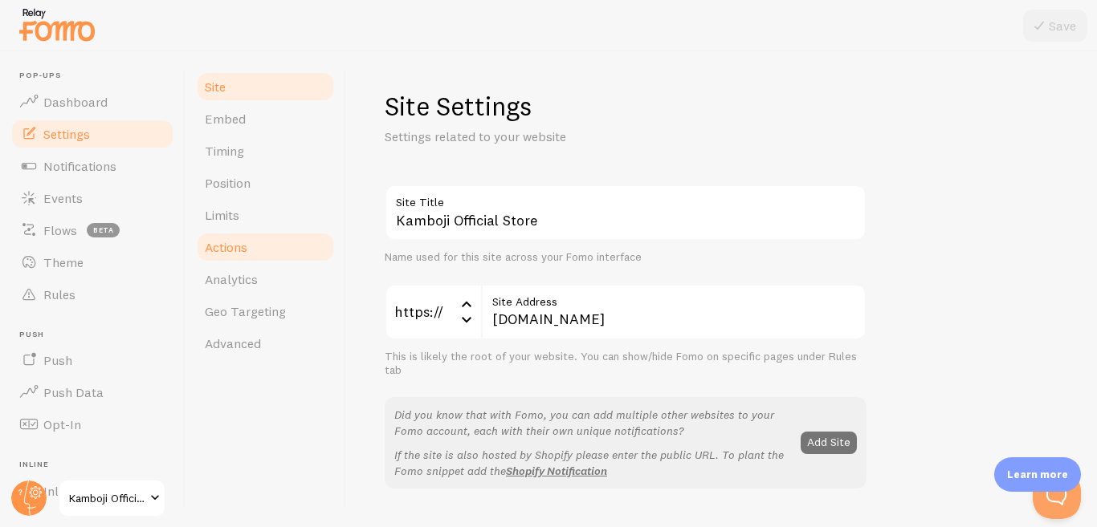
click at [228, 258] on link "Actions" at bounding box center [265, 247] width 140 height 32
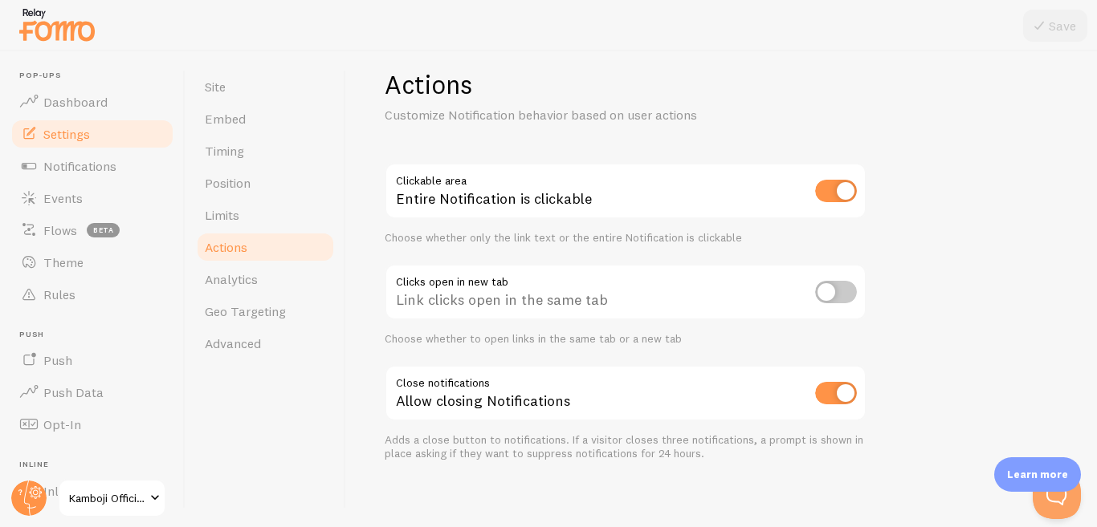
scroll to position [32, 0]
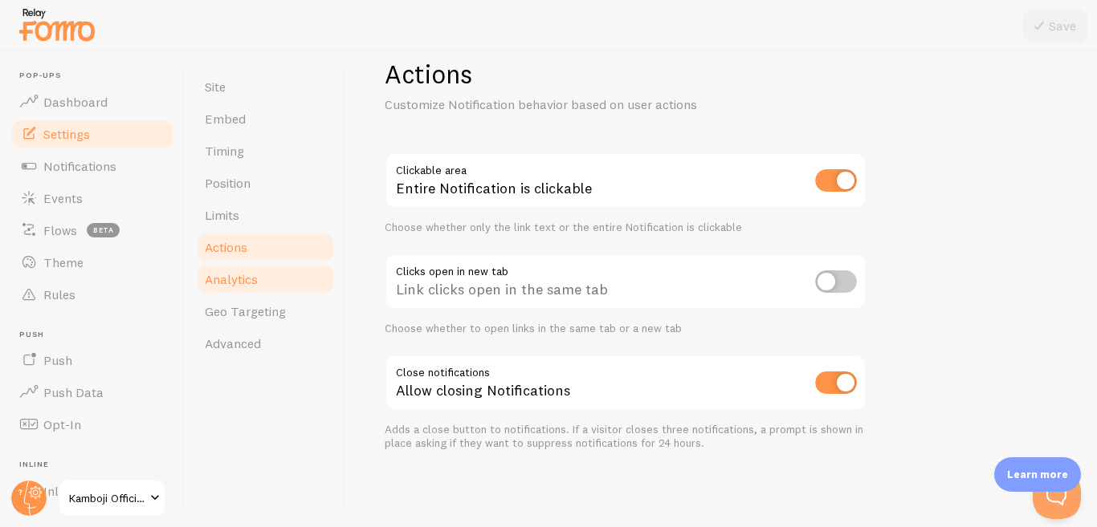
click at [283, 283] on link "Analytics" at bounding box center [265, 279] width 140 height 32
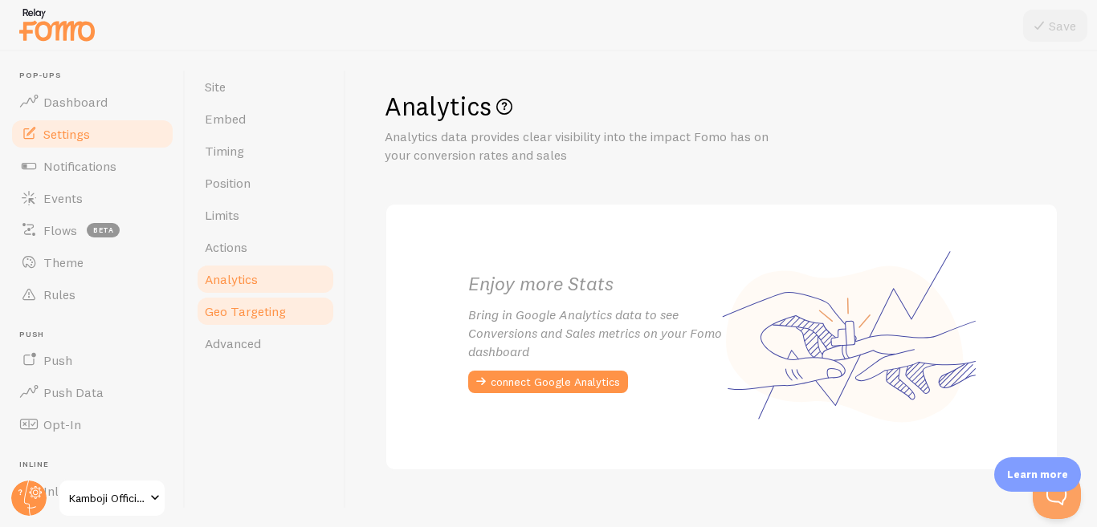
click at [259, 312] on span "Geo Targeting" at bounding box center [245, 311] width 81 height 16
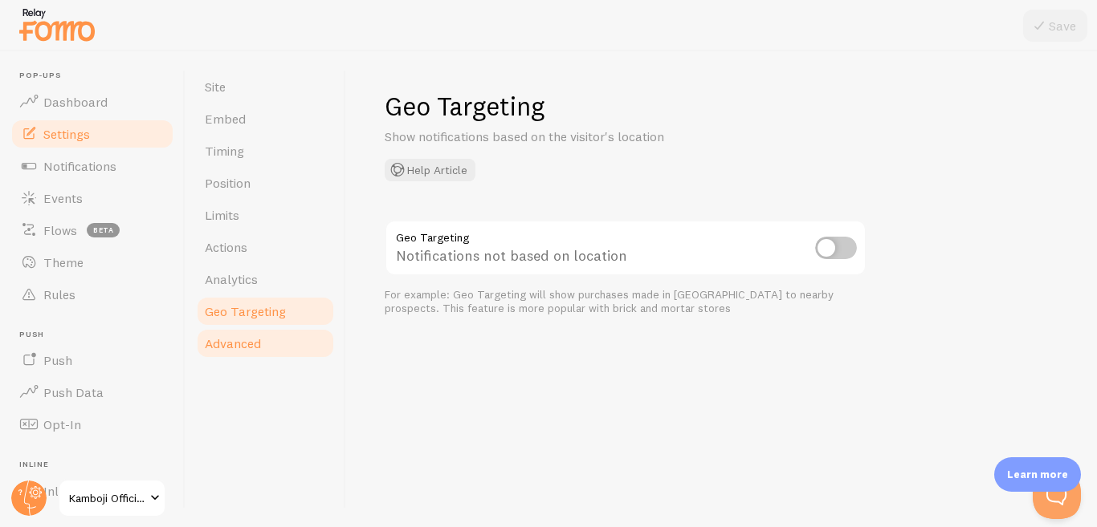
click at [248, 344] on span "Advanced" at bounding box center [233, 344] width 56 height 16
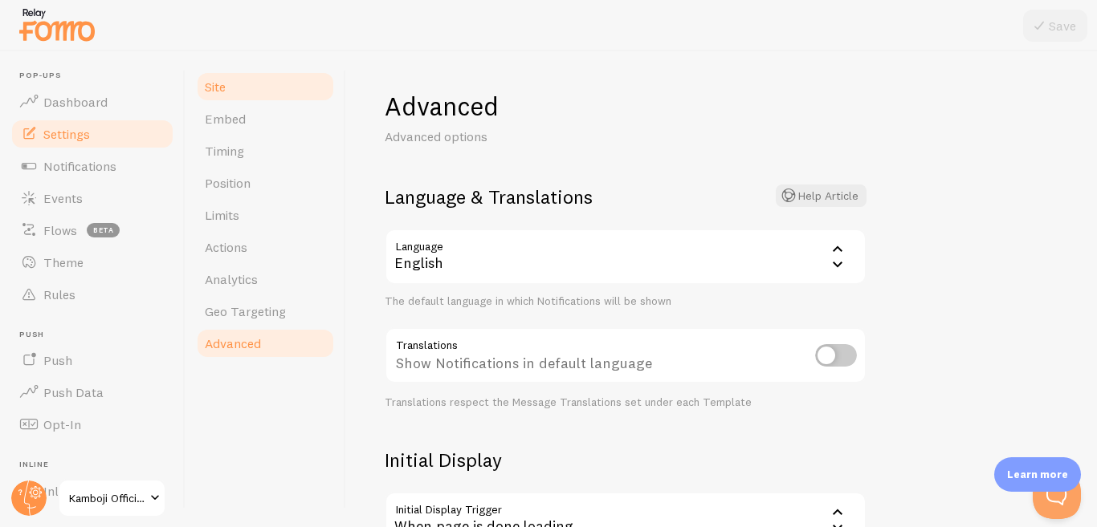
click at [241, 88] on link "Site" at bounding box center [265, 87] width 140 height 32
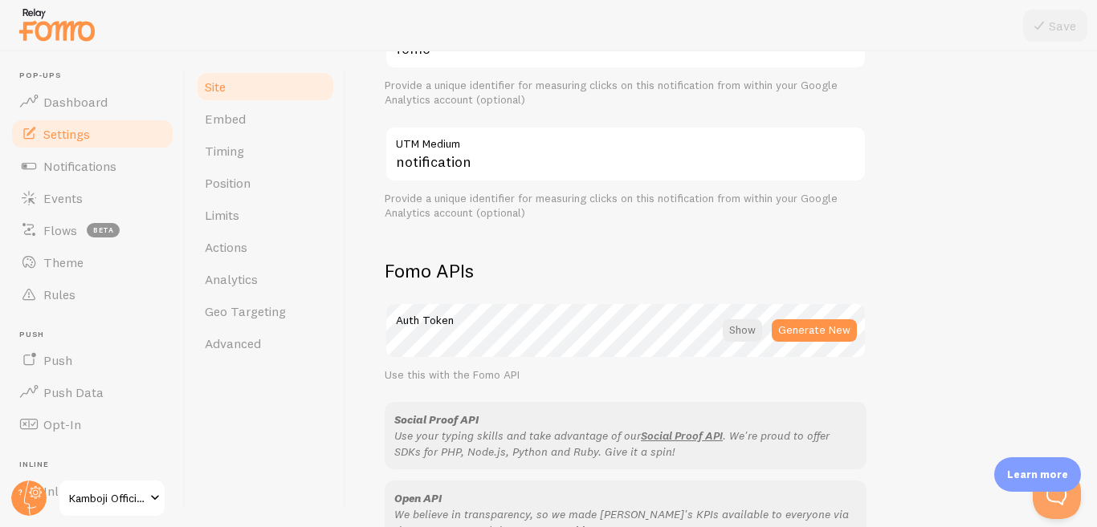
scroll to position [803, 0]
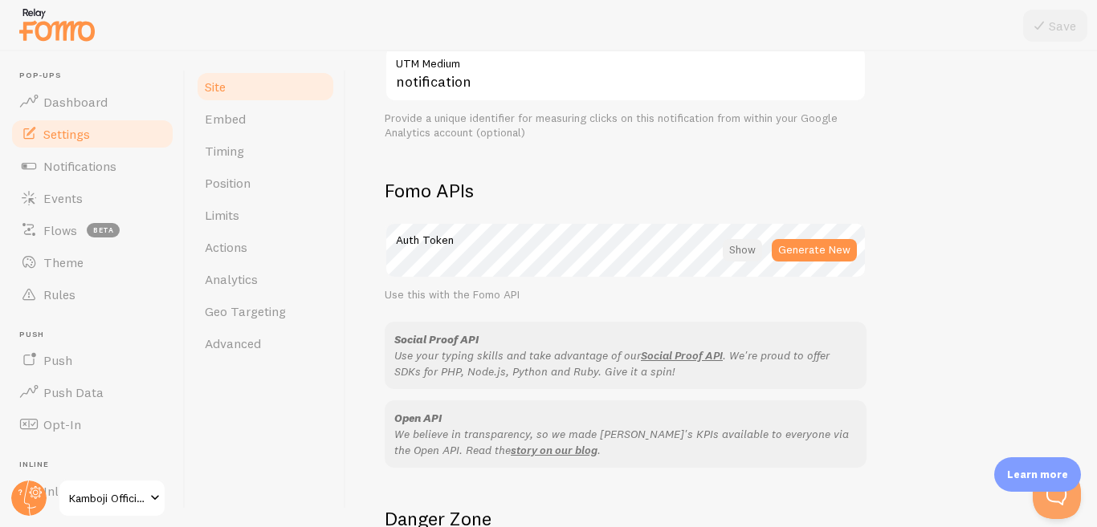
click at [742, 250] on div at bounding box center [741, 250] width 39 height 22
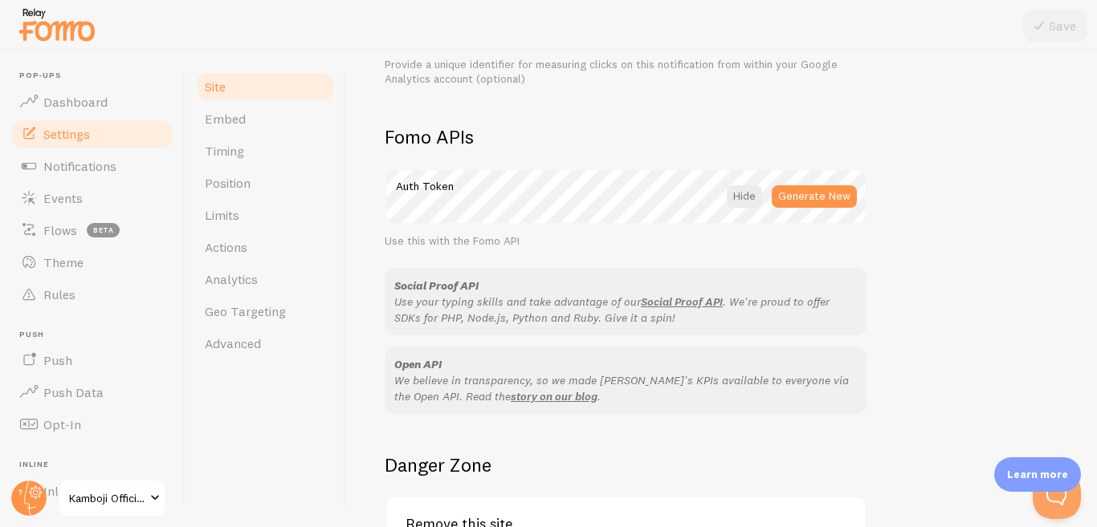
scroll to position [883, 0]
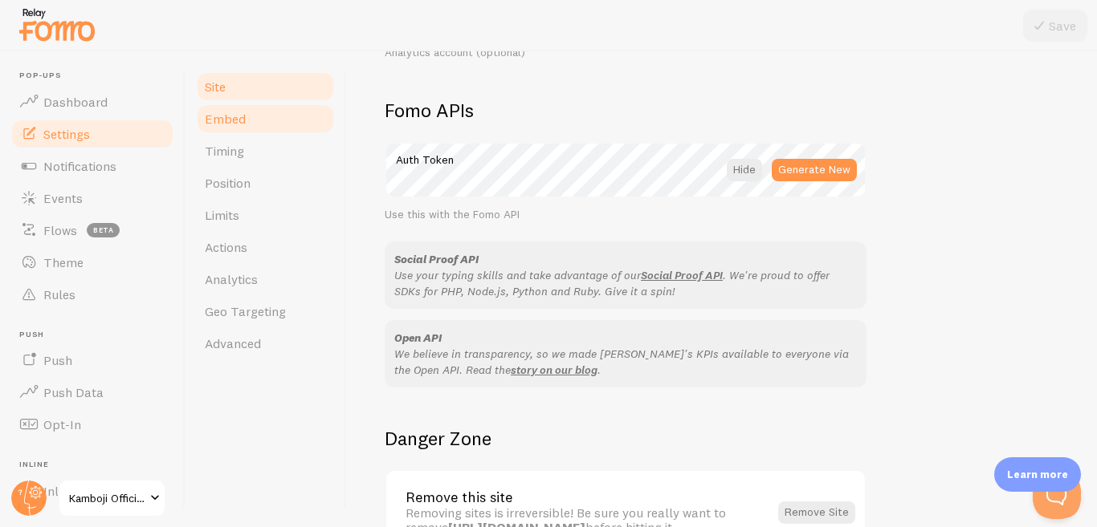
click at [235, 118] on span "Embed" at bounding box center [225, 119] width 41 height 16
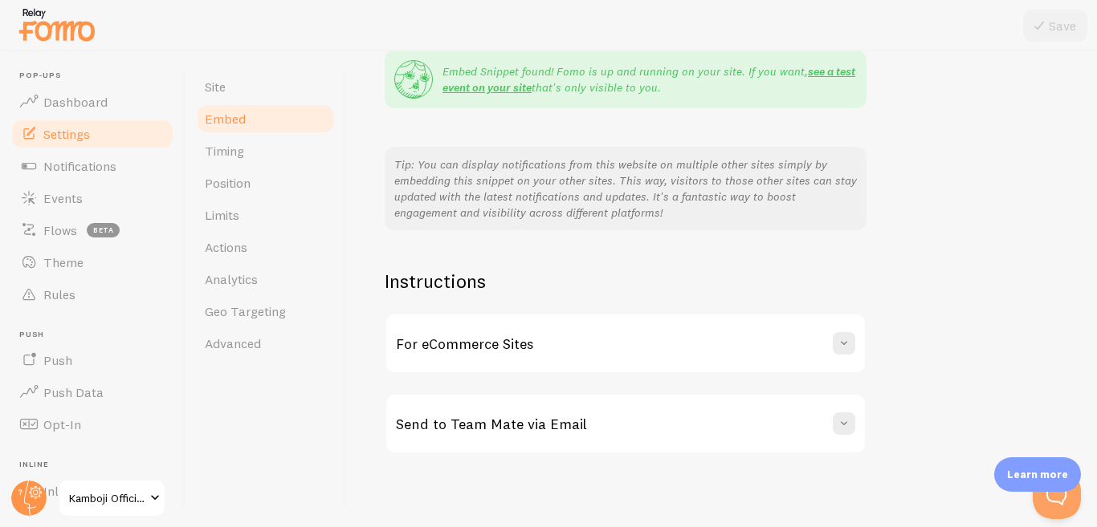
scroll to position [334, 0]
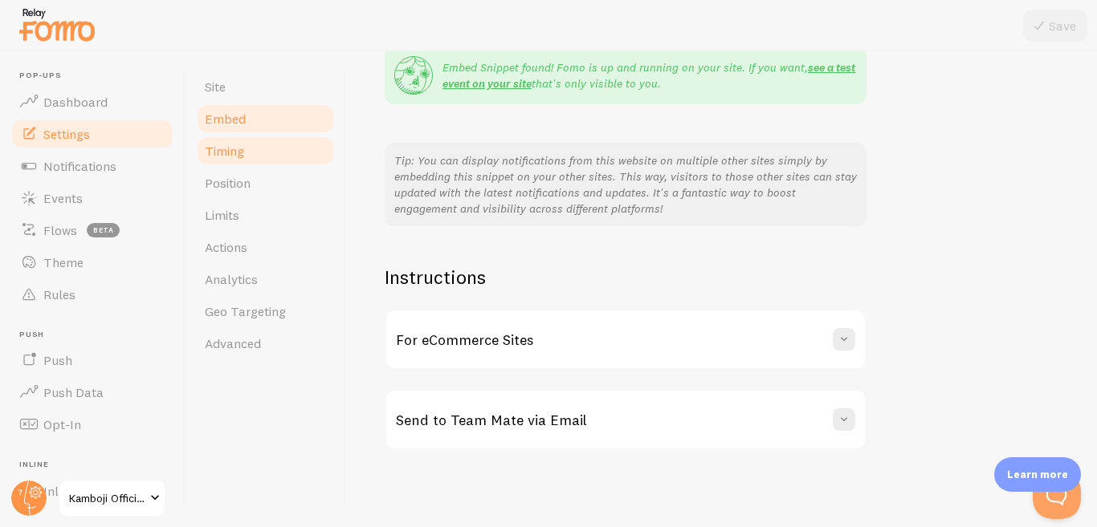
click at [231, 159] on link "Timing" at bounding box center [265, 151] width 140 height 32
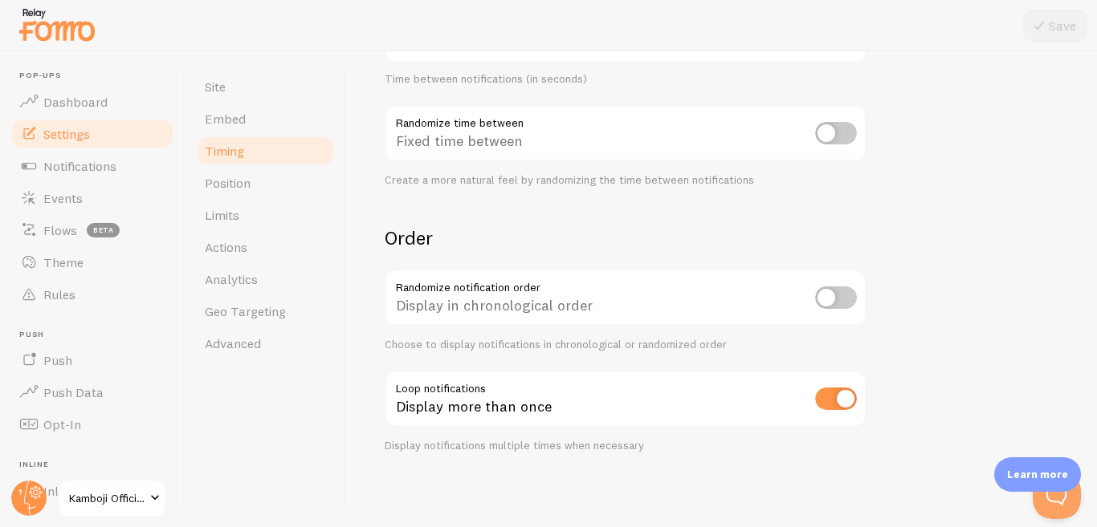
scroll to position [423, 0]
click at [831, 295] on input "checkbox" at bounding box center [836, 295] width 42 height 22
checkbox input "true"
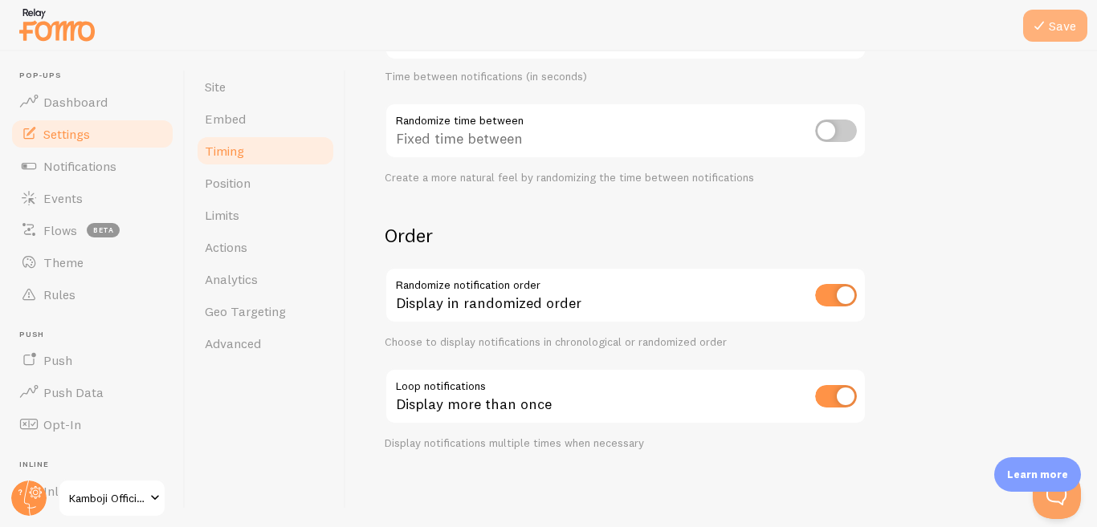
click at [1065, 34] on button "Save" at bounding box center [1055, 26] width 64 height 32
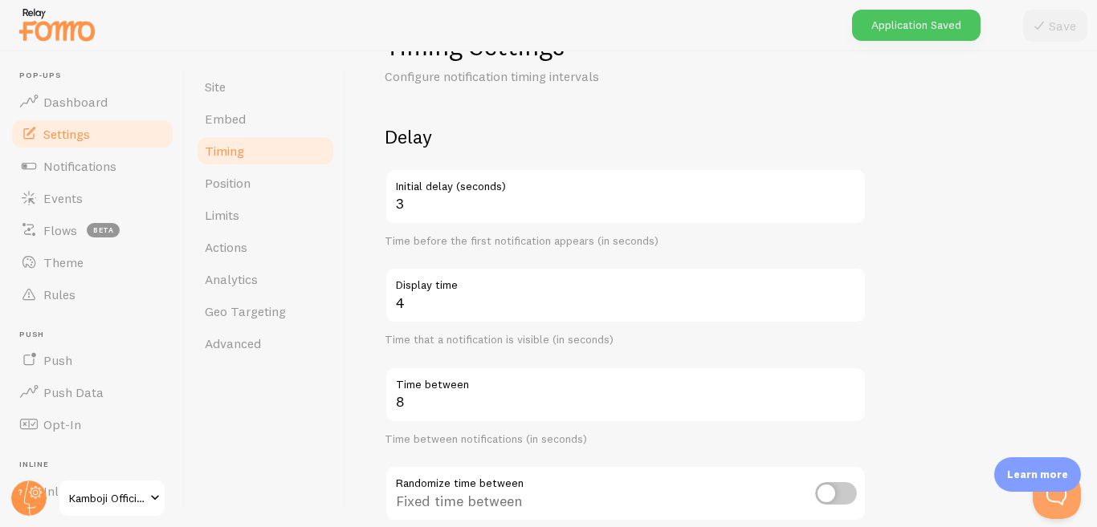
scroll to position [0, 0]
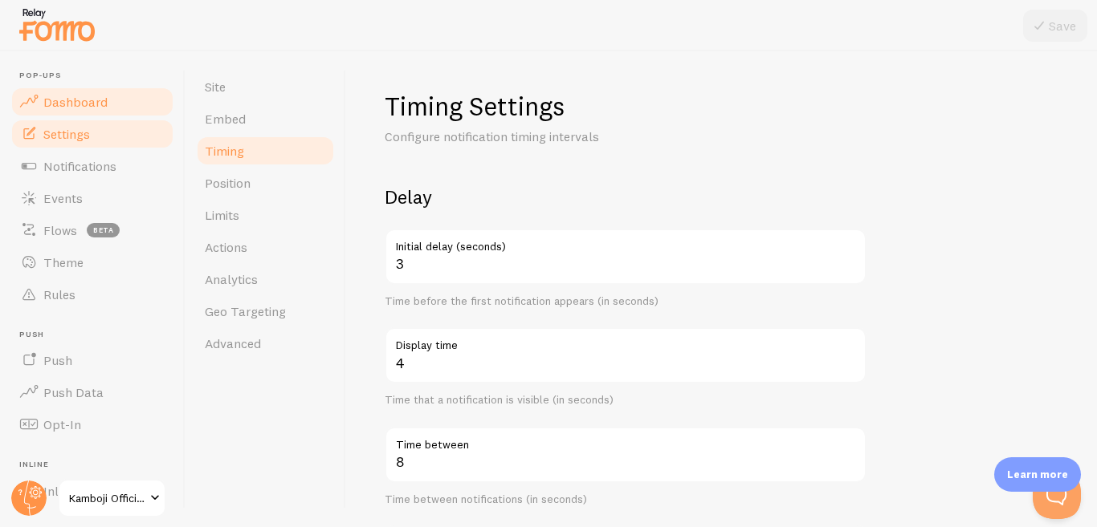
click at [106, 98] on link "Dashboard" at bounding box center [92, 102] width 165 height 32
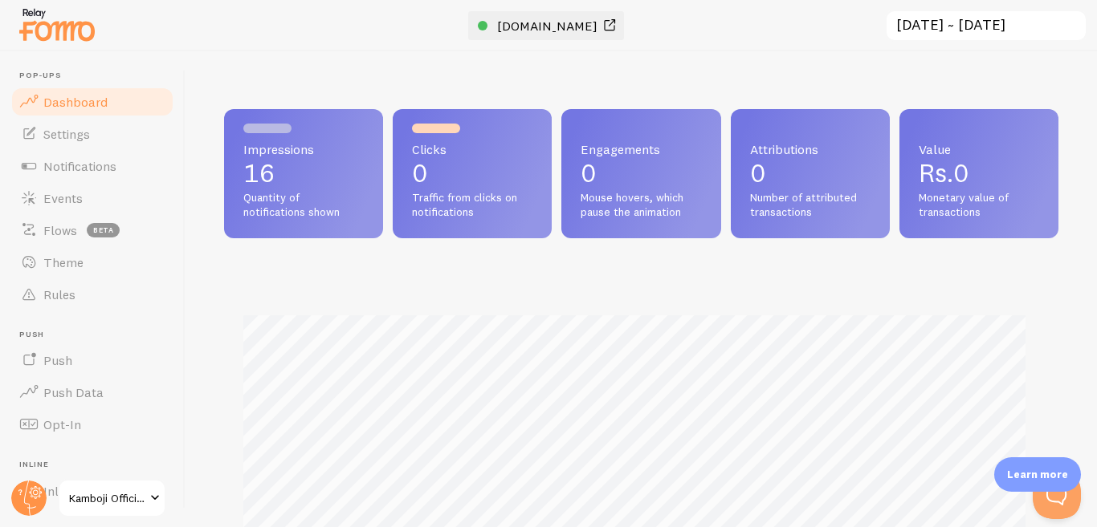
scroll to position [421, 820]
click at [597, 26] on span "[DOMAIN_NAME]" at bounding box center [547, 26] width 100 height 16
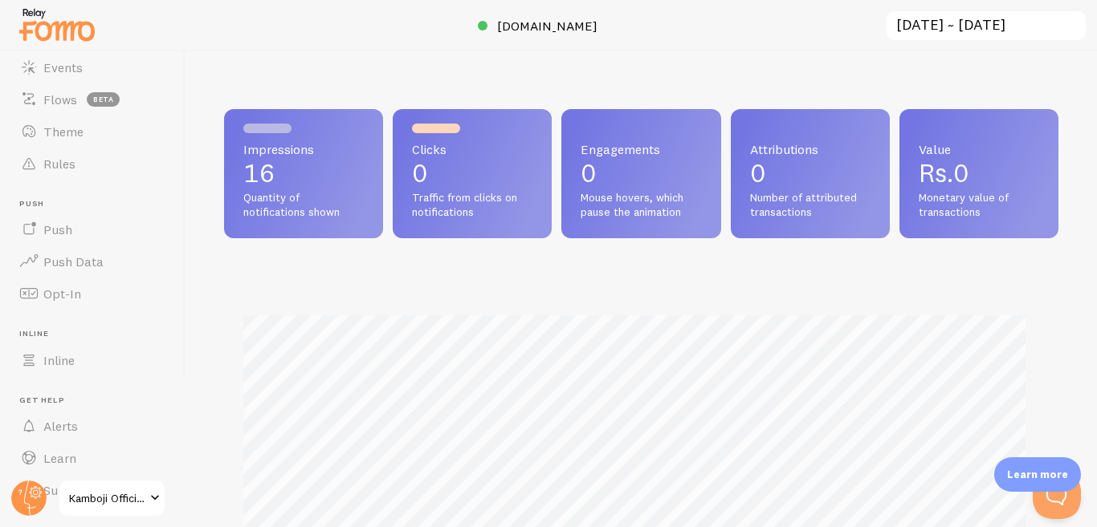
scroll to position [168, 0]
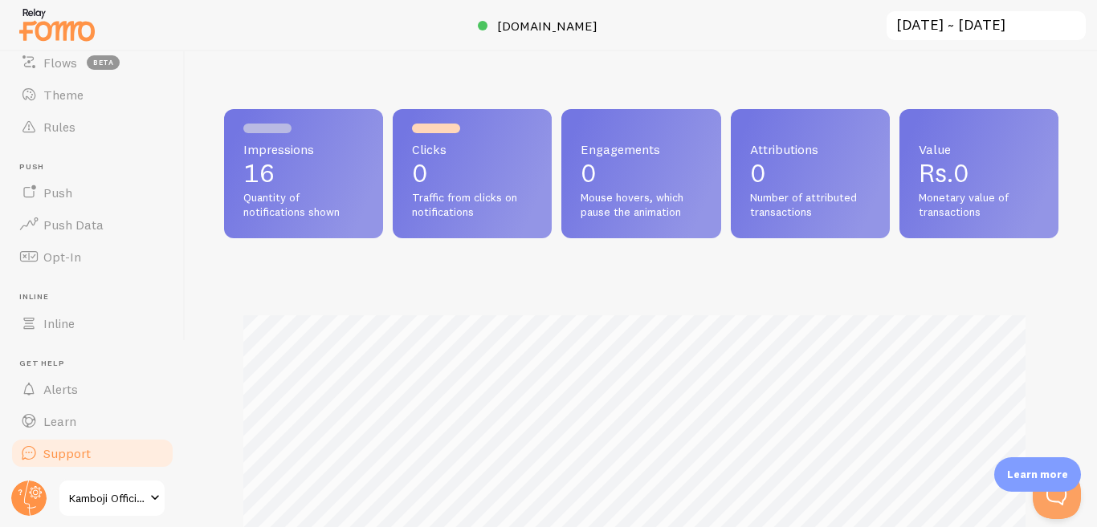
click at [125, 454] on link "Support" at bounding box center [92, 454] width 165 height 32
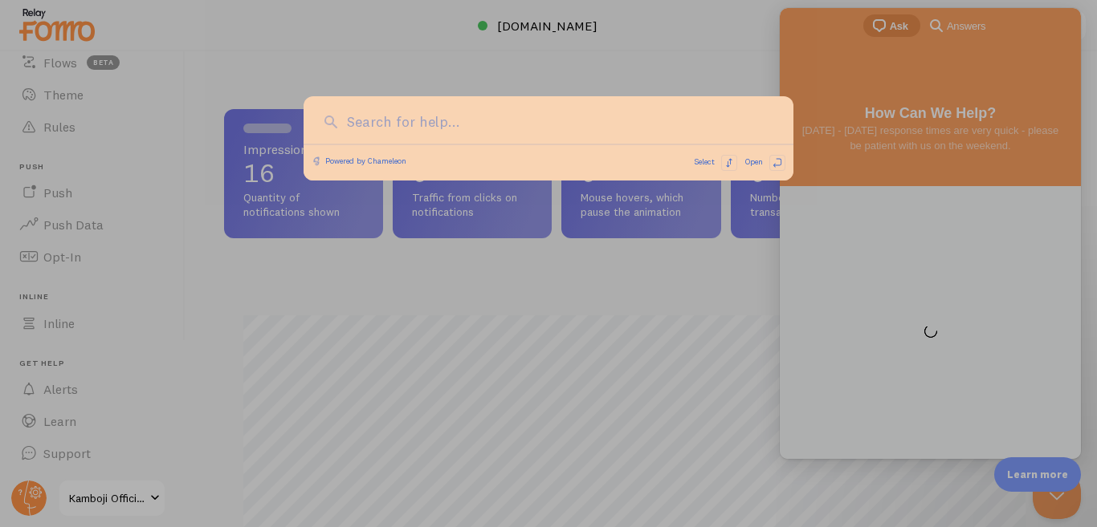
scroll to position [0, 0]
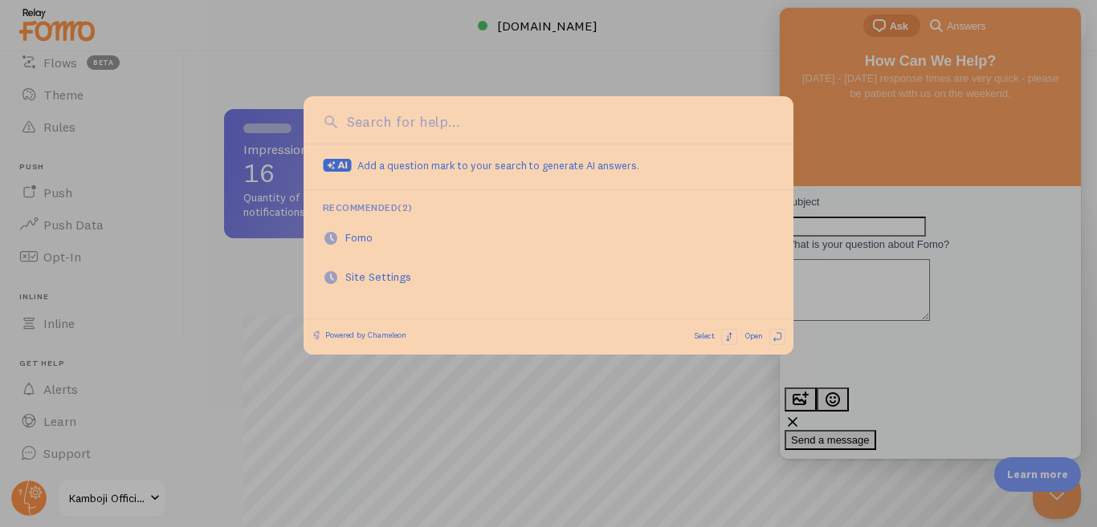
click at [487, 409] on div at bounding box center [548, 263] width 1097 height 527
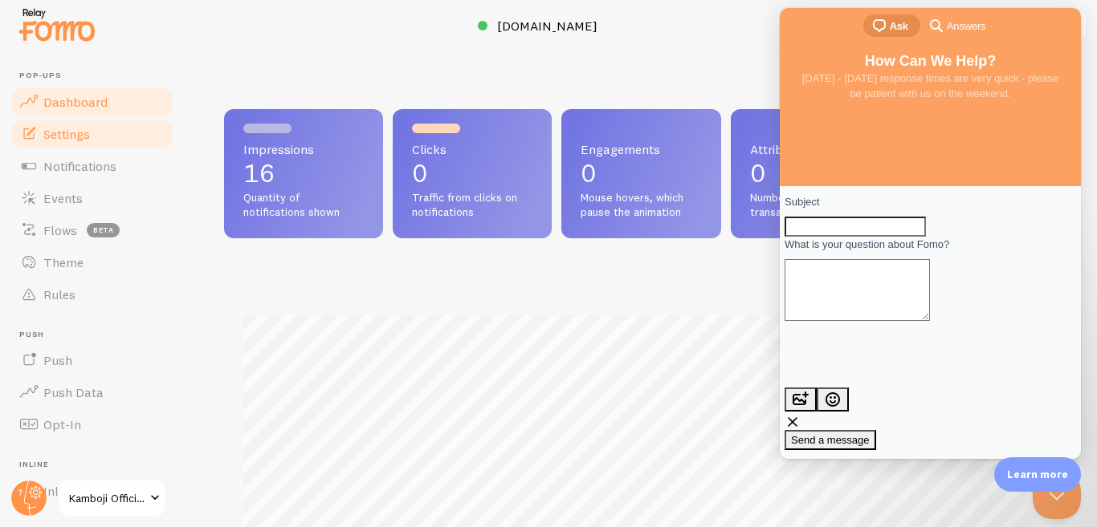
click at [96, 126] on link "Settings" at bounding box center [92, 134] width 165 height 32
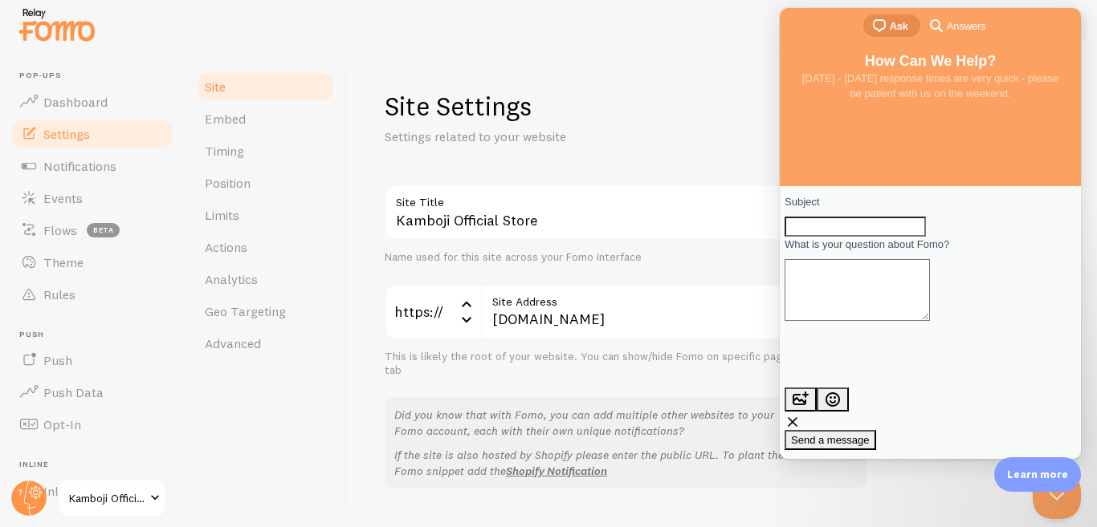
click at [690, 40] on div at bounding box center [548, 25] width 1097 height 51
click at [947, 99] on span "Monday - Friday response times are very quick - please be patient with us on th…" at bounding box center [930, 86] width 257 height 28
click at [1044, 503] on button "Close Beacon popover" at bounding box center [1053, 492] width 48 height 48
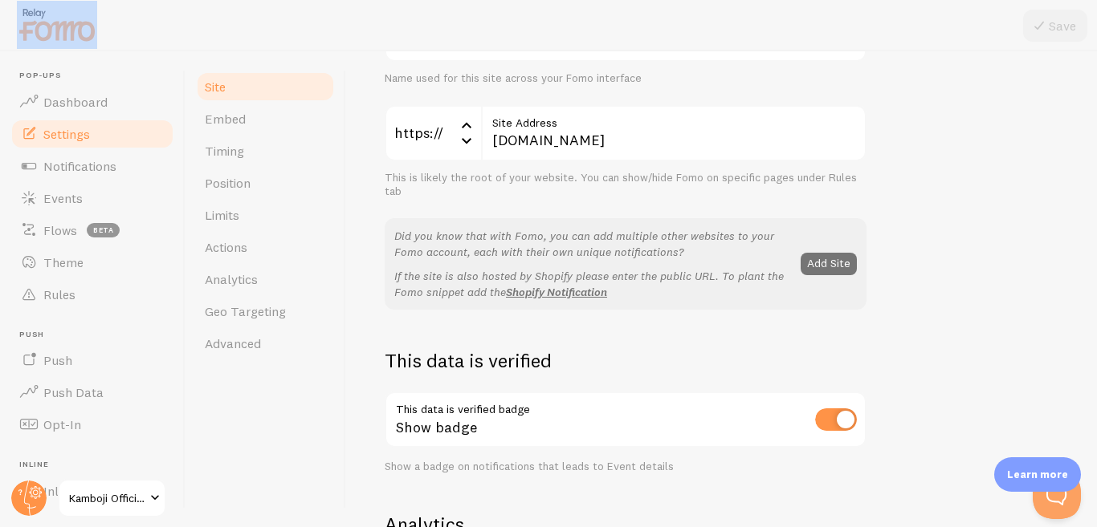
scroll to position [25, 0]
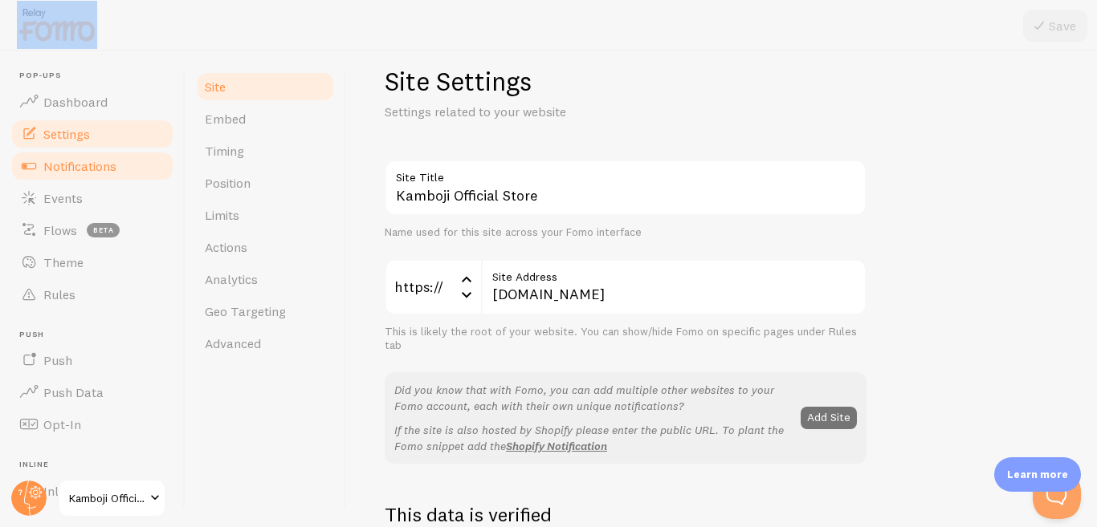
click at [63, 164] on span "Notifications" at bounding box center [79, 166] width 73 height 16
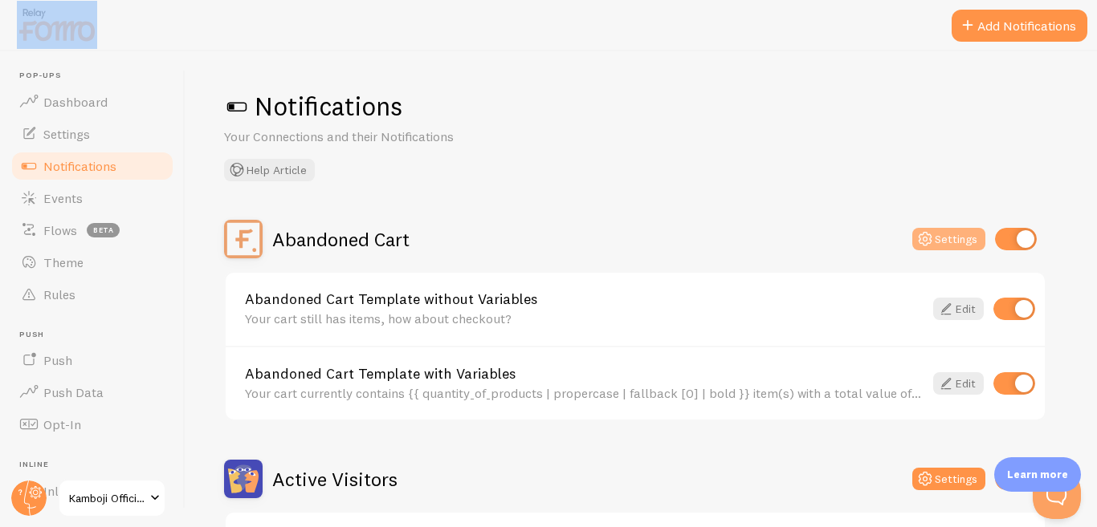
click at [940, 230] on button "Settings" at bounding box center [948, 239] width 73 height 22
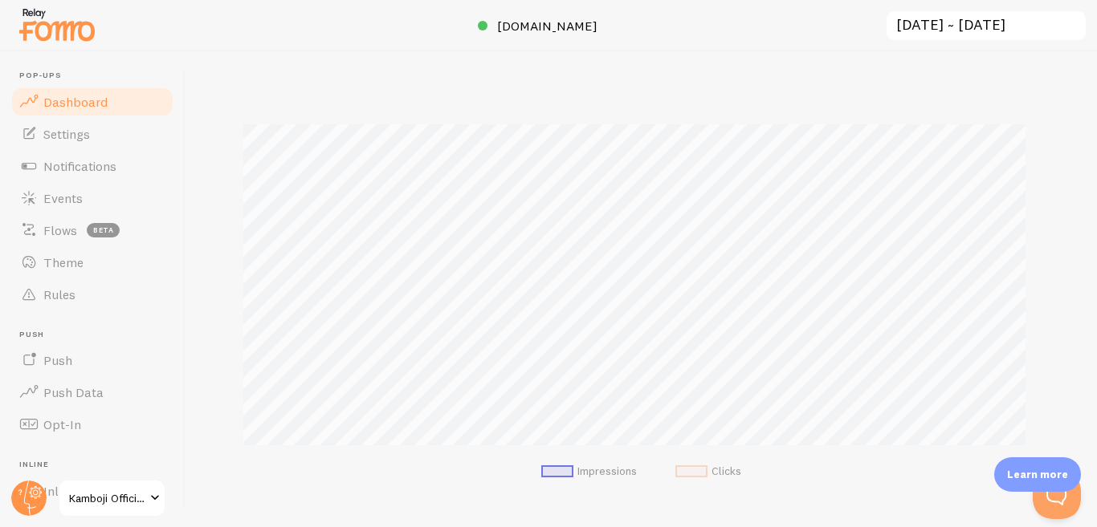
scroll to position [241, 0]
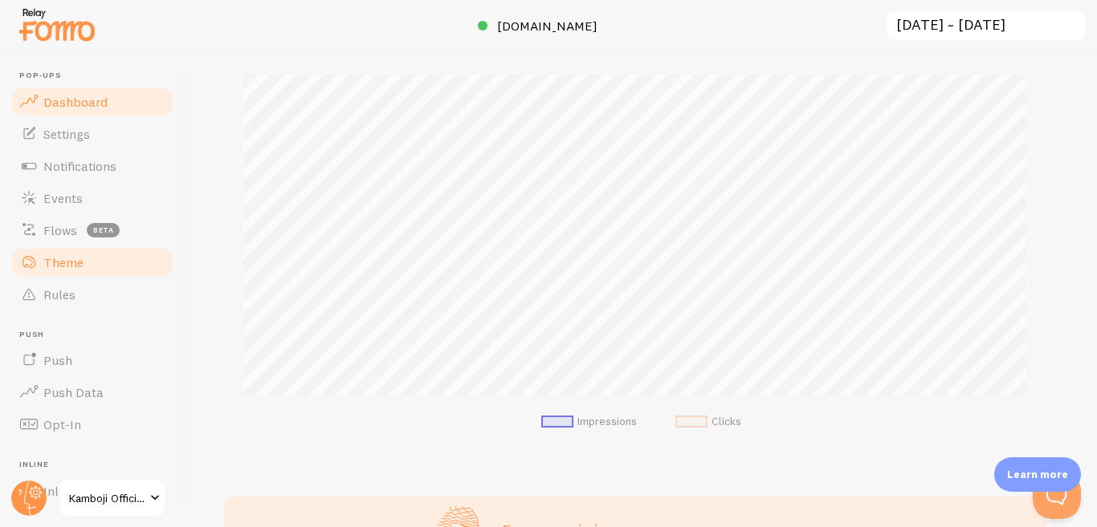
click at [132, 256] on link "Theme" at bounding box center [92, 262] width 165 height 32
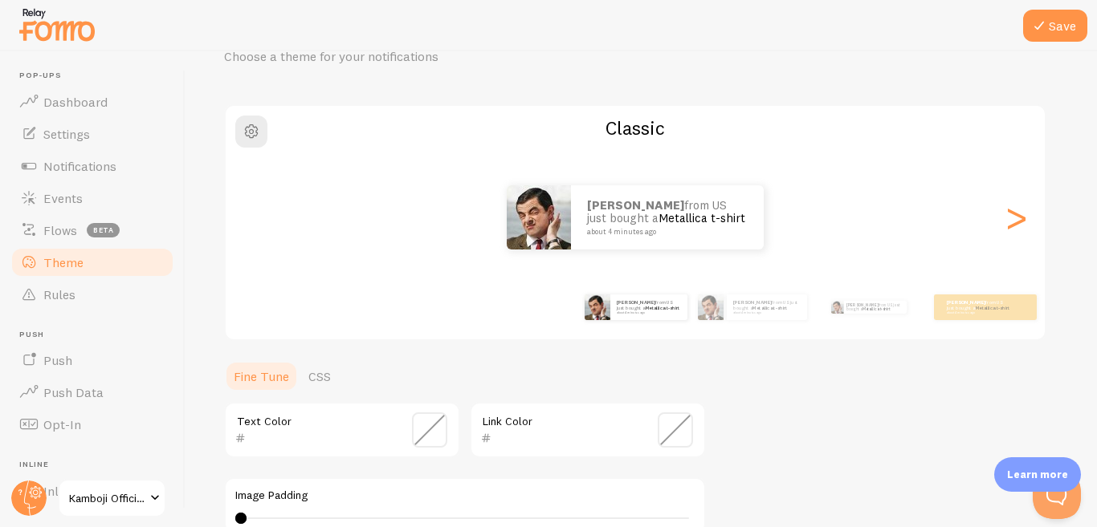
scroll to position [161, 0]
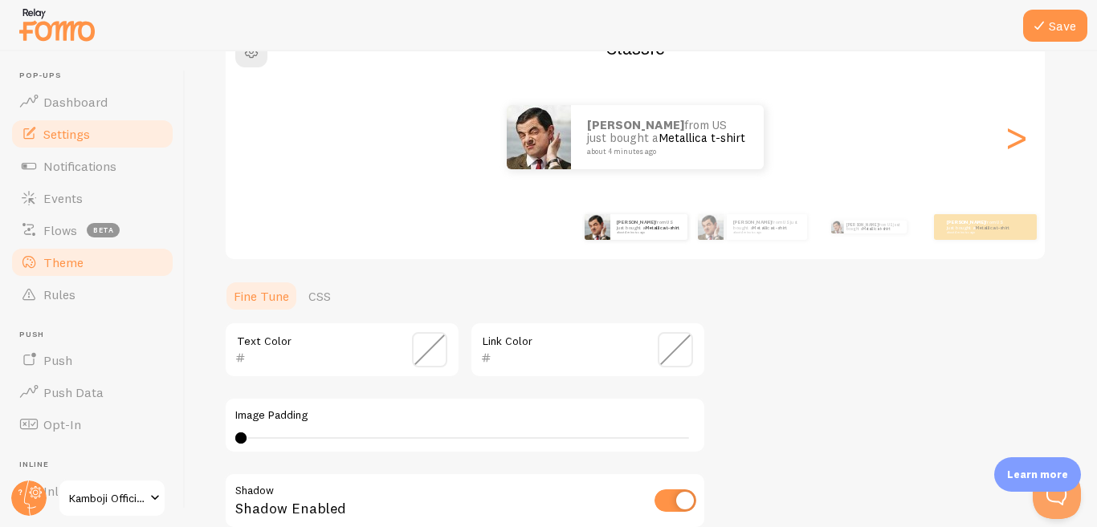
click at [115, 139] on link "Settings" at bounding box center [92, 134] width 165 height 32
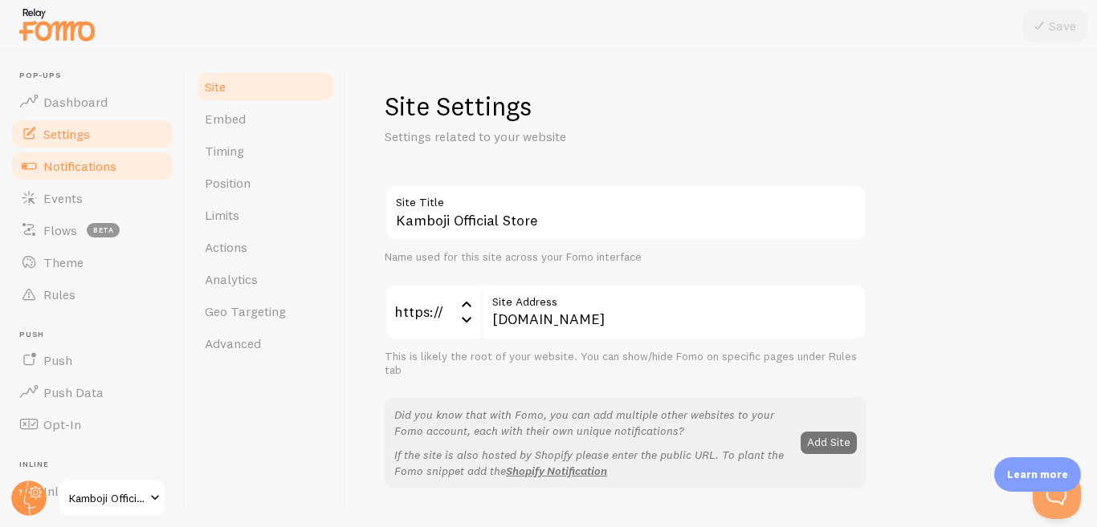
click at [104, 170] on span "Notifications" at bounding box center [79, 166] width 73 height 16
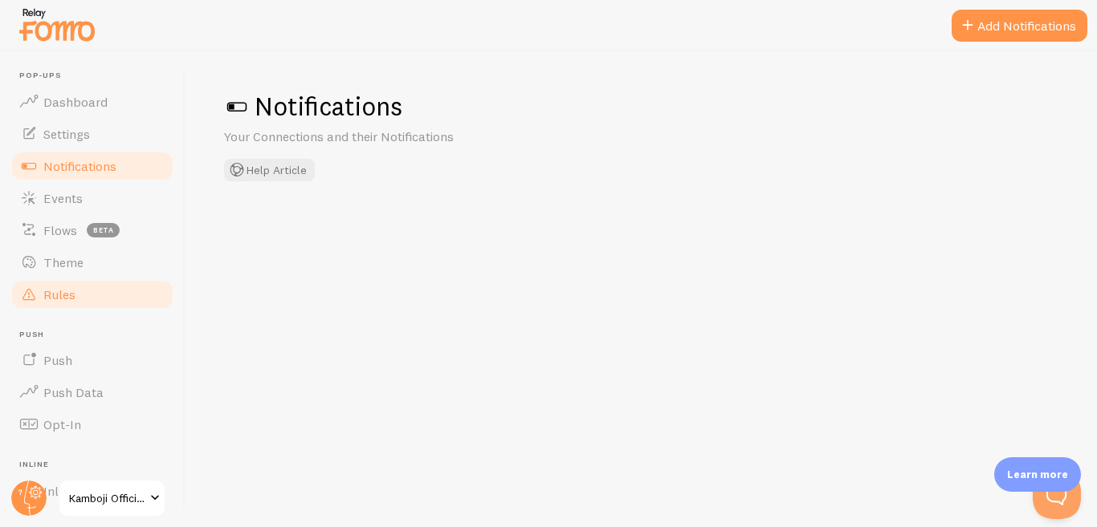
click at [85, 284] on link "Rules" at bounding box center [92, 295] width 165 height 32
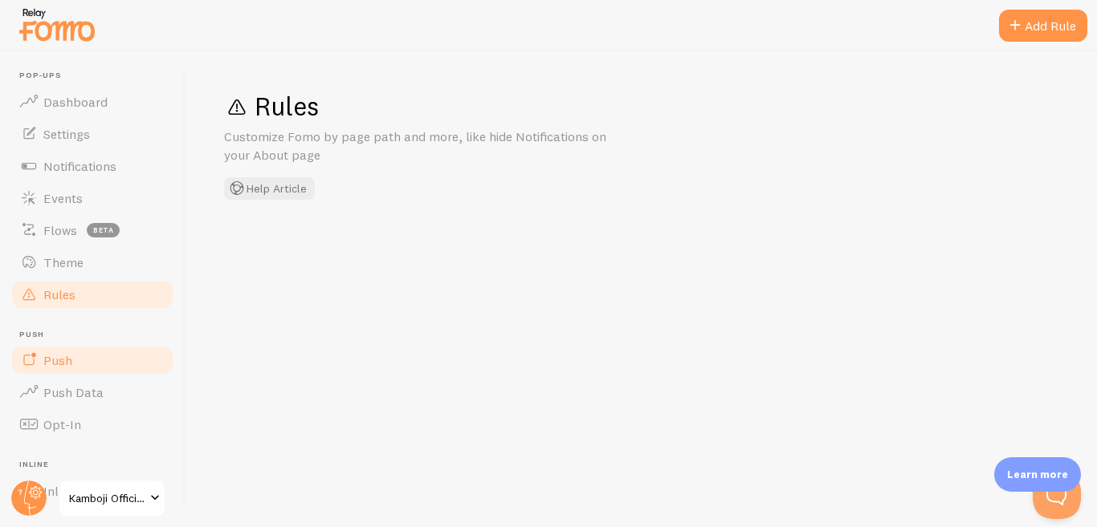
click at [94, 363] on link "Push" at bounding box center [92, 360] width 165 height 32
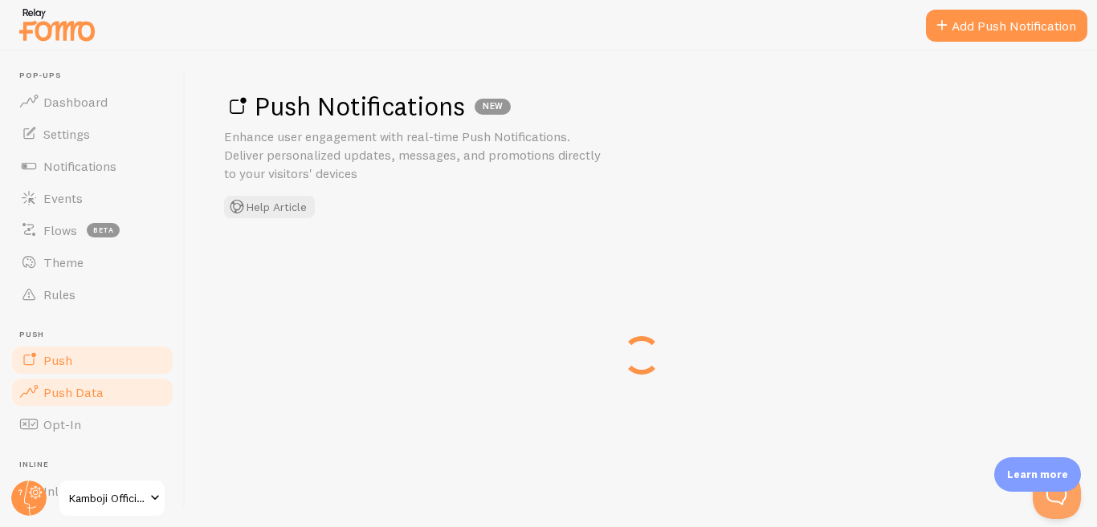
click at [122, 399] on link "Push Data" at bounding box center [92, 393] width 165 height 32
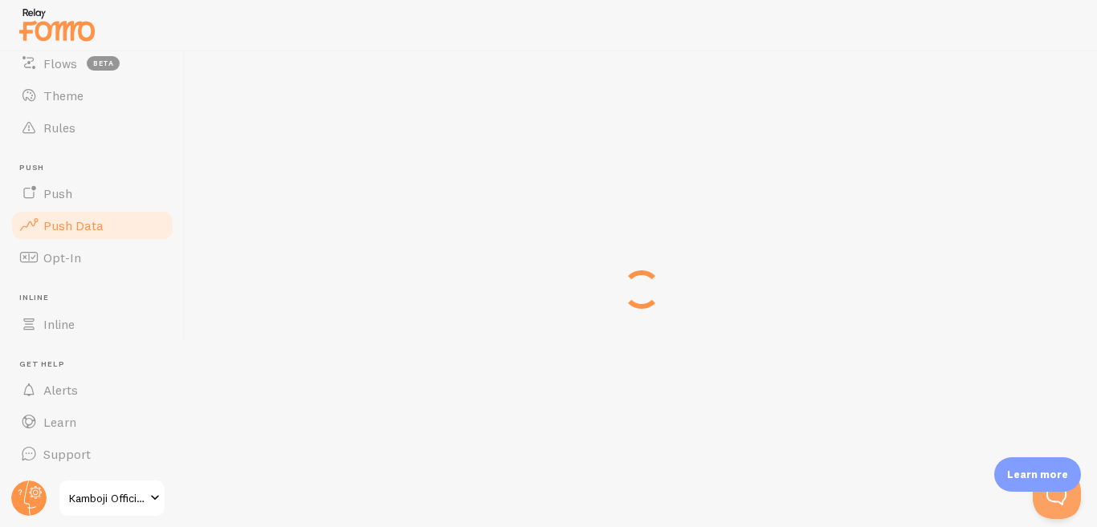
scroll to position [168, 0]
click at [75, 391] on span "Alerts" at bounding box center [60, 389] width 35 height 16
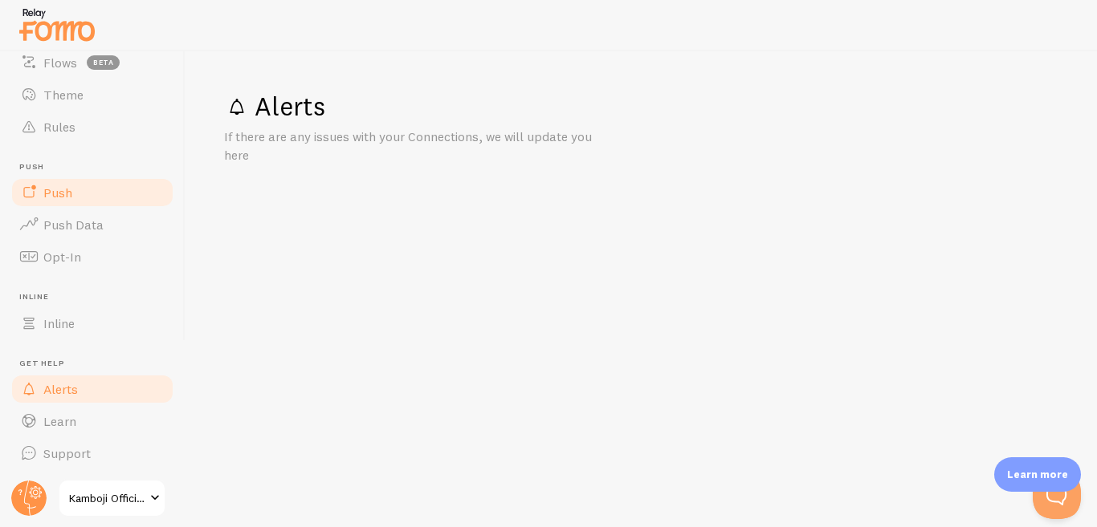
click at [81, 185] on link "Push" at bounding box center [92, 193] width 165 height 32
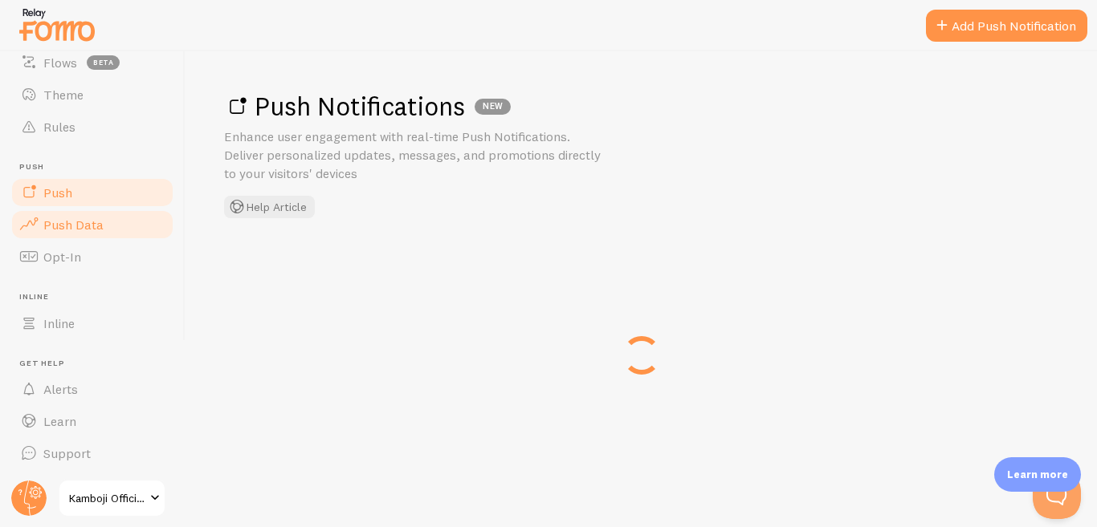
click at [74, 238] on link "Push Data" at bounding box center [92, 225] width 165 height 32
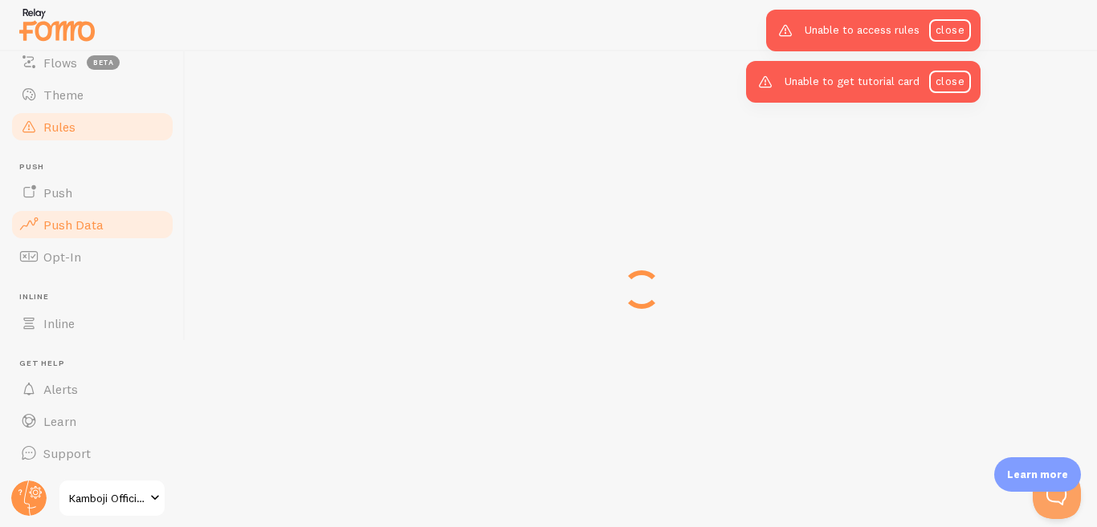
click at [64, 133] on span "Rules" at bounding box center [59, 127] width 32 height 16
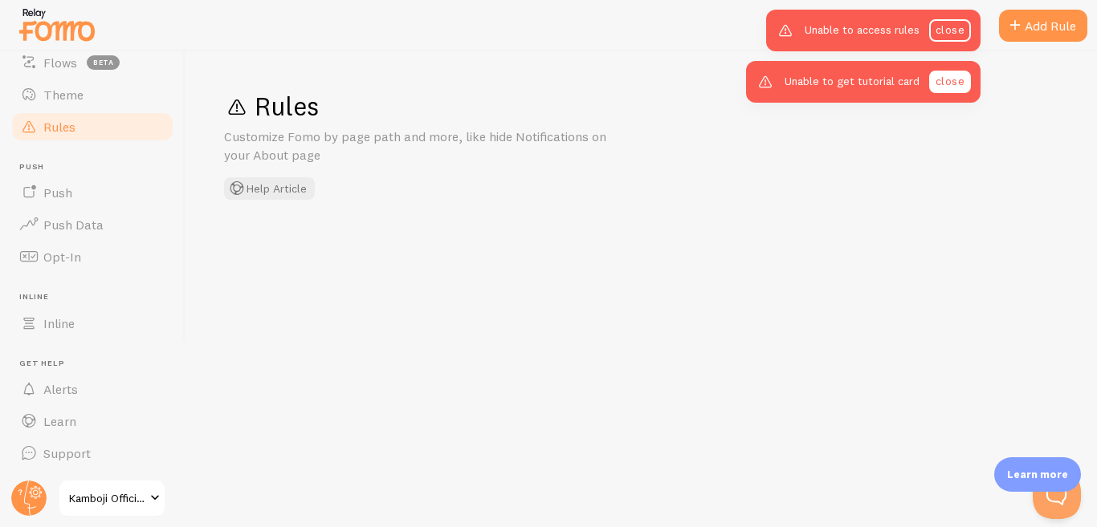
drag, startPoint x: 942, startPoint y: 75, endPoint x: 959, endPoint y: 51, distance: 29.9
click at [942, 75] on link "close" at bounding box center [950, 82] width 42 height 22
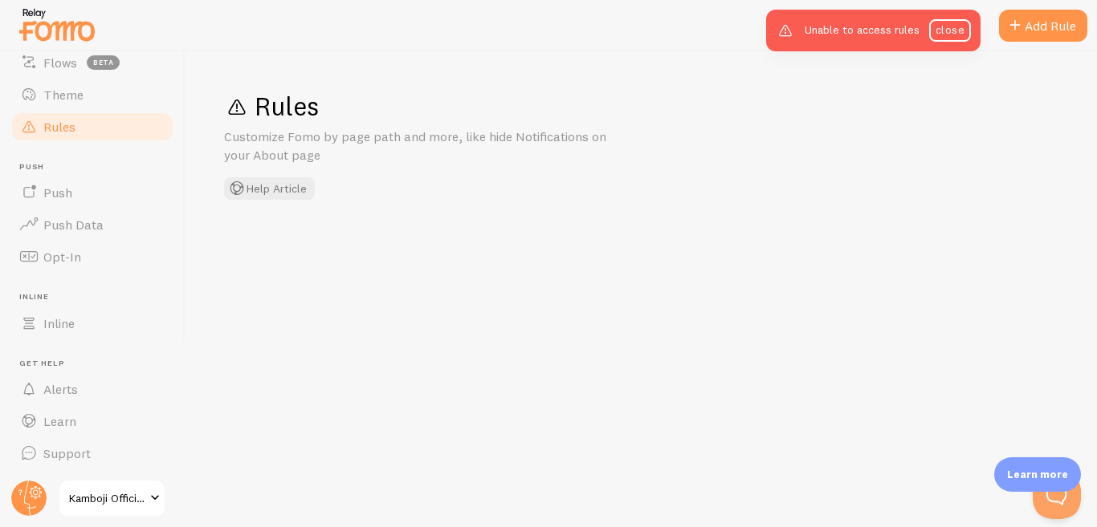
click at [947, 22] on link "close" at bounding box center [950, 30] width 42 height 22
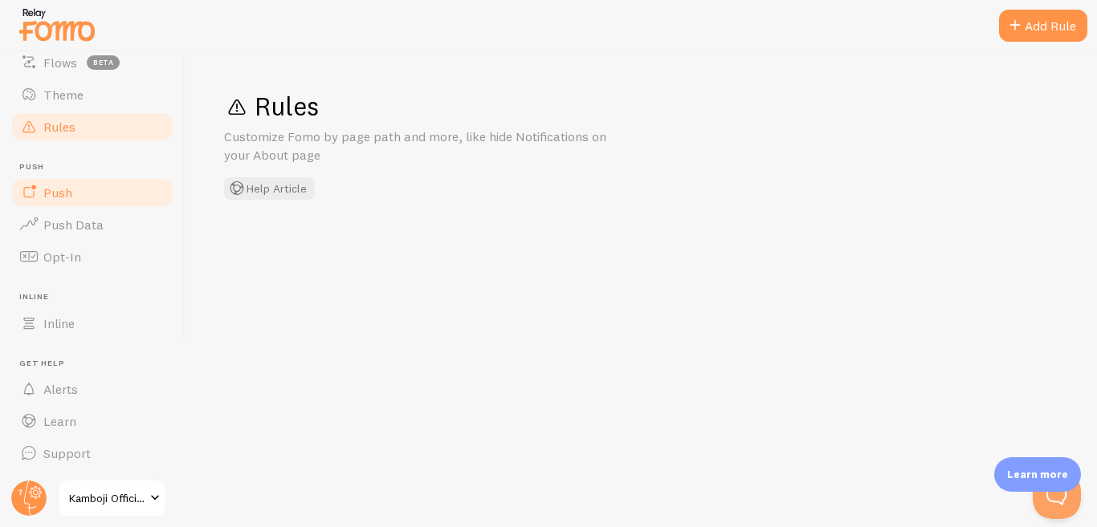
click at [70, 190] on span "Push" at bounding box center [57, 193] width 29 height 16
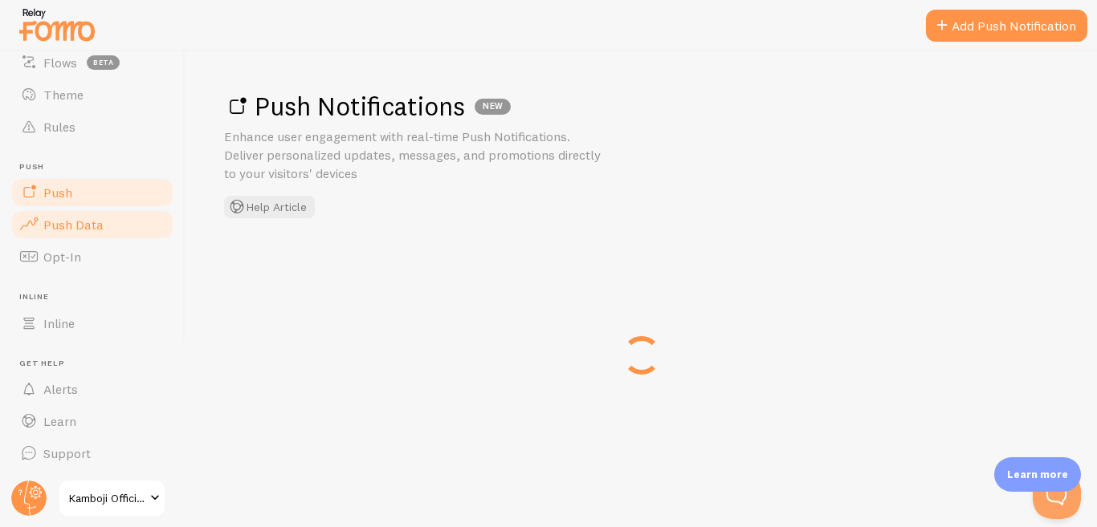
click at [98, 227] on span "Push Data" at bounding box center [73, 225] width 60 height 16
